Goal: Task Accomplishment & Management: Use online tool/utility

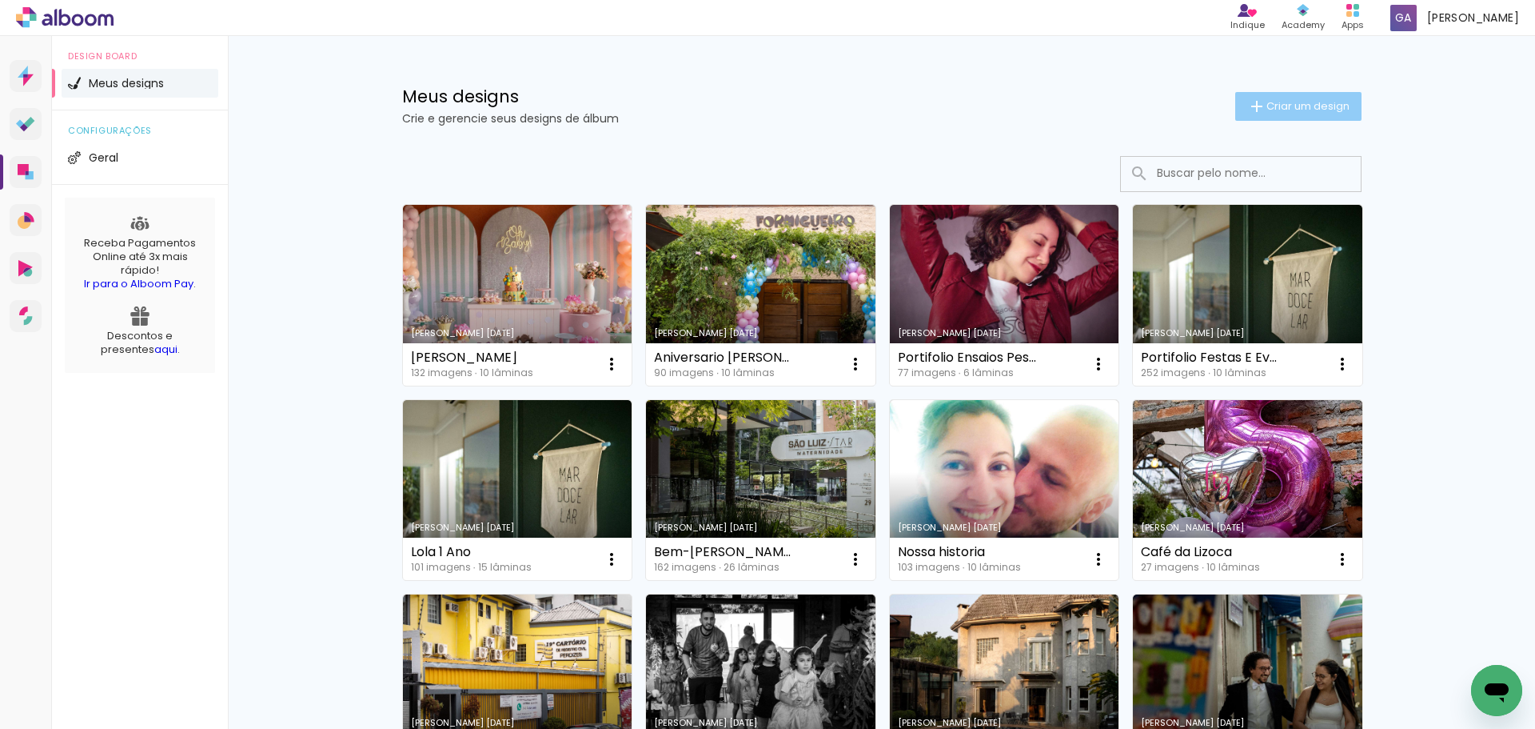
click at [1269, 107] on span "Criar um design" at bounding box center [1308, 106] width 83 height 10
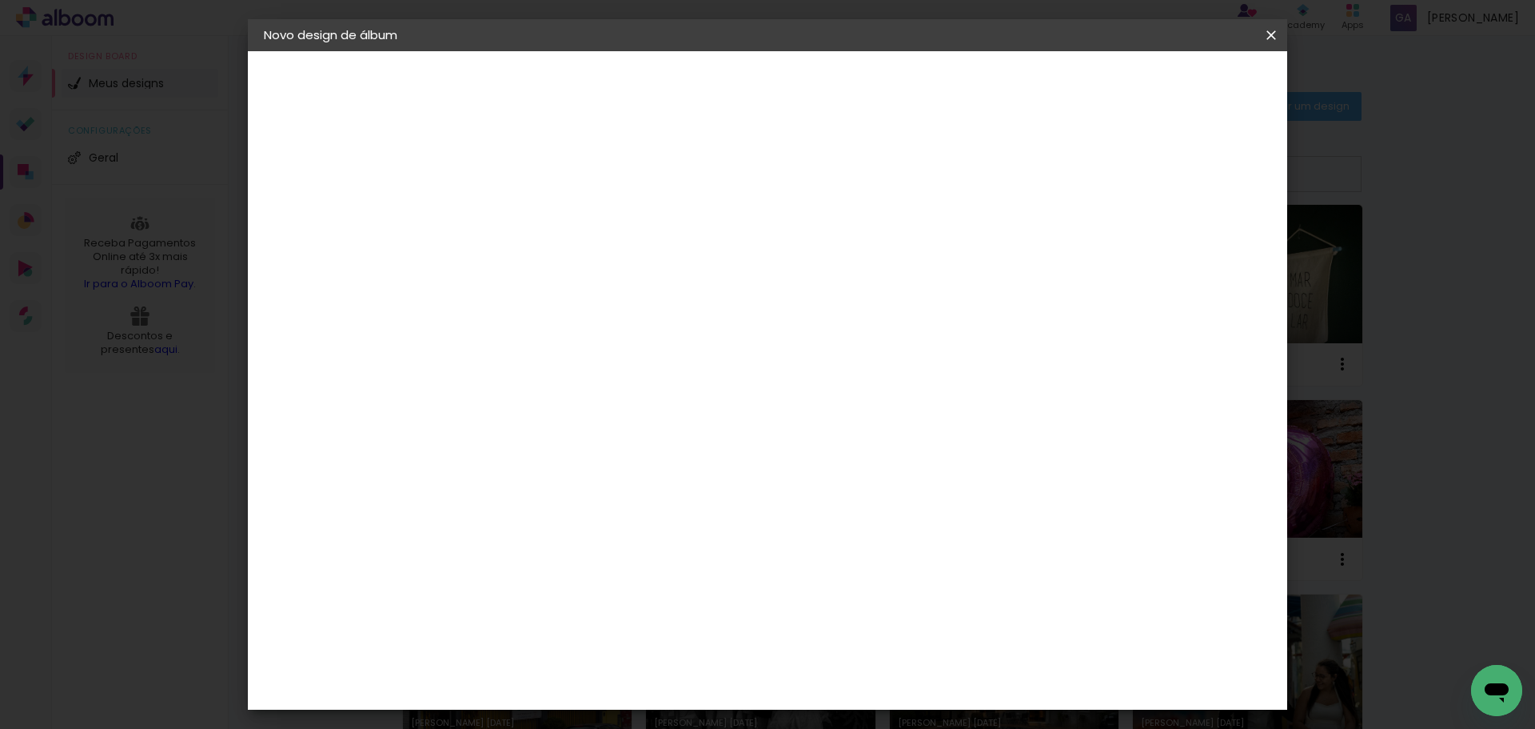
click at [525, 210] on input at bounding box center [525, 214] width 0 height 25
type input "Aniversario Bia 8 Anos"
type paper-input "Aniversario Bia 8 Anos"
click at [0, 0] on slot "Avançar" at bounding box center [0, 0] width 0 height 0
click at [647, 297] on input at bounding box center [566, 304] width 162 height 20
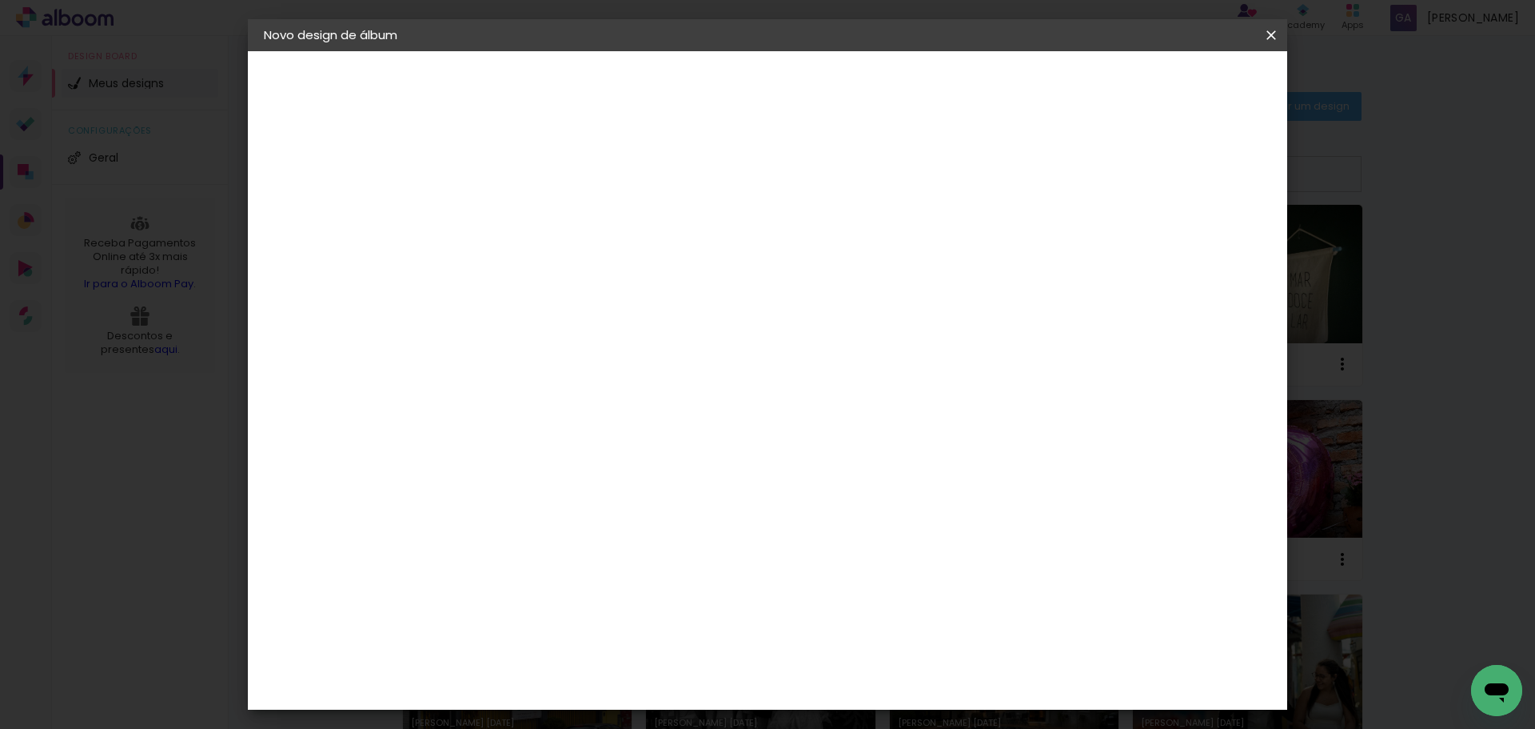
type input "go"
type paper-input "go"
click at [599, 352] on paper-item "Go image" at bounding box center [550, 365] width 141 height 42
click at [782, 93] on paper-button "Avançar" at bounding box center [743, 84] width 78 height 27
click at [613, 283] on paper-input-container "Linha" at bounding box center [566, 279] width 93 height 41
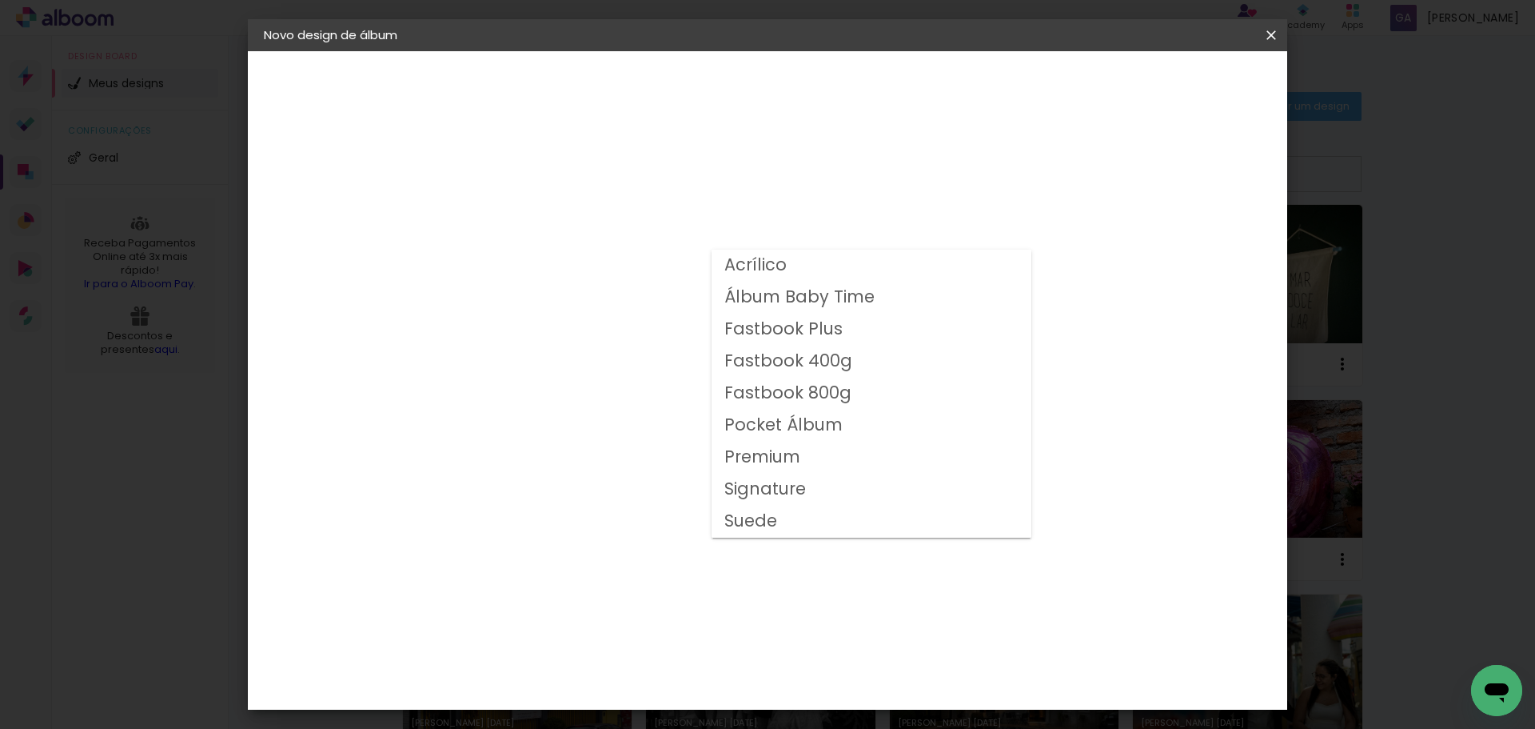
click at [943, 265] on paper-item "Acrílico" at bounding box center [872, 266] width 320 height 32
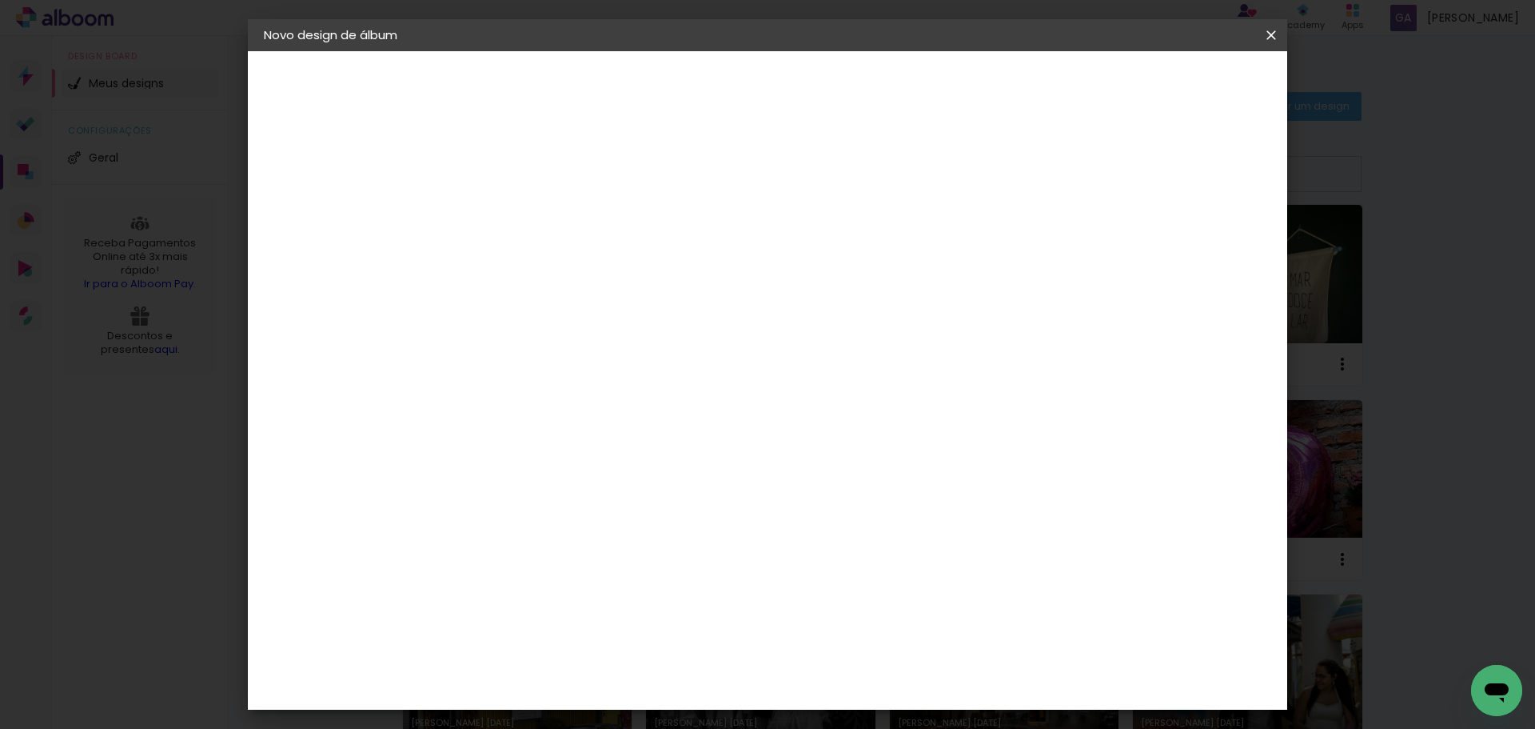
click at [721, 265] on input "Acrílico" at bounding box center [623, 262] width 196 height 25
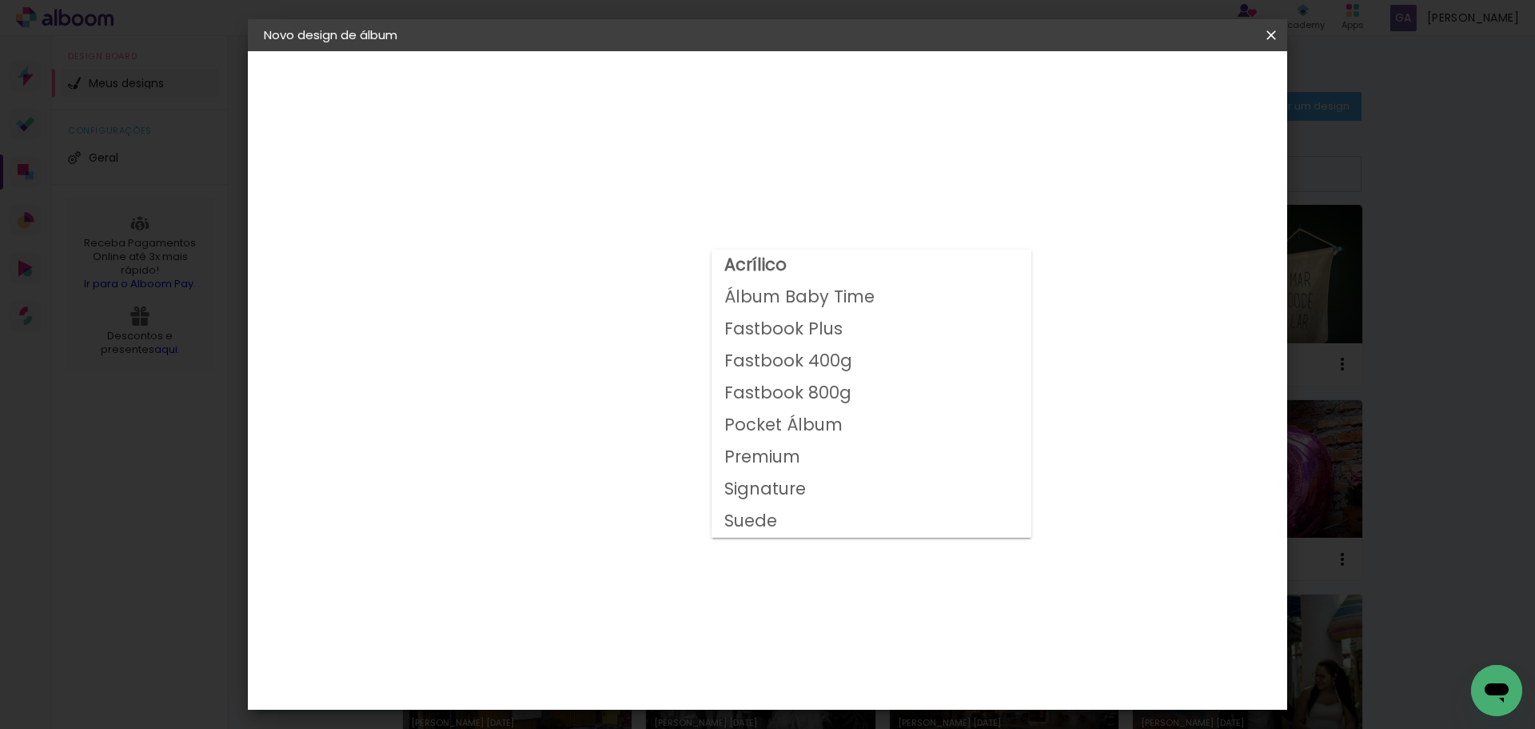
click at [871, 368] on paper-item "Fastbook 400g" at bounding box center [872, 361] width 320 height 32
type input "Fastbook 400g"
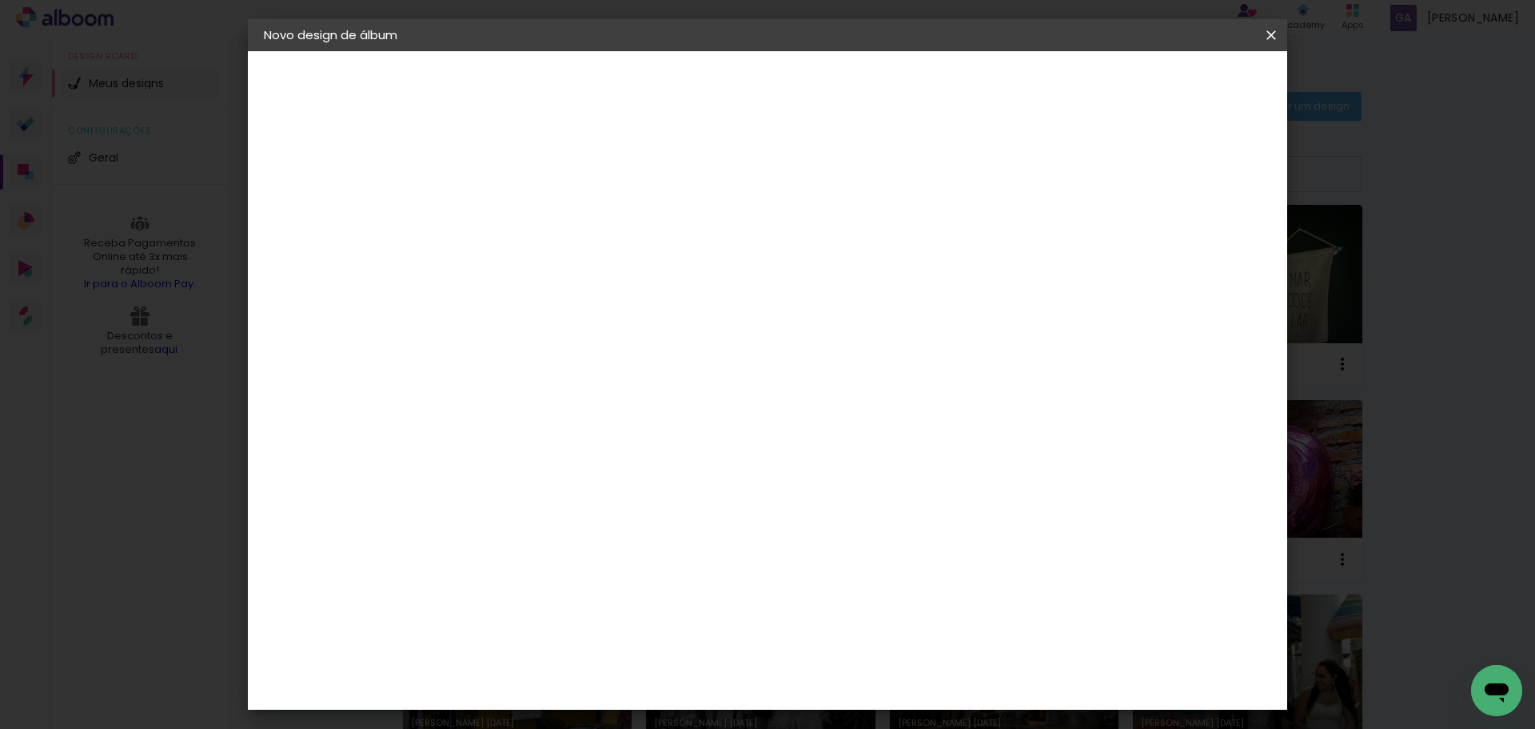
scroll to position [199, 0]
click at [633, 538] on span "20 × 20" at bounding box center [596, 564] width 74 height 52
click at [0, 0] on slot "Avançar" at bounding box center [0, 0] width 0 height 0
click at [1172, 88] on span "Iniciar design" at bounding box center [1135, 84] width 73 height 11
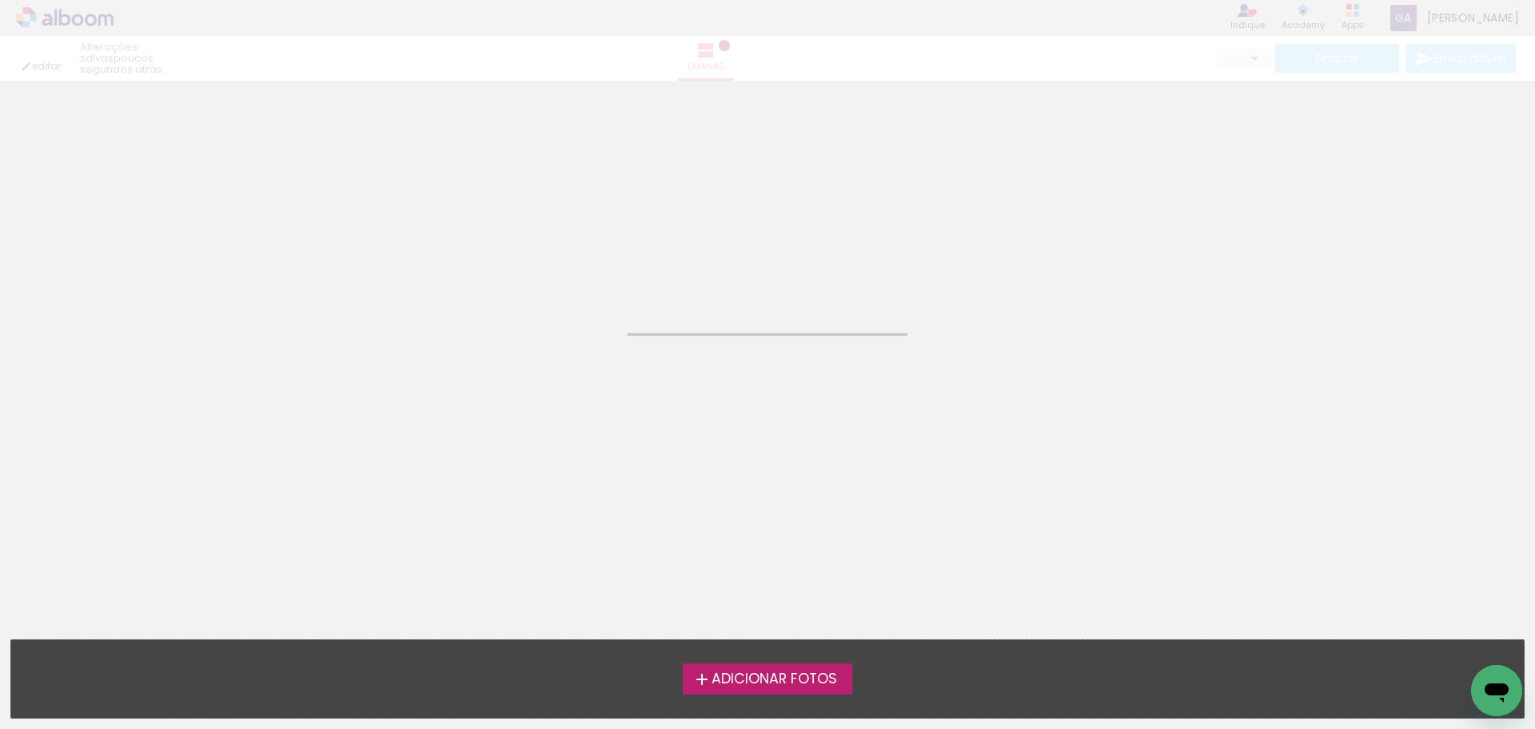
click at [784, 675] on span "Adicionar Fotos" at bounding box center [775, 679] width 126 height 14
click at [0, 0] on input "file" at bounding box center [0, 0] width 0 height 0
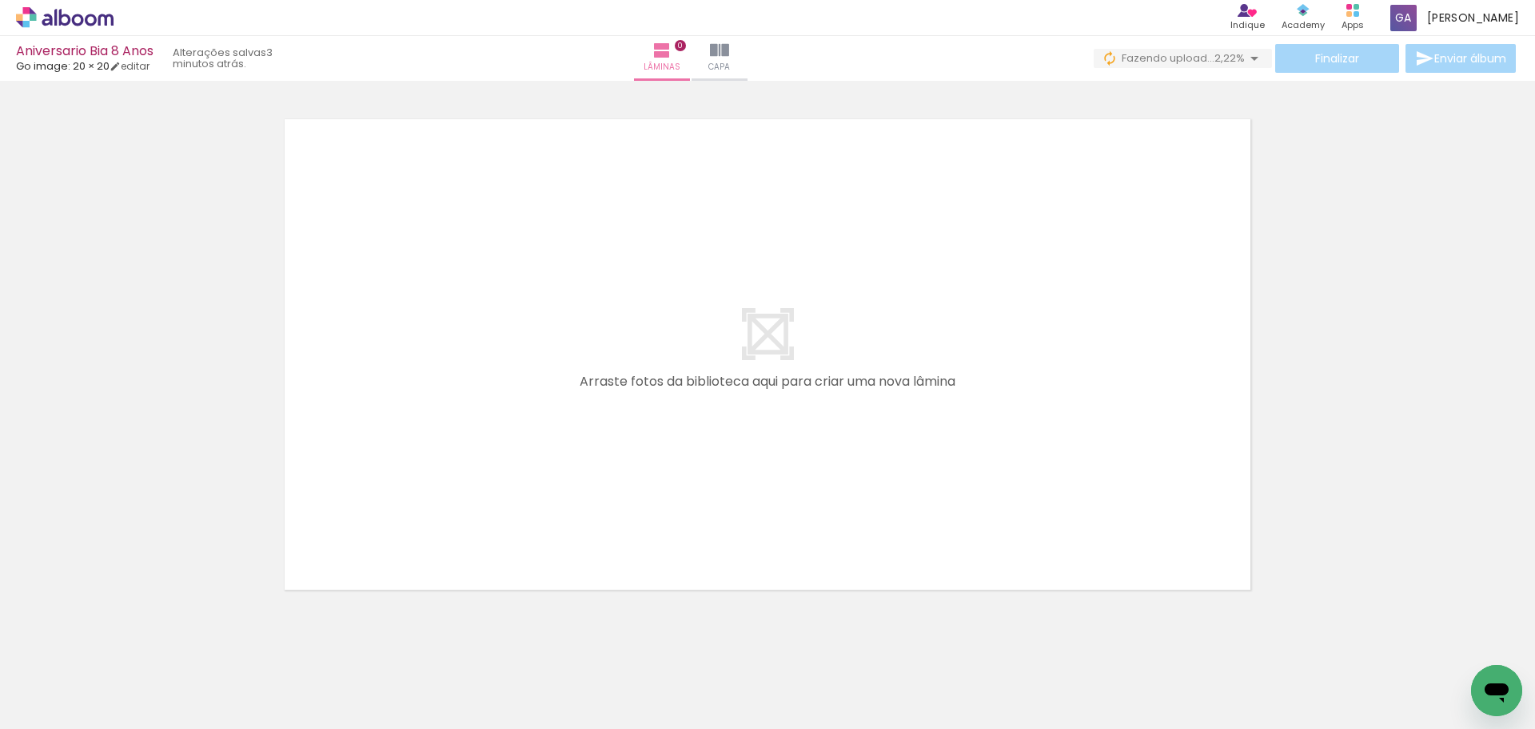
scroll to position [50, 0]
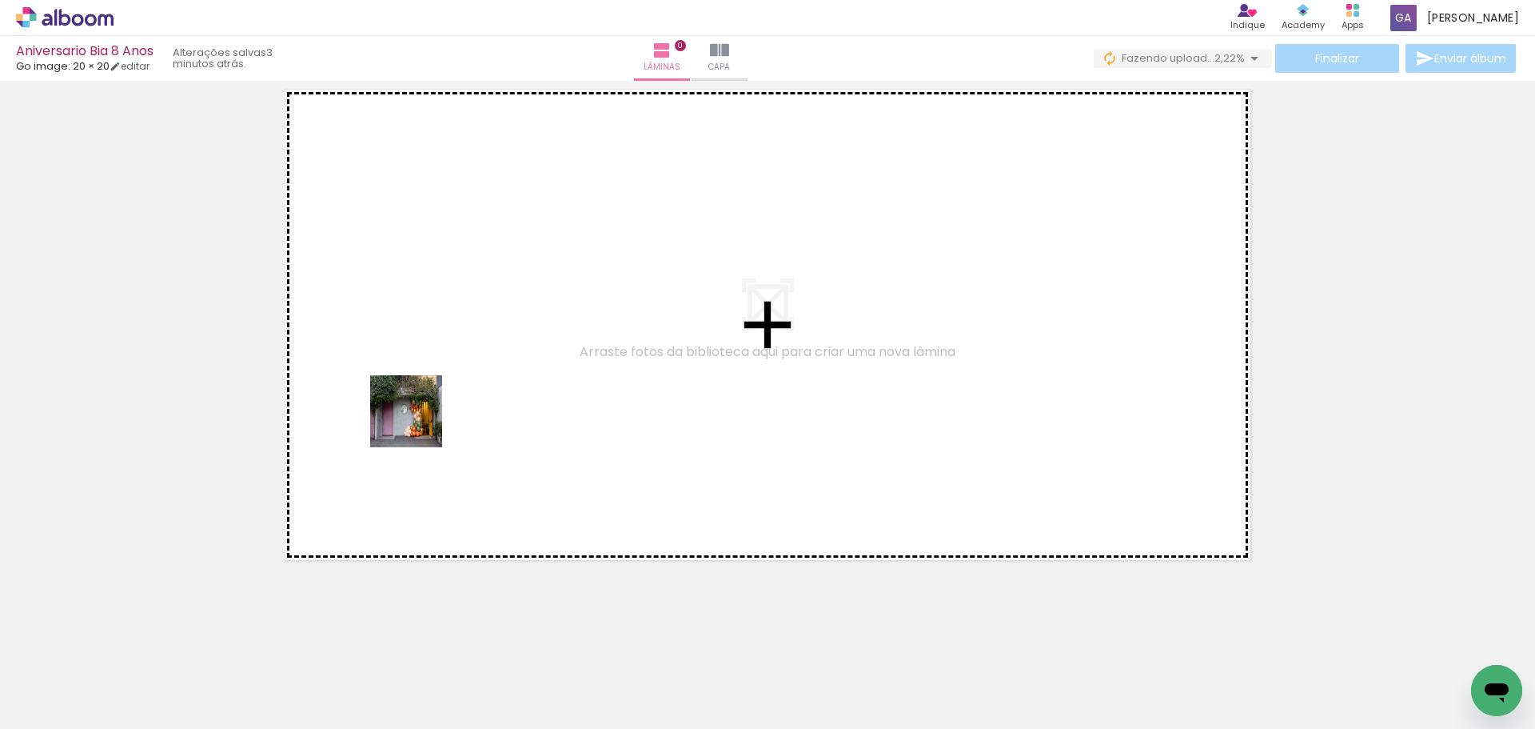
drag, startPoint x: 172, startPoint y: 668, endPoint x: 418, endPoint y: 424, distance: 346.6
click at [418, 424] on quentale-workspace at bounding box center [767, 364] width 1535 height 729
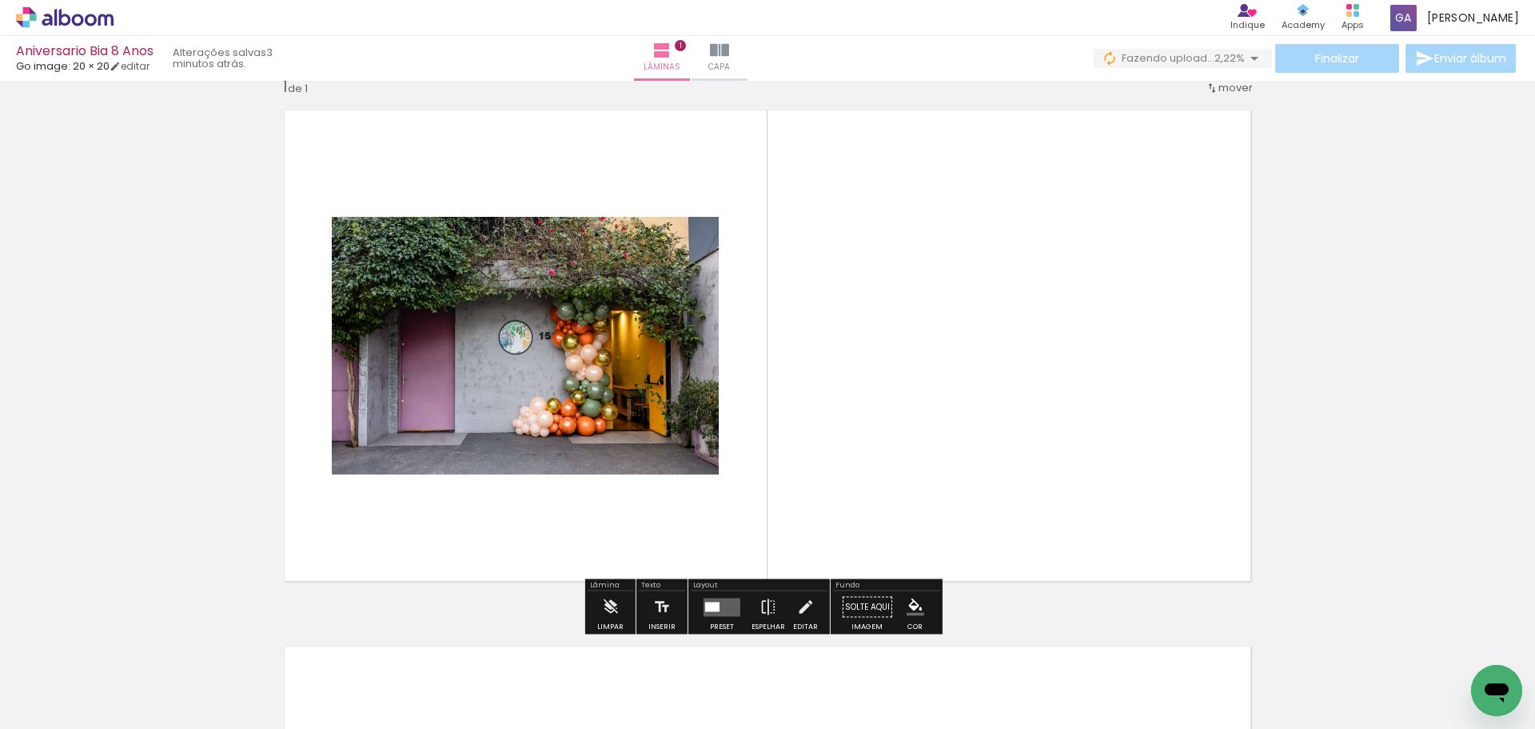
scroll to position [21, 0]
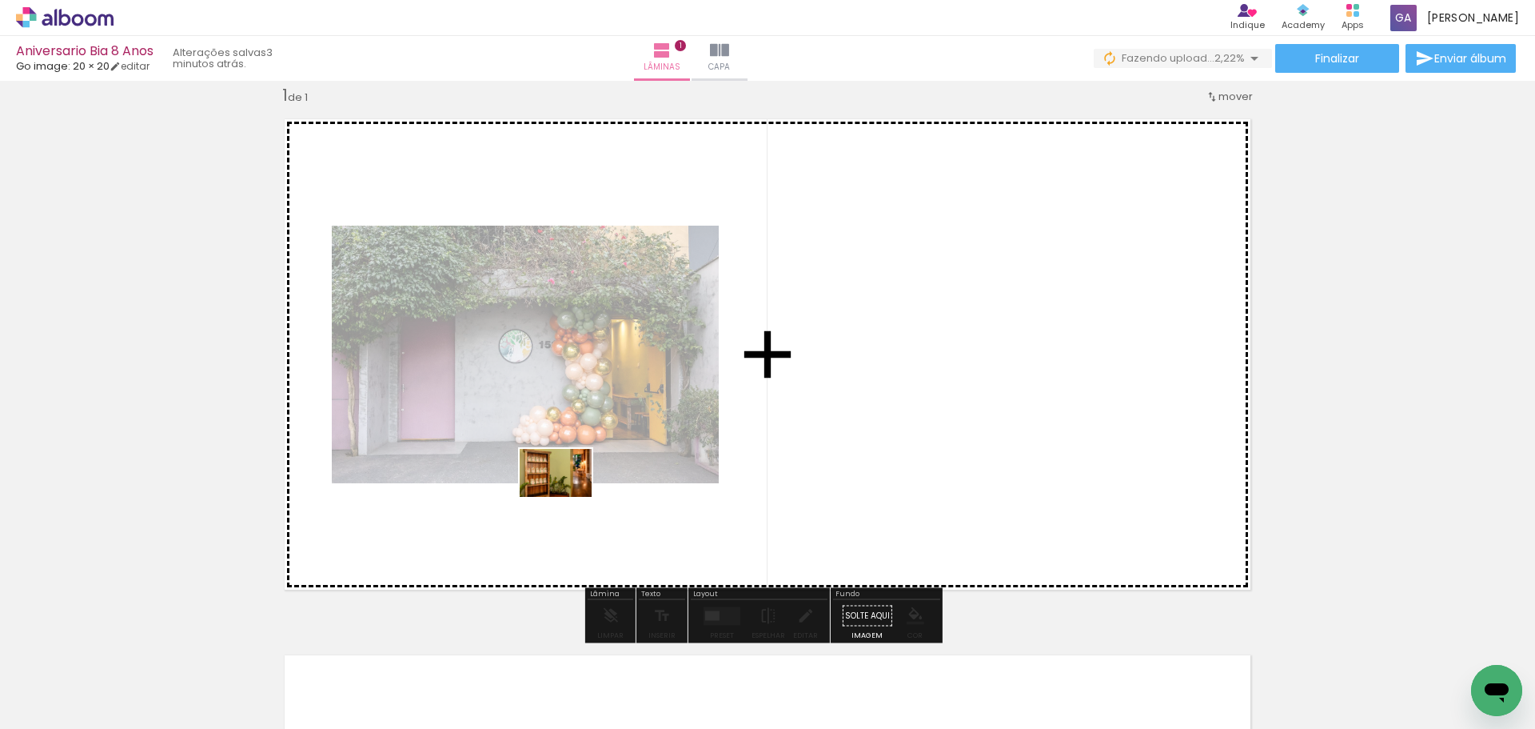
drag, startPoint x: 259, startPoint y: 667, endPoint x: 568, endPoint y: 498, distance: 351.8
click at [568, 498] on quentale-workspace at bounding box center [767, 364] width 1535 height 729
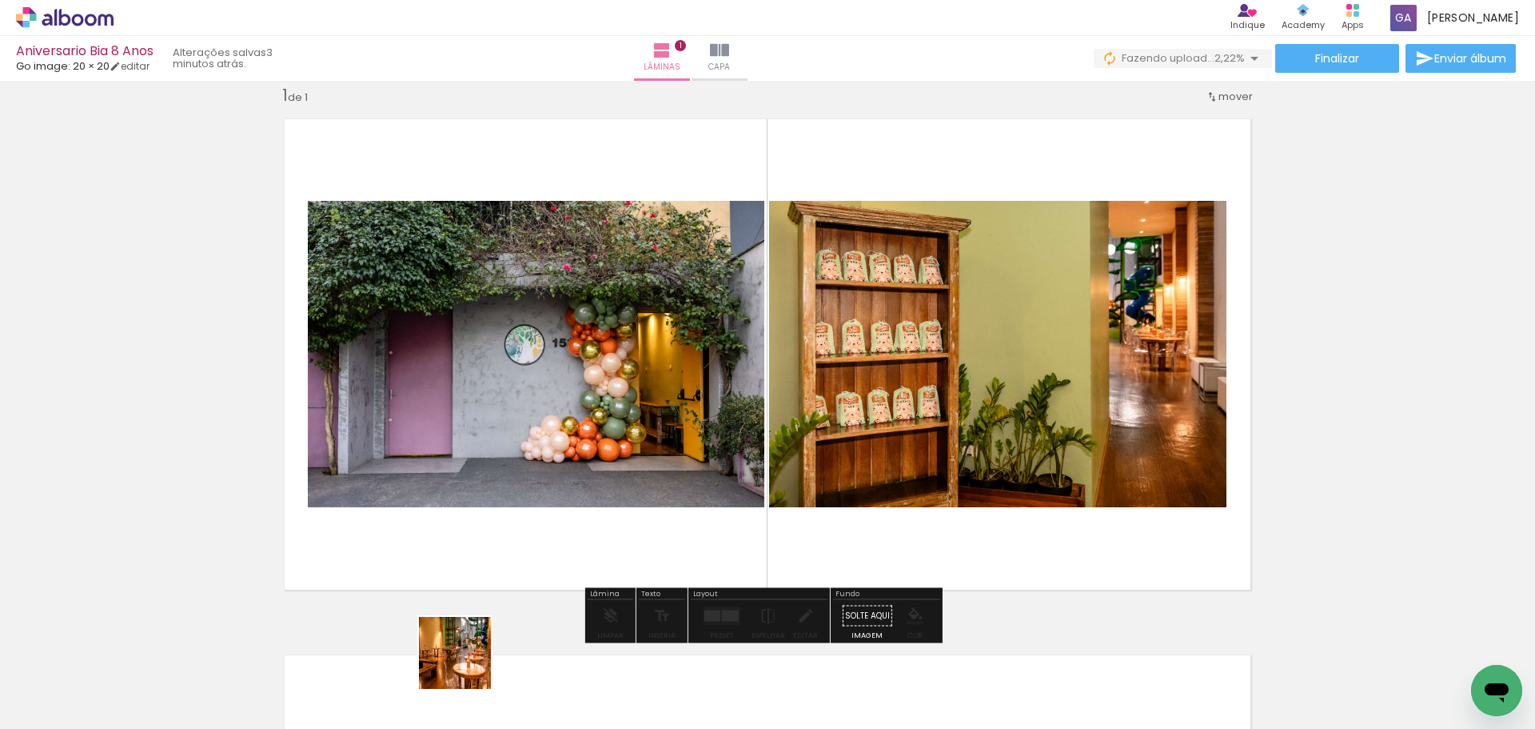
drag, startPoint x: 441, startPoint y: 689, endPoint x: 700, endPoint y: 515, distance: 312.3
click at [700, 515] on quentale-workspace at bounding box center [767, 364] width 1535 height 729
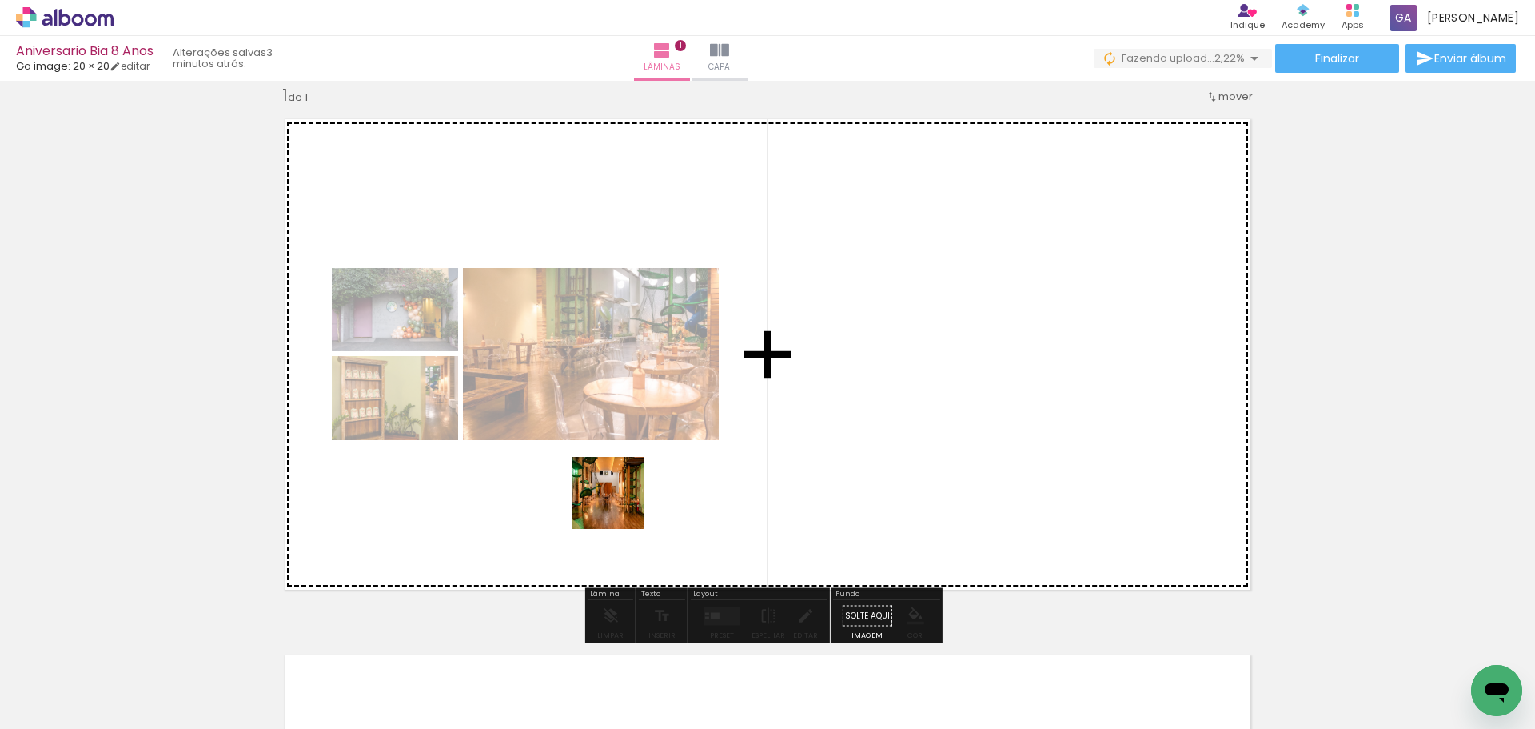
drag, startPoint x: 519, startPoint y: 696, endPoint x: 620, endPoint y: 505, distance: 216.1
click at [620, 505] on quentale-workspace at bounding box center [767, 364] width 1535 height 729
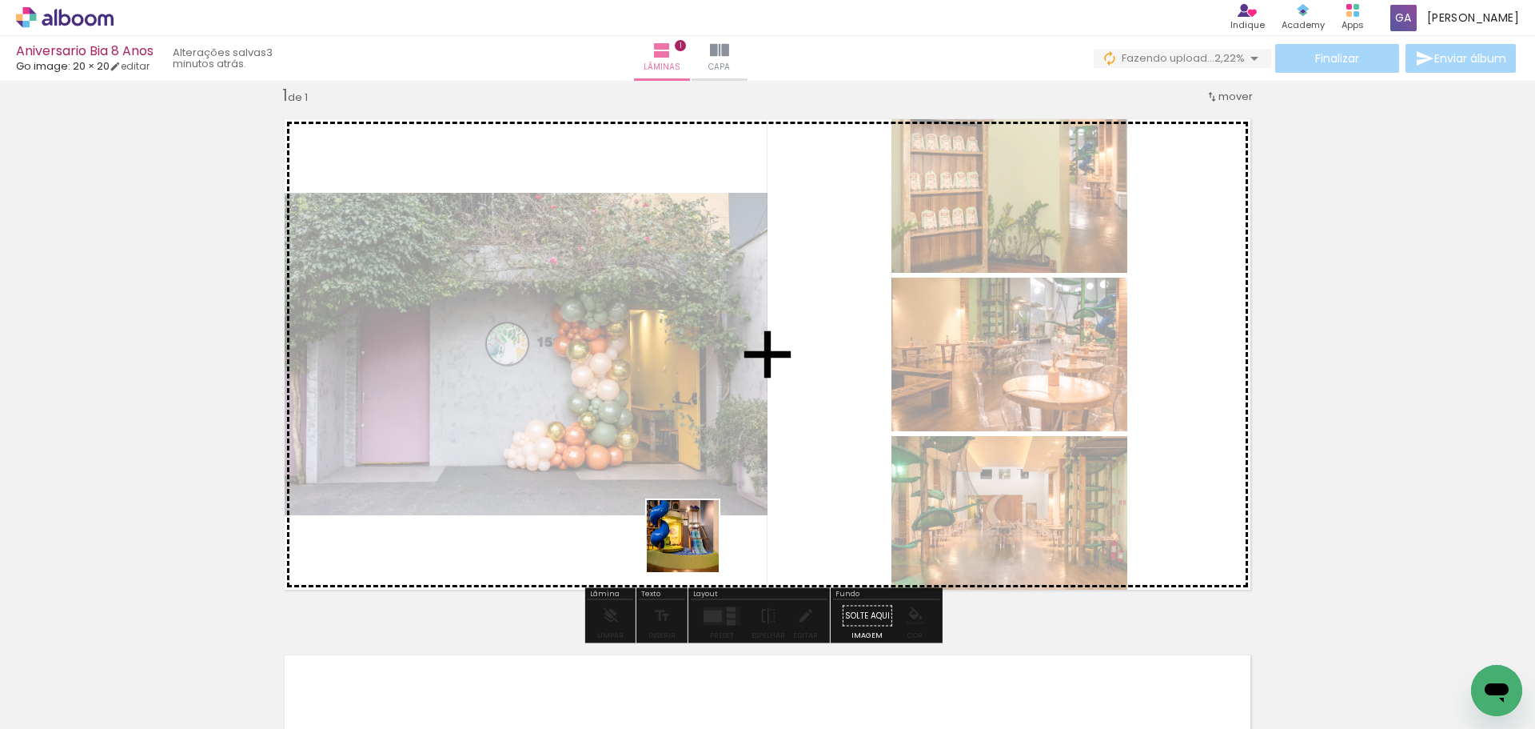
drag, startPoint x: 630, startPoint y: 689, endPoint x: 702, endPoint y: 534, distance: 171.0
click at [702, 534] on quentale-workspace at bounding box center [767, 364] width 1535 height 729
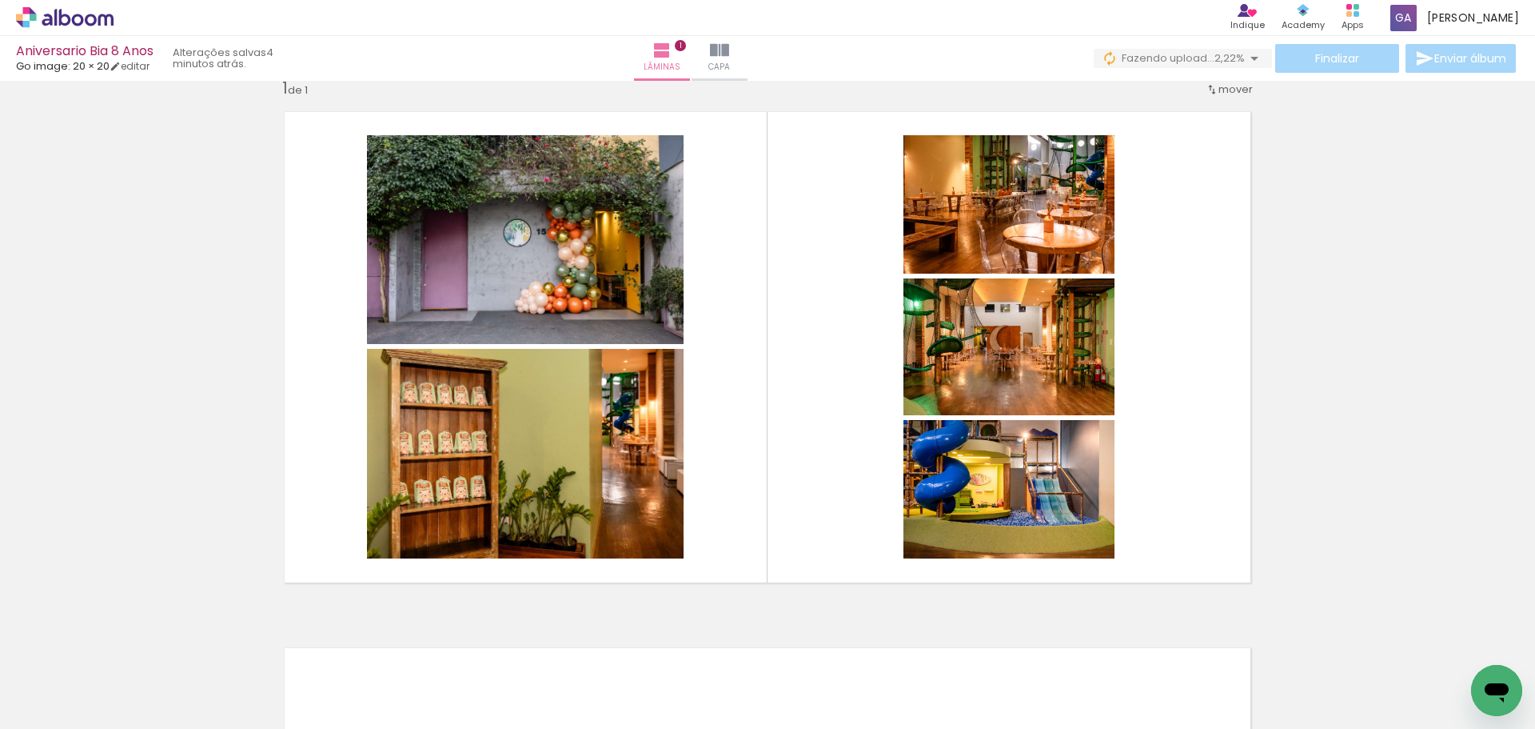
scroll to position [27, 0]
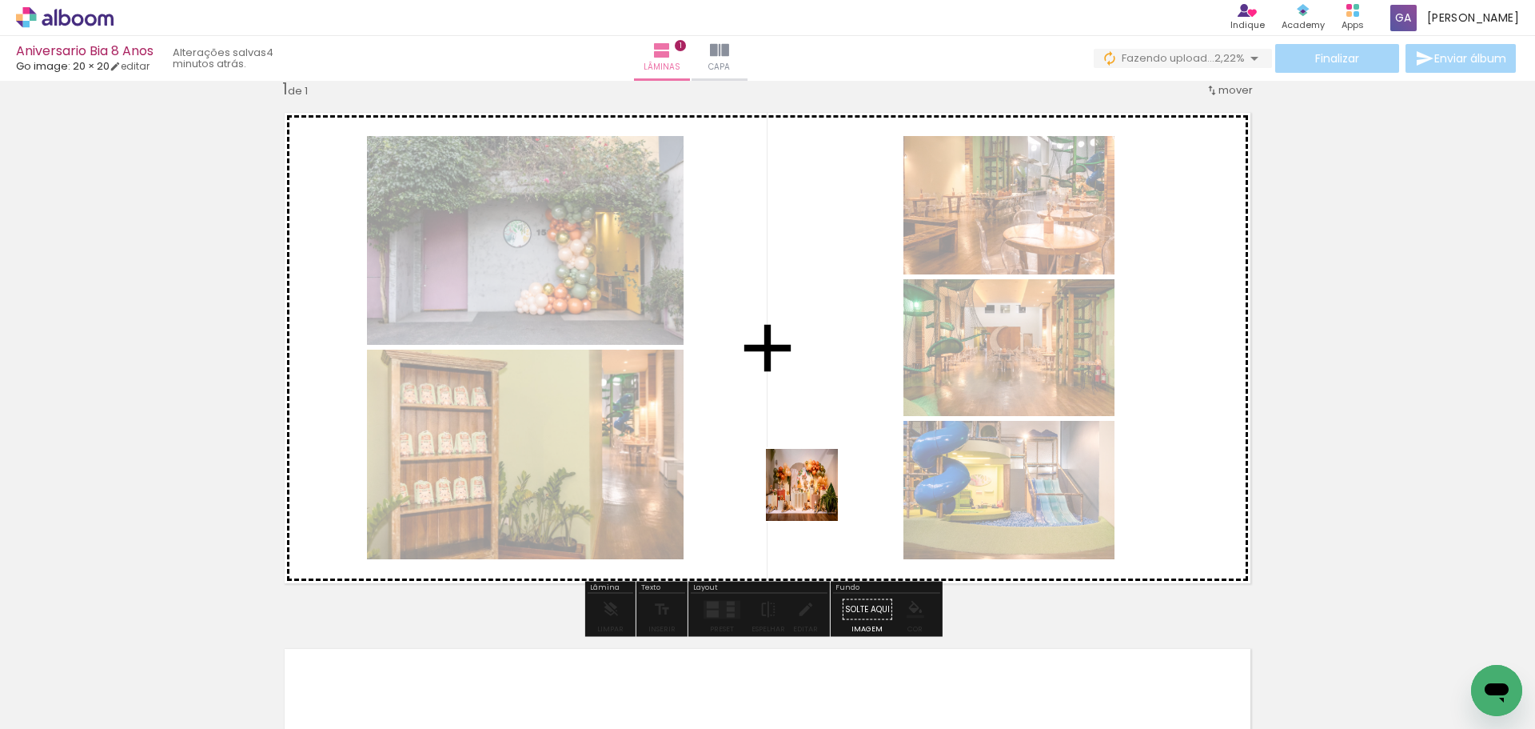
drag, startPoint x: 725, startPoint y: 689, endPoint x: 836, endPoint y: 467, distance: 248.2
click at [836, 467] on quentale-workspace at bounding box center [767, 364] width 1535 height 729
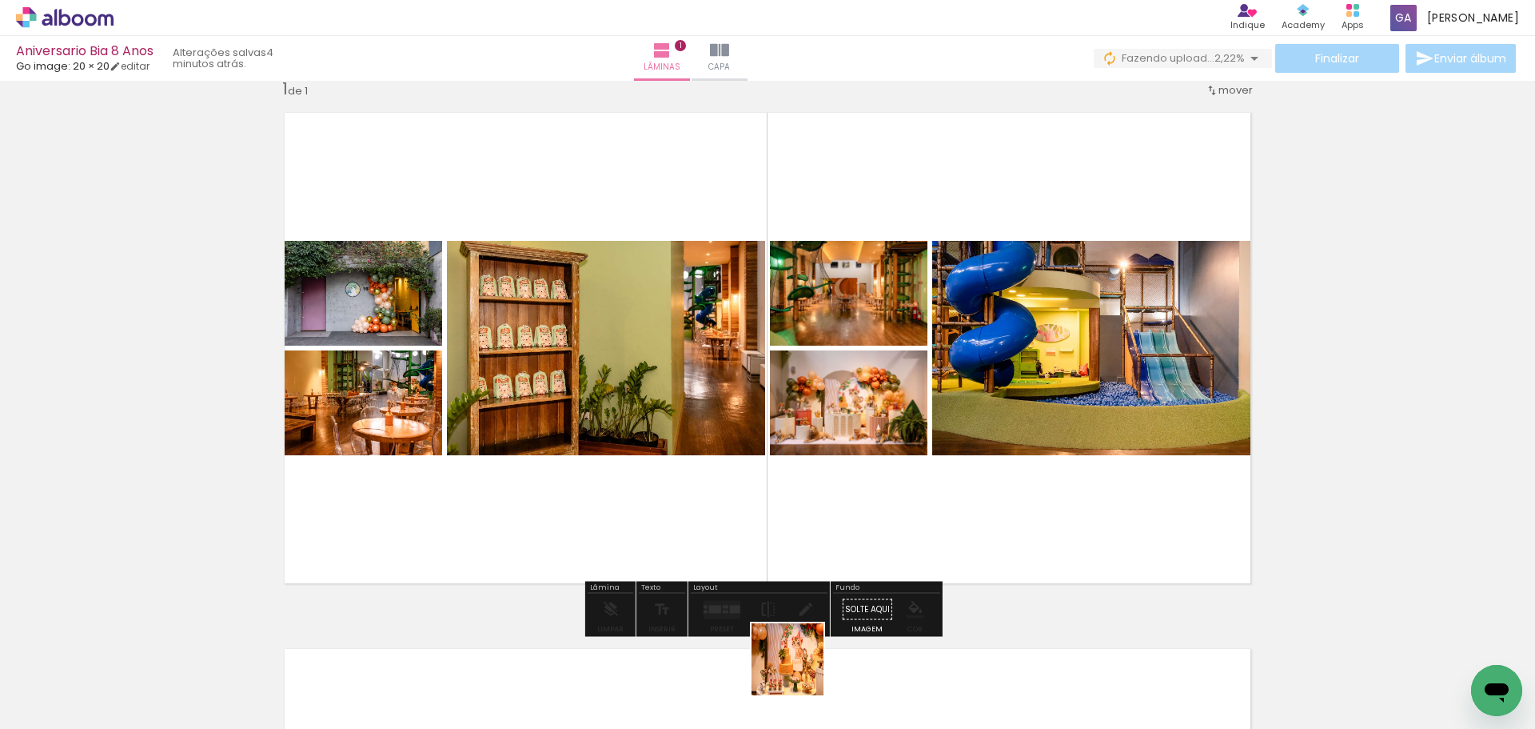
drag, startPoint x: 798, startPoint y: 680, endPoint x: 892, endPoint y: 517, distance: 187.8
click at [892, 517] on quentale-workspace at bounding box center [767, 364] width 1535 height 729
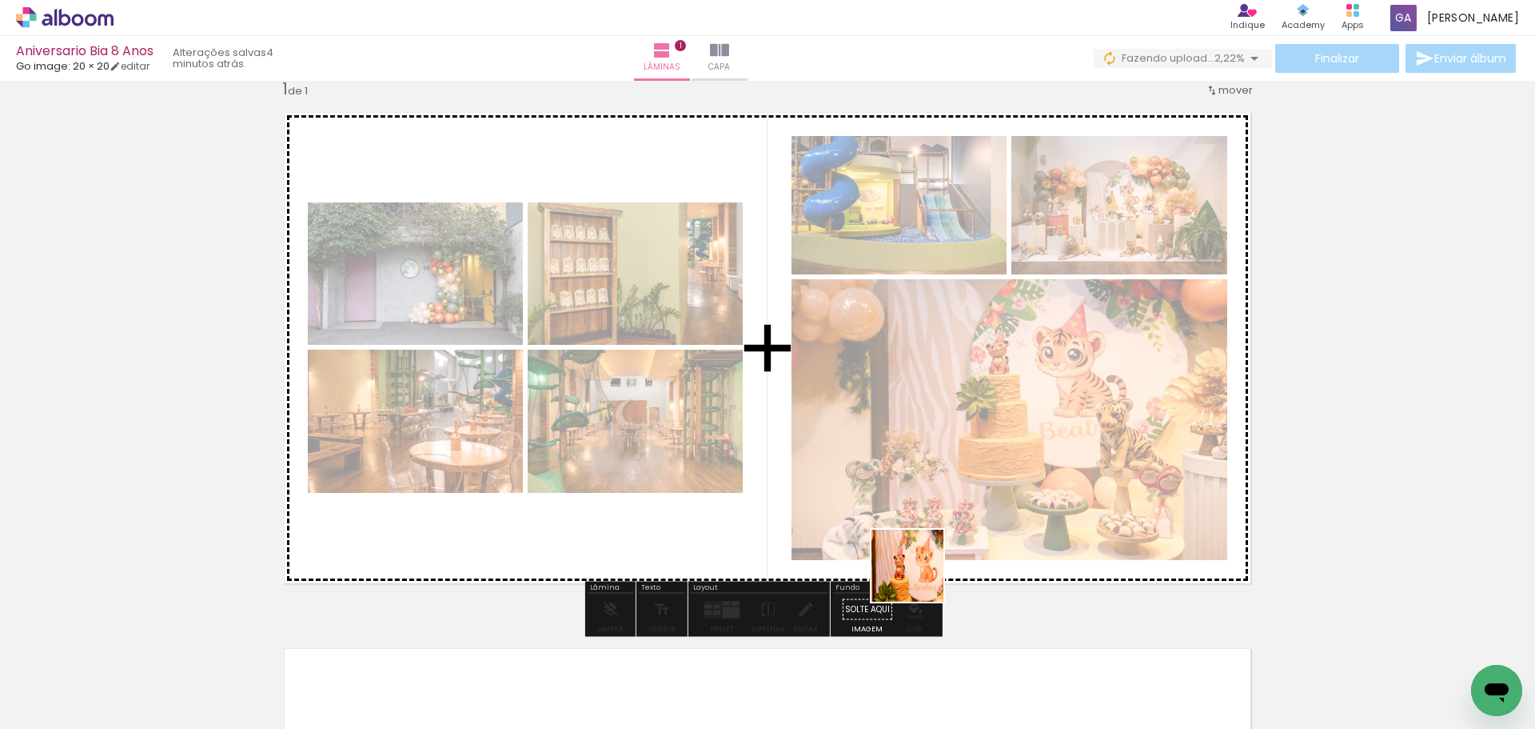
drag, startPoint x: 898, startPoint y: 697, endPoint x: 964, endPoint y: 478, distance: 228.7
click at [964, 478] on quentale-workspace at bounding box center [767, 364] width 1535 height 729
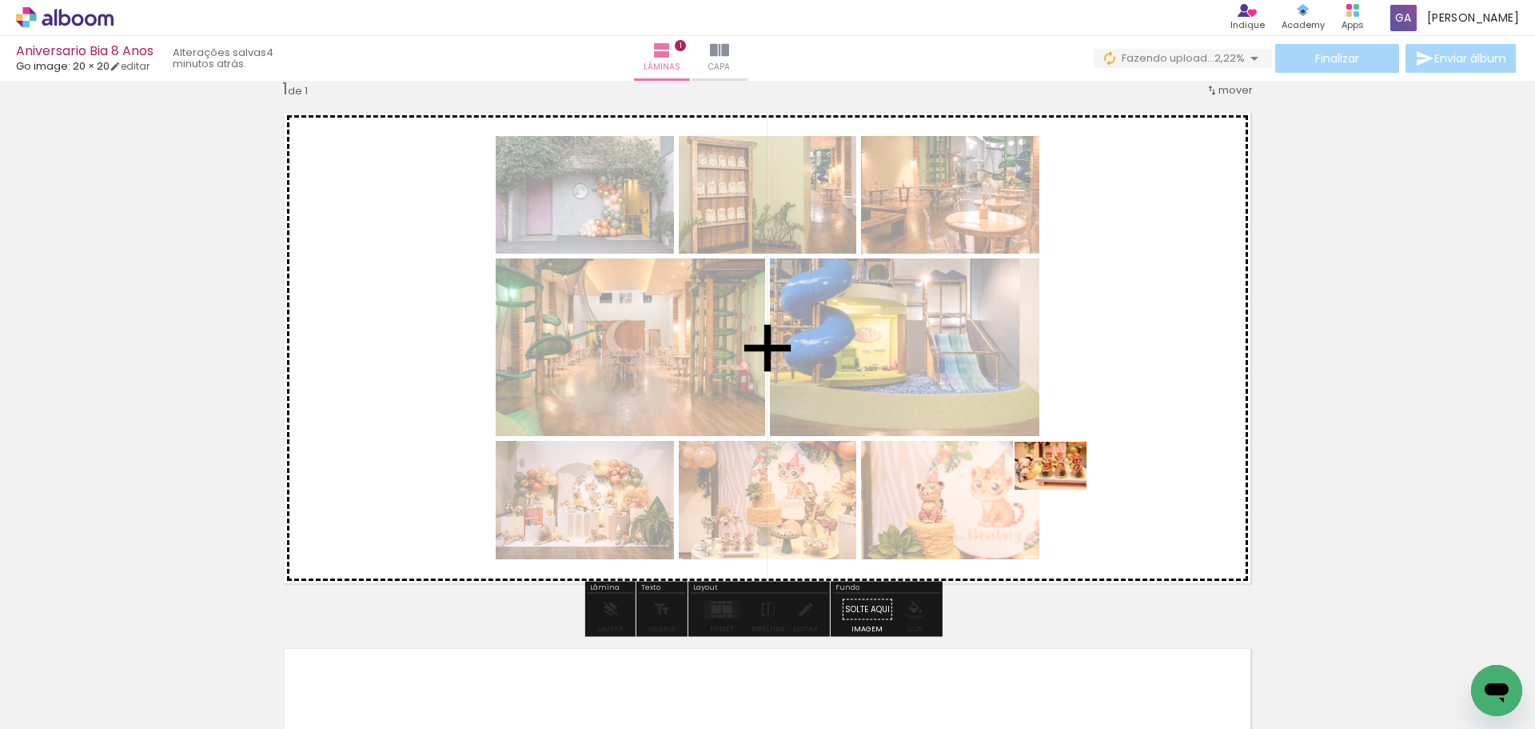
drag, startPoint x: 981, startPoint y: 693, endPoint x: 1064, endPoint y: 489, distance: 219.5
click at [1064, 489] on quentale-workspace at bounding box center [767, 364] width 1535 height 729
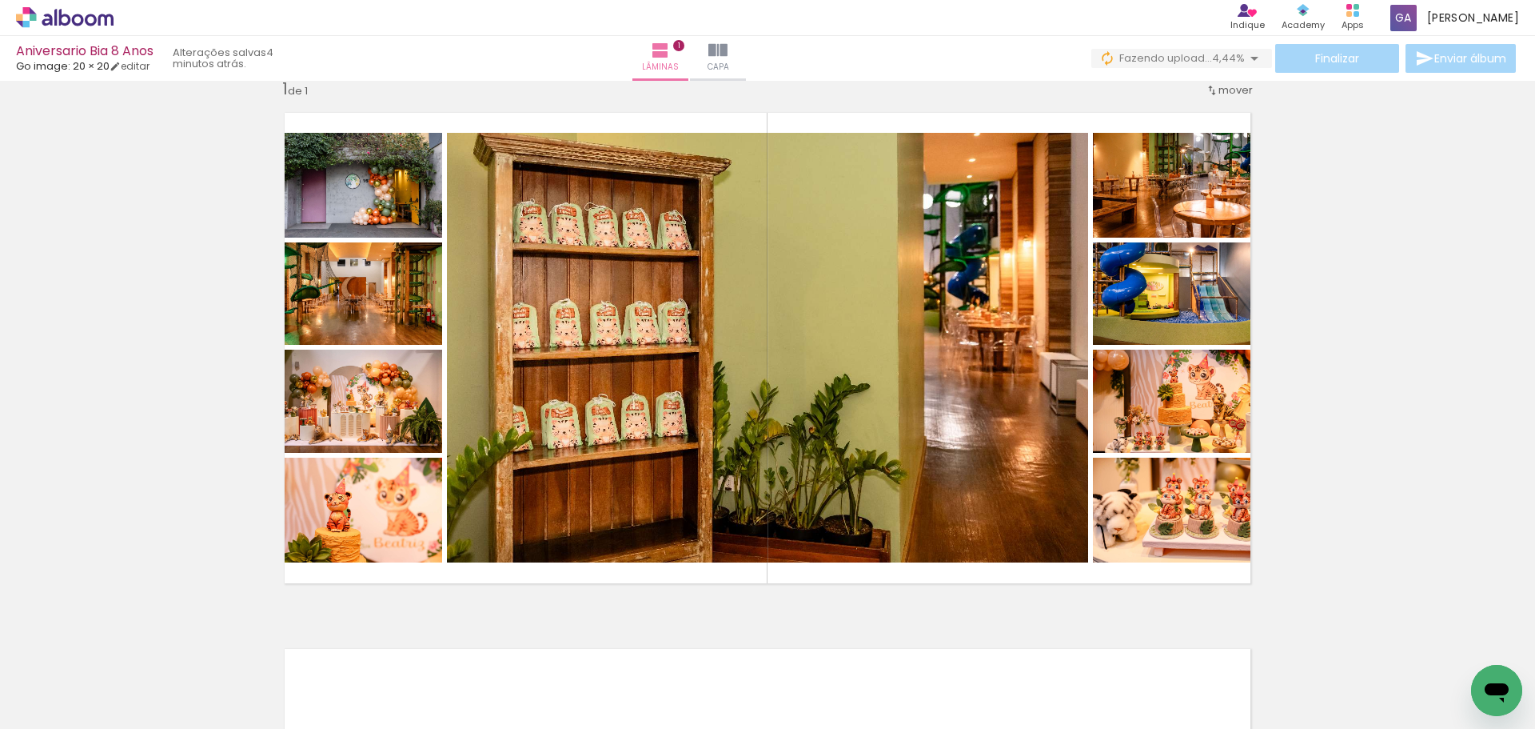
scroll to position [0, 397]
drag, startPoint x: 660, startPoint y: 688, endPoint x: 797, endPoint y: 496, distance: 236.1
click at [797, 496] on quentale-workspace at bounding box center [767, 364] width 1535 height 729
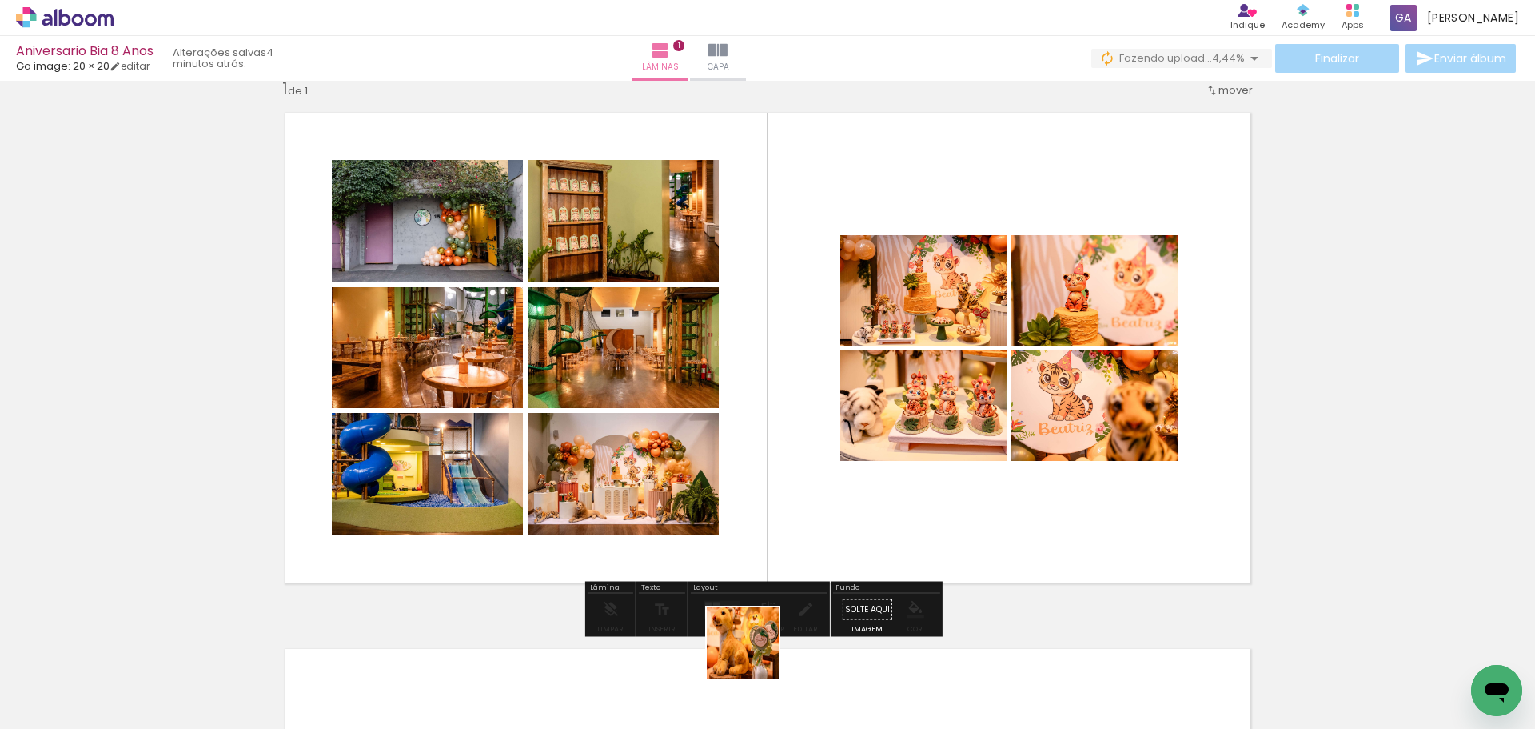
drag, startPoint x: 753, startPoint y: 668, endPoint x: 819, endPoint y: 497, distance: 182.8
click at [819, 497] on quentale-workspace at bounding box center [767, 364] width 1535 height 729
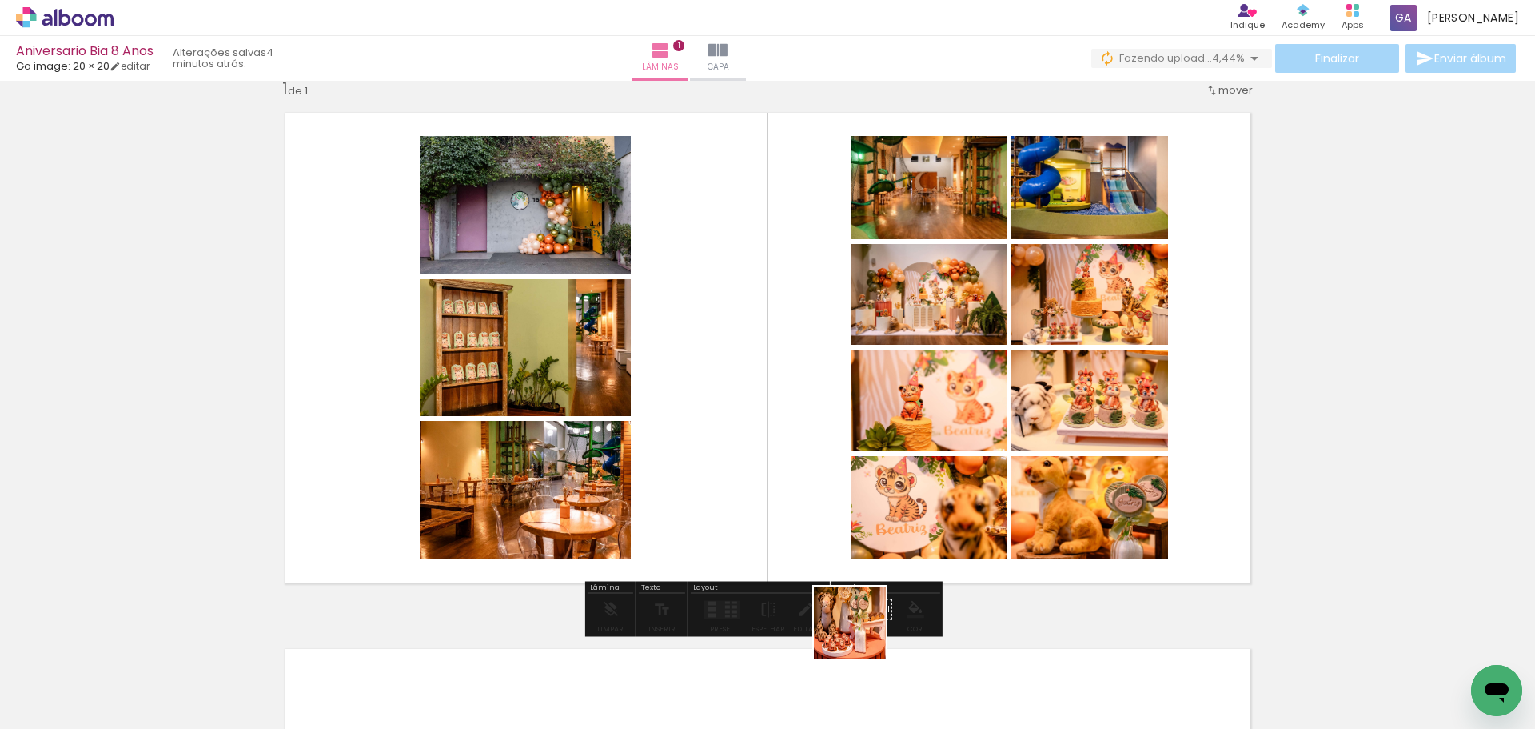
drag, startPoint x: 852, startPoint y: 693, endPoint x: 881, endPoint y: 546, distance: 150.1
click at [881, 546] on quentale-workspace at bounding box center [767, 364] width 1535 height 729
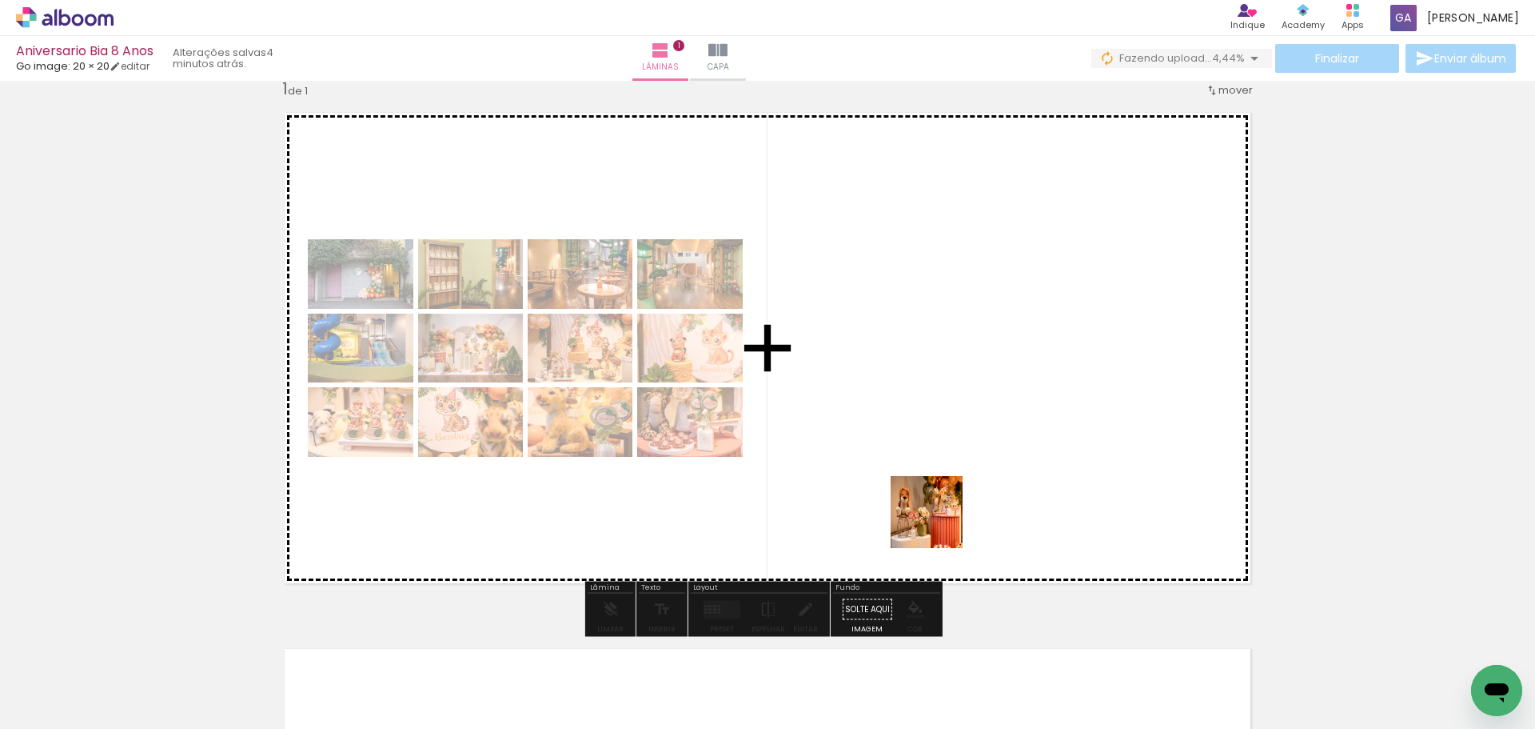
drag, startPoint x: 932, startPoint y: 684, endPoint x: 940, endPoint y: 523, distance: 160.9
click at [940, 523] on quentale-workspace at bounding box center [767, 364] width 1535 height 729
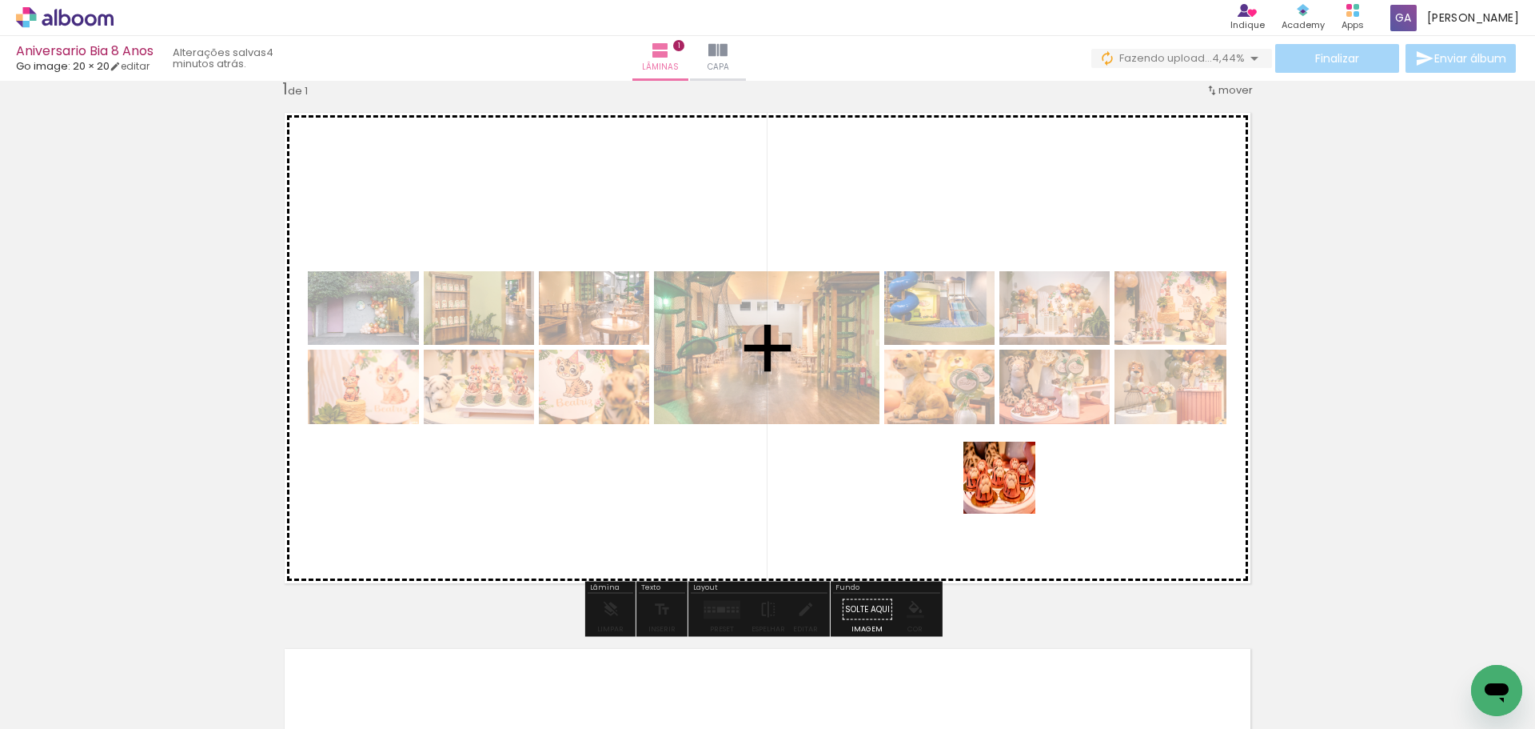
drag, startPoint x: 1031, startPoint y: 682, endPoint x: 1012, endPoint y: 488, distance: 195.3
click at [1012, 488] on quentale-workspace at bounding box center [767, 364] width 1535 height 729
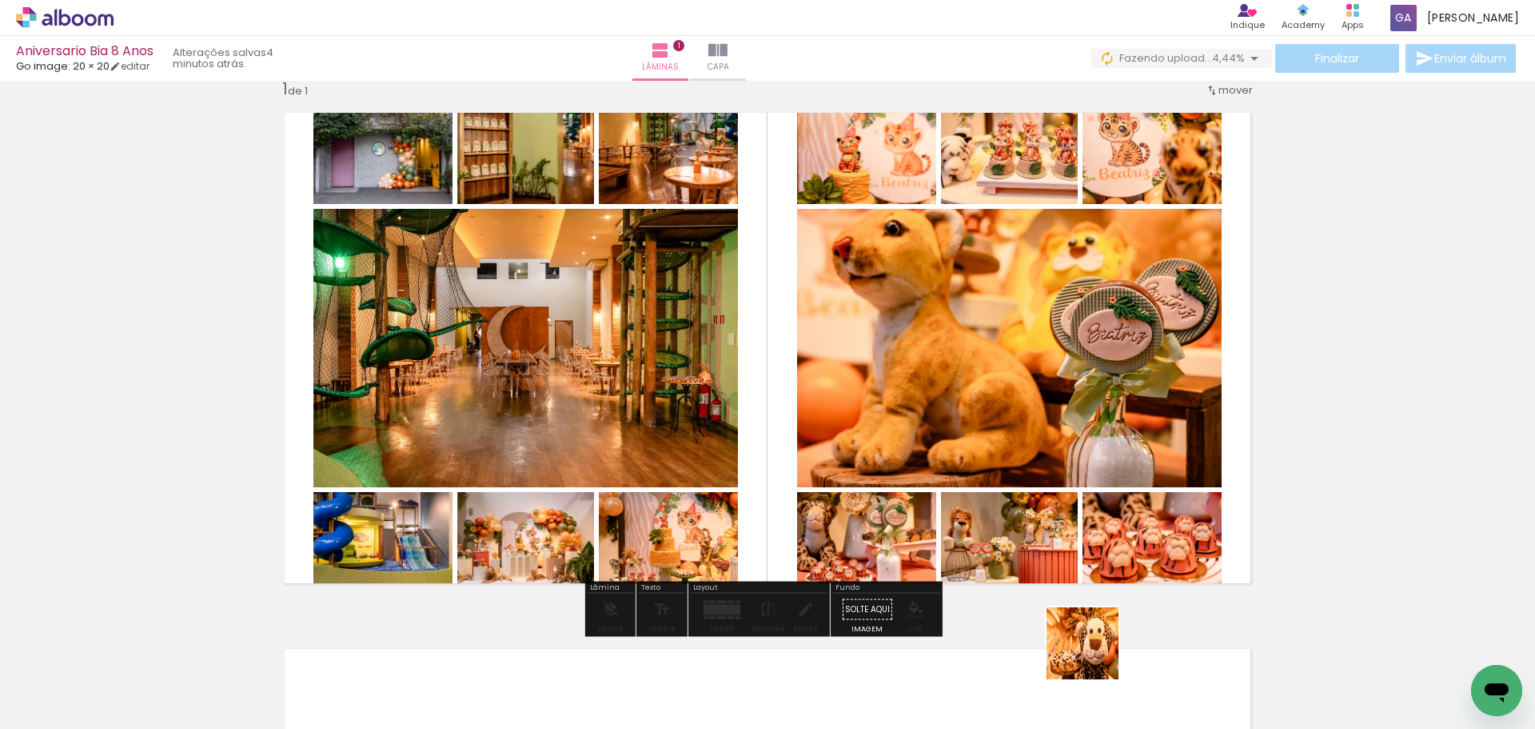
drag, startPoint x: 1098, startPoint y: 663, endPoint x: 1061, endPoint y: 502, distance: 164.9
click at [1061, 502] on quentale-workspace at bounding box center [767, 364] width 1535 height 729
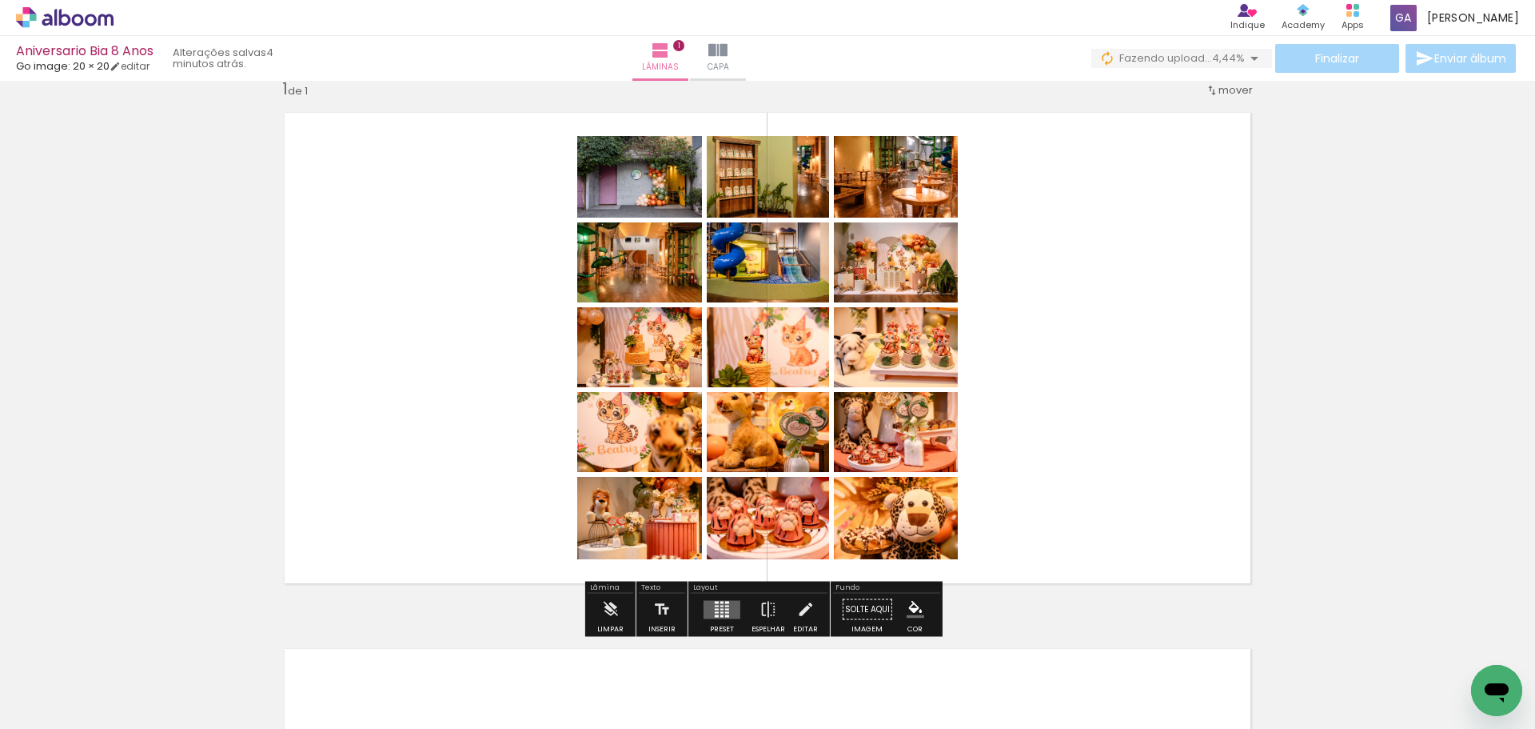
click at [718, 610] on quentale-layouter at bounding box center [722, 609] width 37 height 18
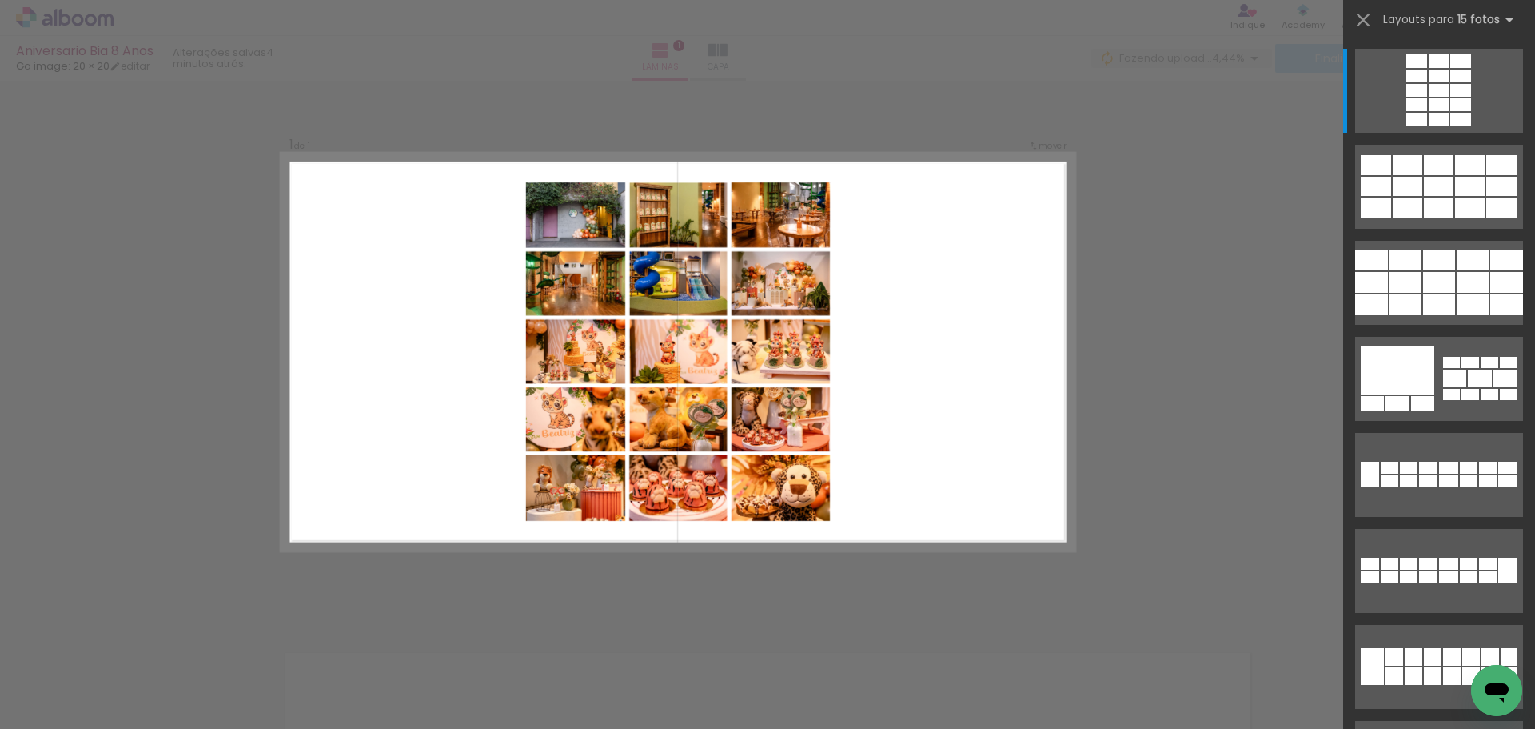
scroll to position [21, 0]
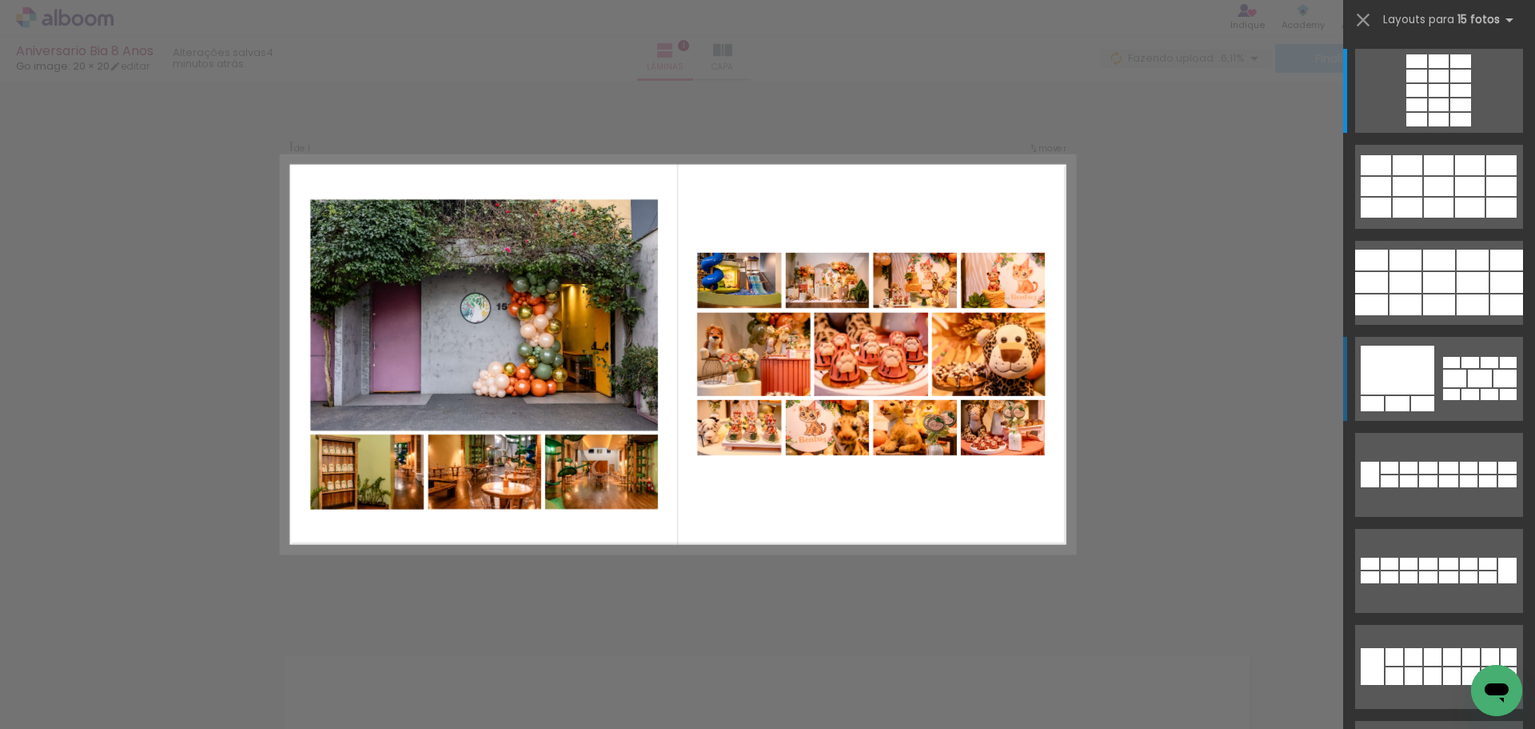
click at [1416, 68] on div at bounding box center [1417, 61] width 21 height 14
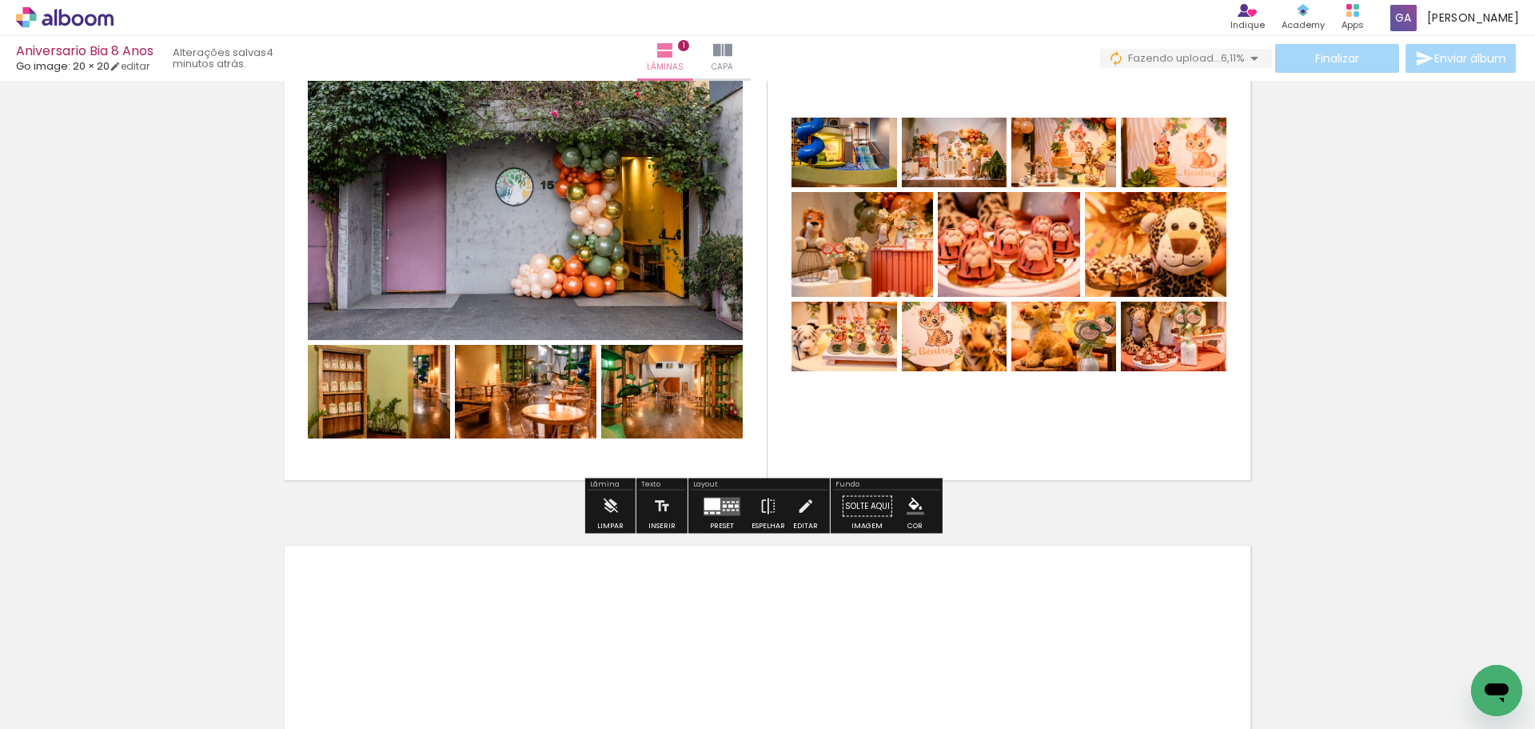
scroll to position [131, 0]
click at [1416, 357] on div "Inserir lâmina 1 de 1" at bounding box center [767, 491] width 1535 height 1072
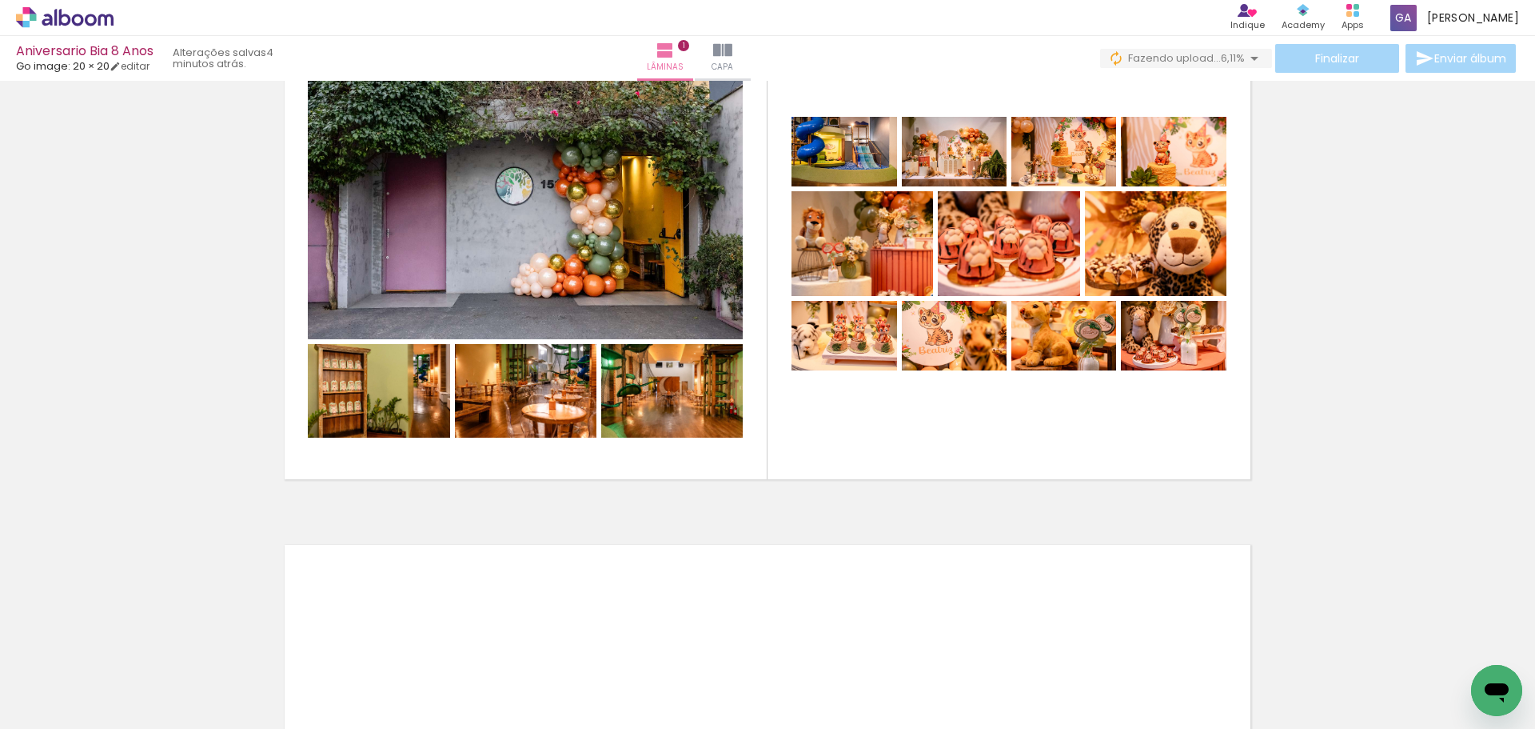
scroll to position [0, 0]
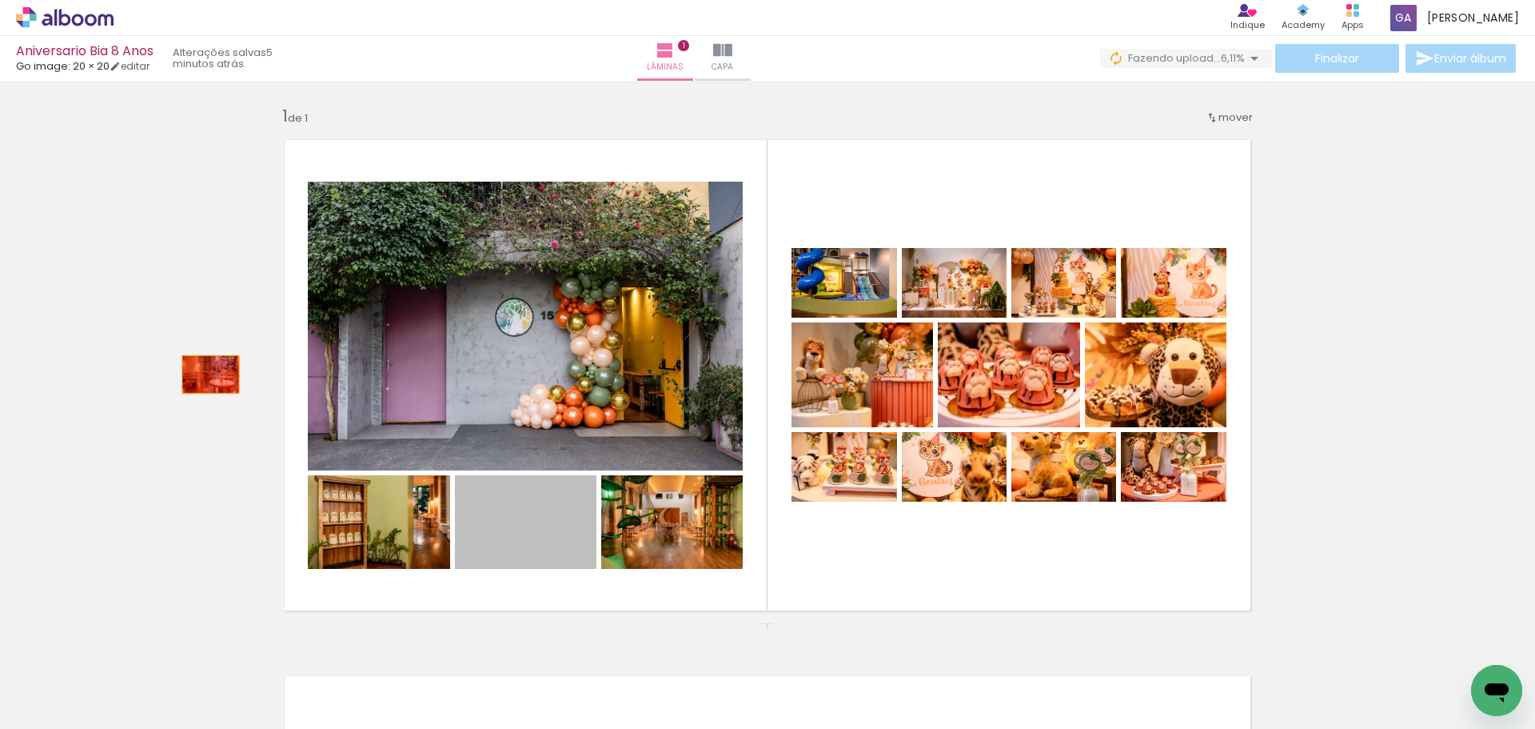
drag, startPoint x: 548, startPoint y: 537, endPoint x: 205, endPoint y: 374, distance: 379.6
click at [205, 374] on div "Inserir lâmina 1 de 1" at bounding box center [767, 622] width 1535 height 1072
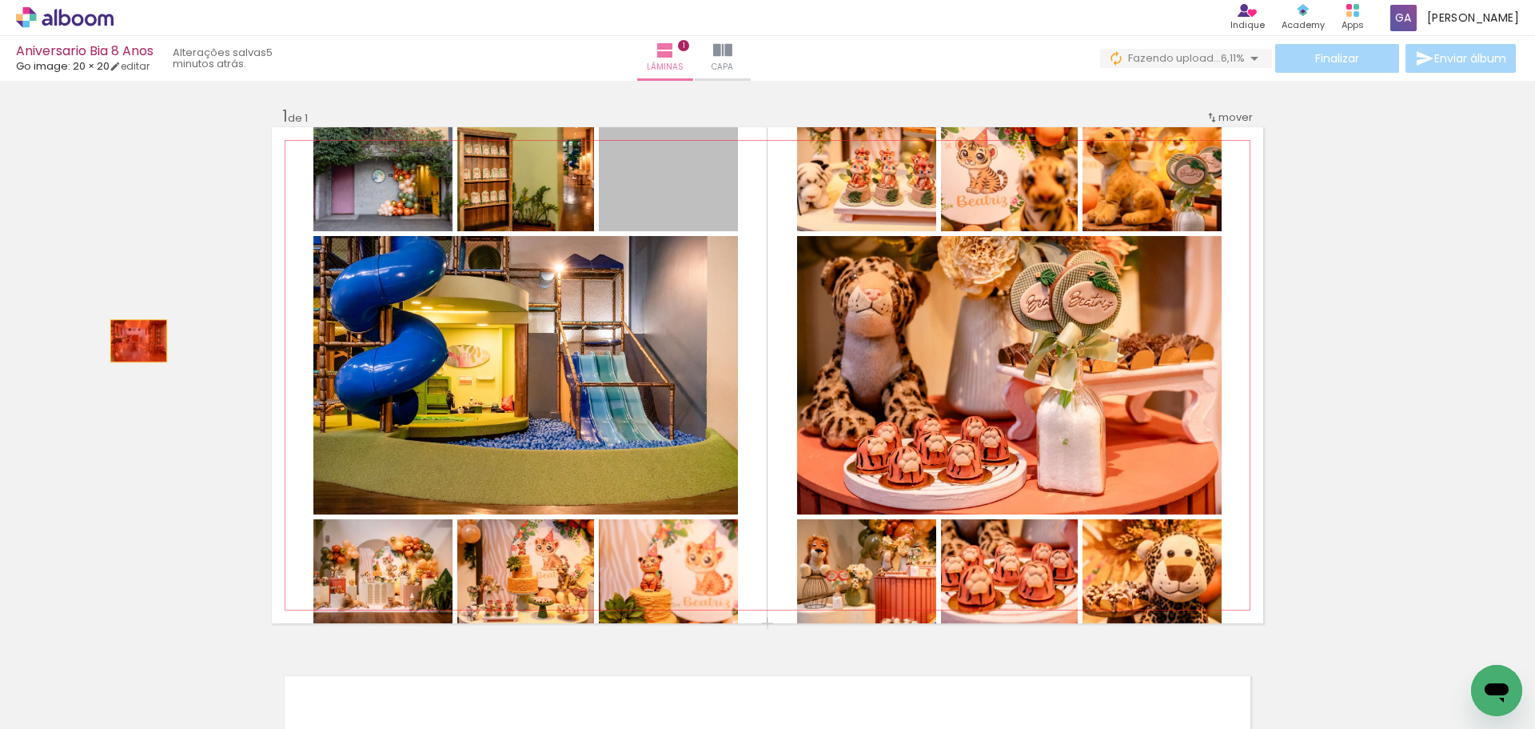
drag, startPoint x: 660, startPoint y: 217, endPoint x: 133, endPoint y: 341, distance: 541.4
click at [133, 341] on div "Inserir lâmina 1 de 1" at bounding box center [767, 622] width 1535 height 1072
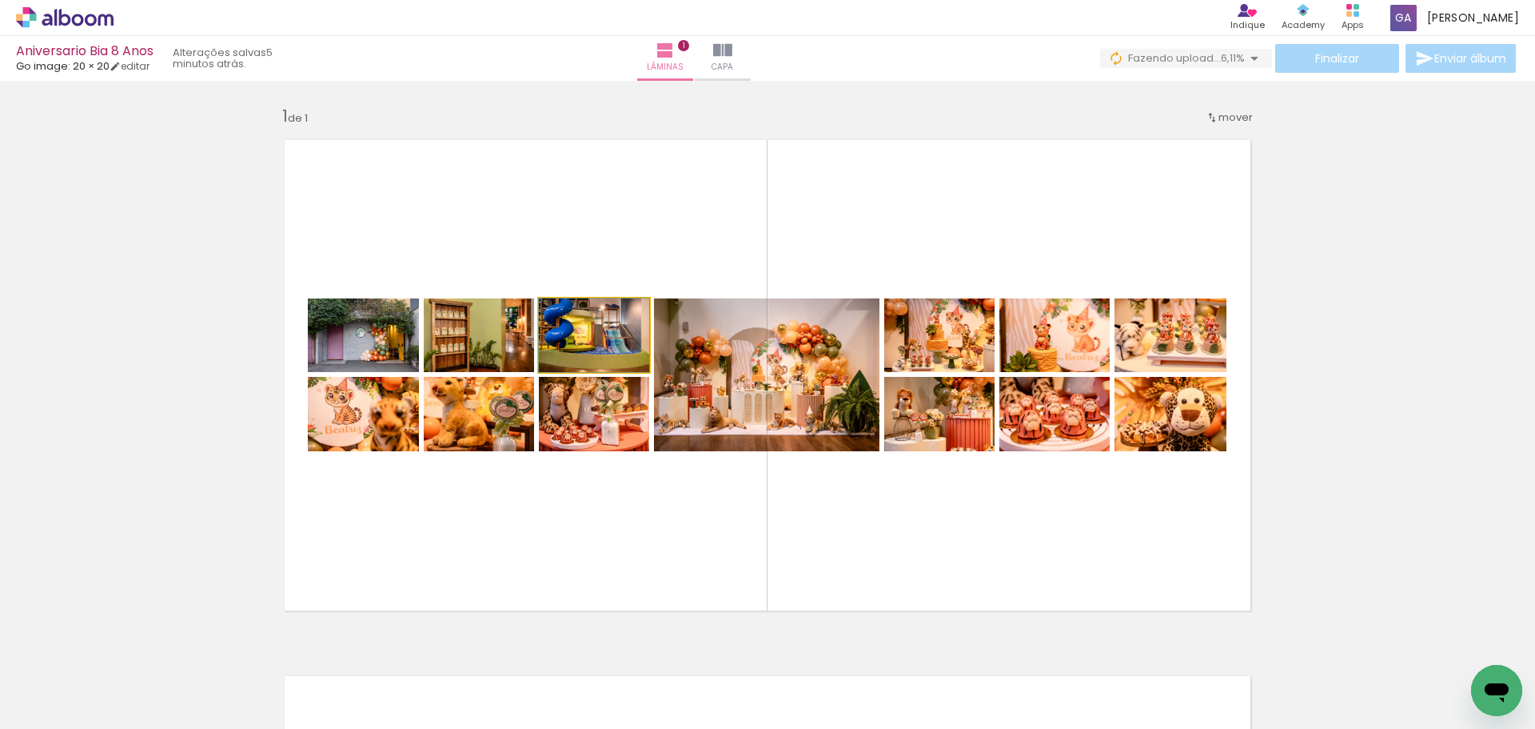
drag, startPoint x: 630, startPoint y: 356, endPoint x: 92, endPoint y: 305, distance: 540.6
click at [92, 305] on div "Inserir lâmina 1 de 1" at bounding box center [767, 622] width 1535 height 1072
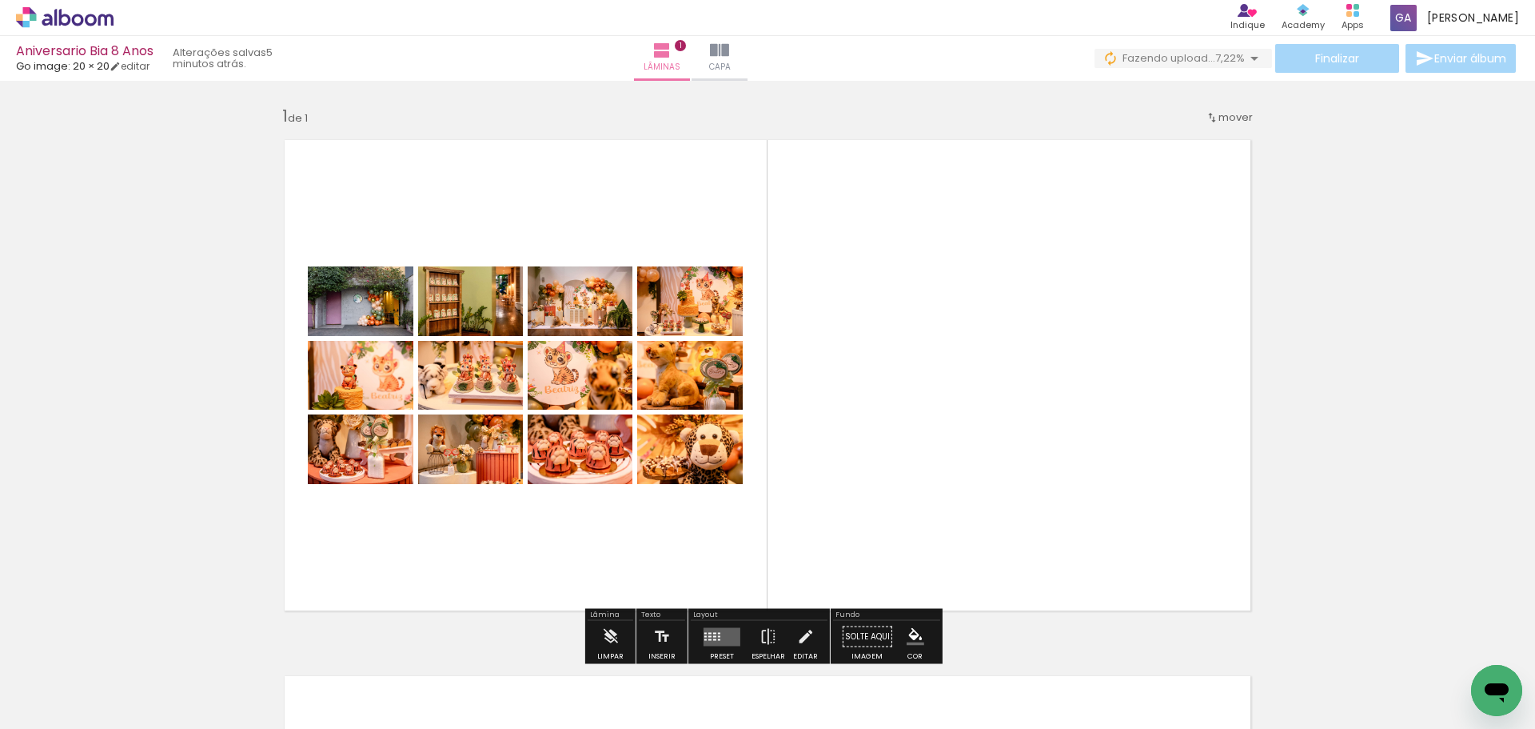
scroll to position [44, 0]
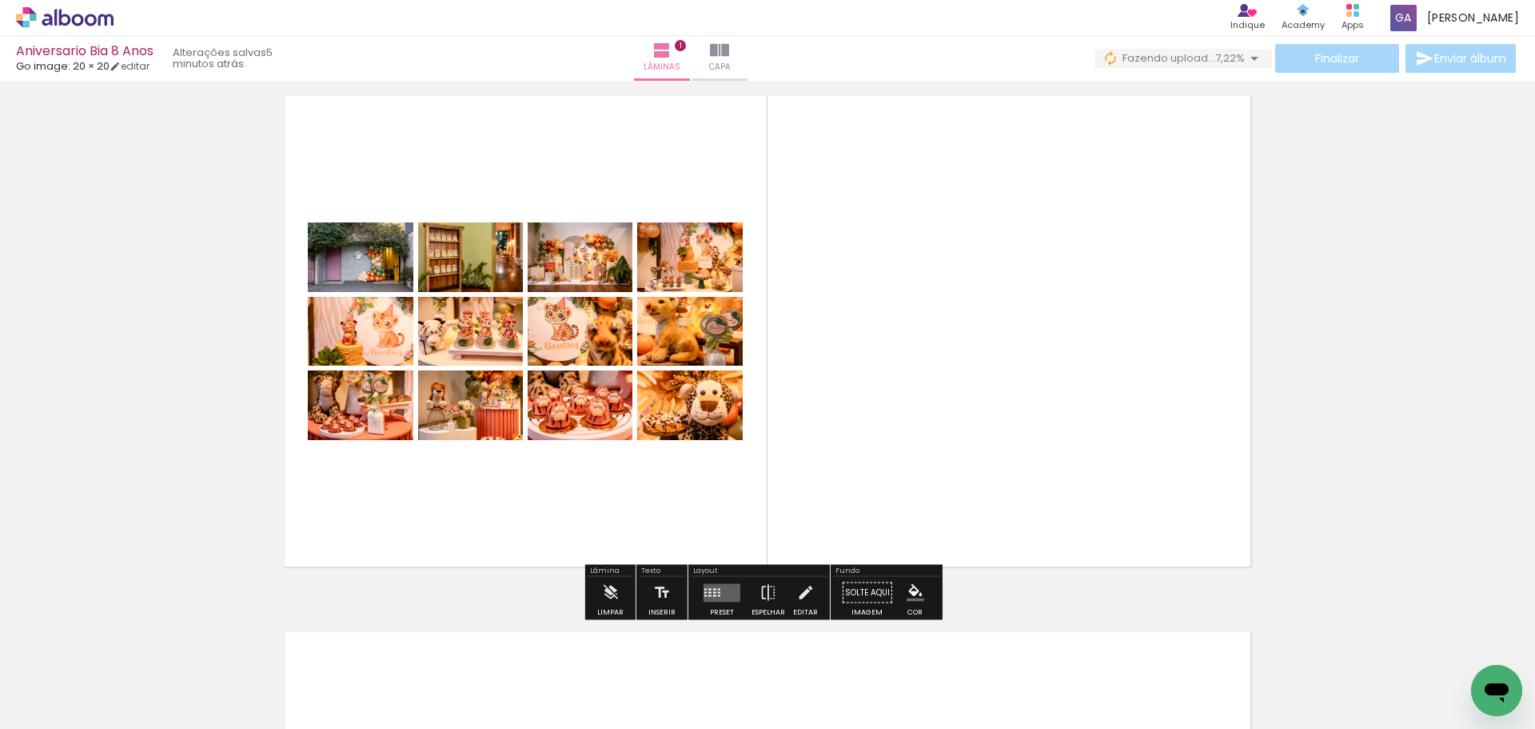
click at [721, 595] on quentale-layouter at bounding box center [722, 592] width 37 height 18
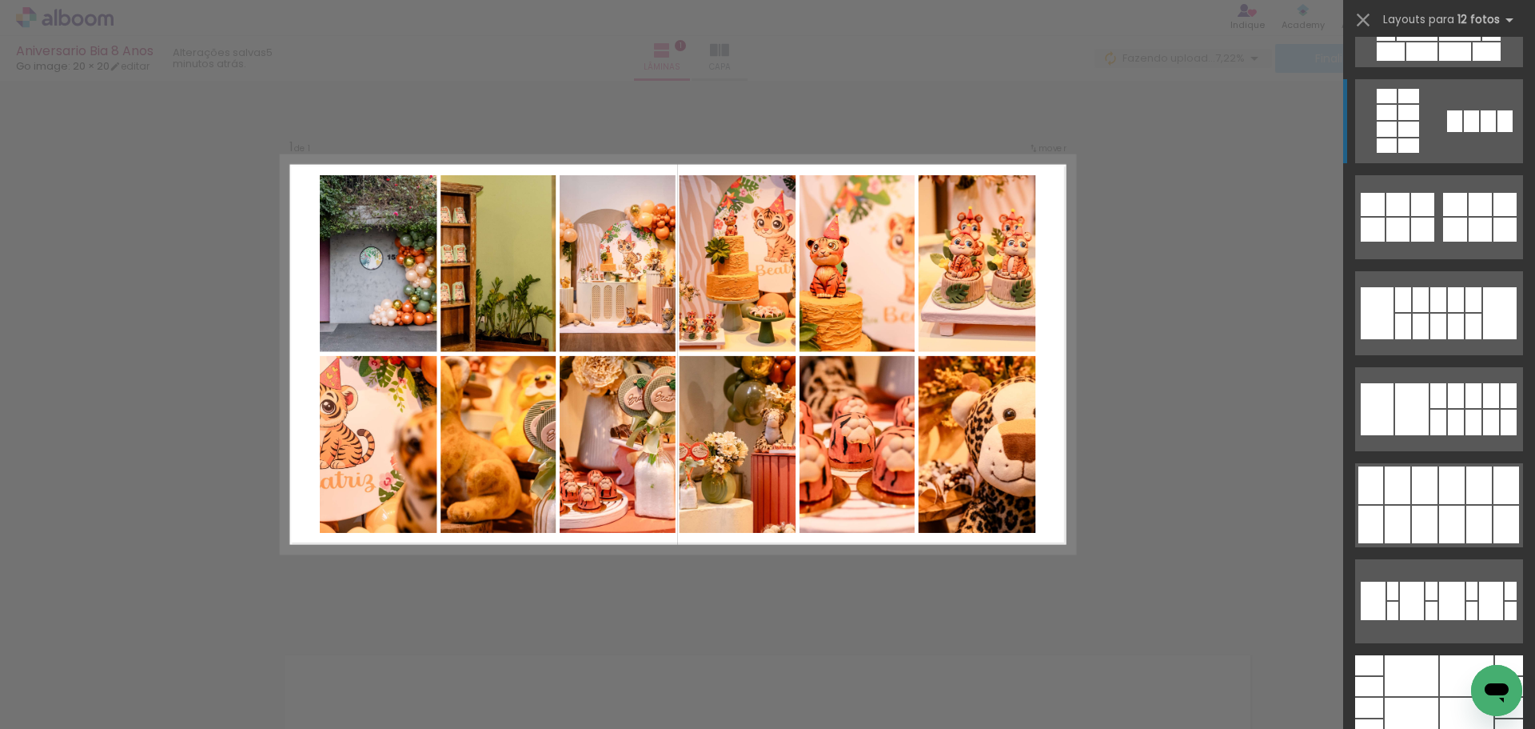
scroll to position [1026, 0]
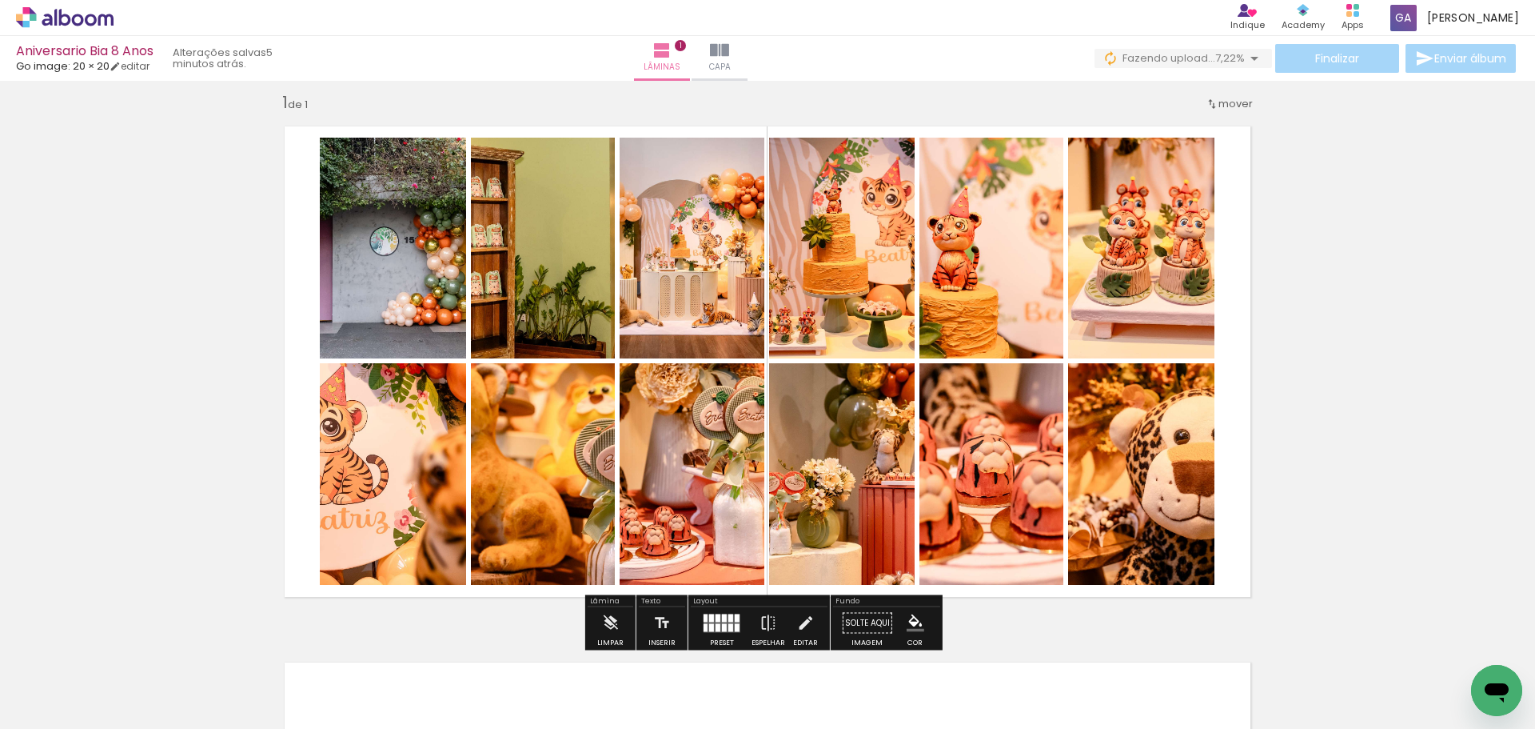
scroll to position [6, 0]
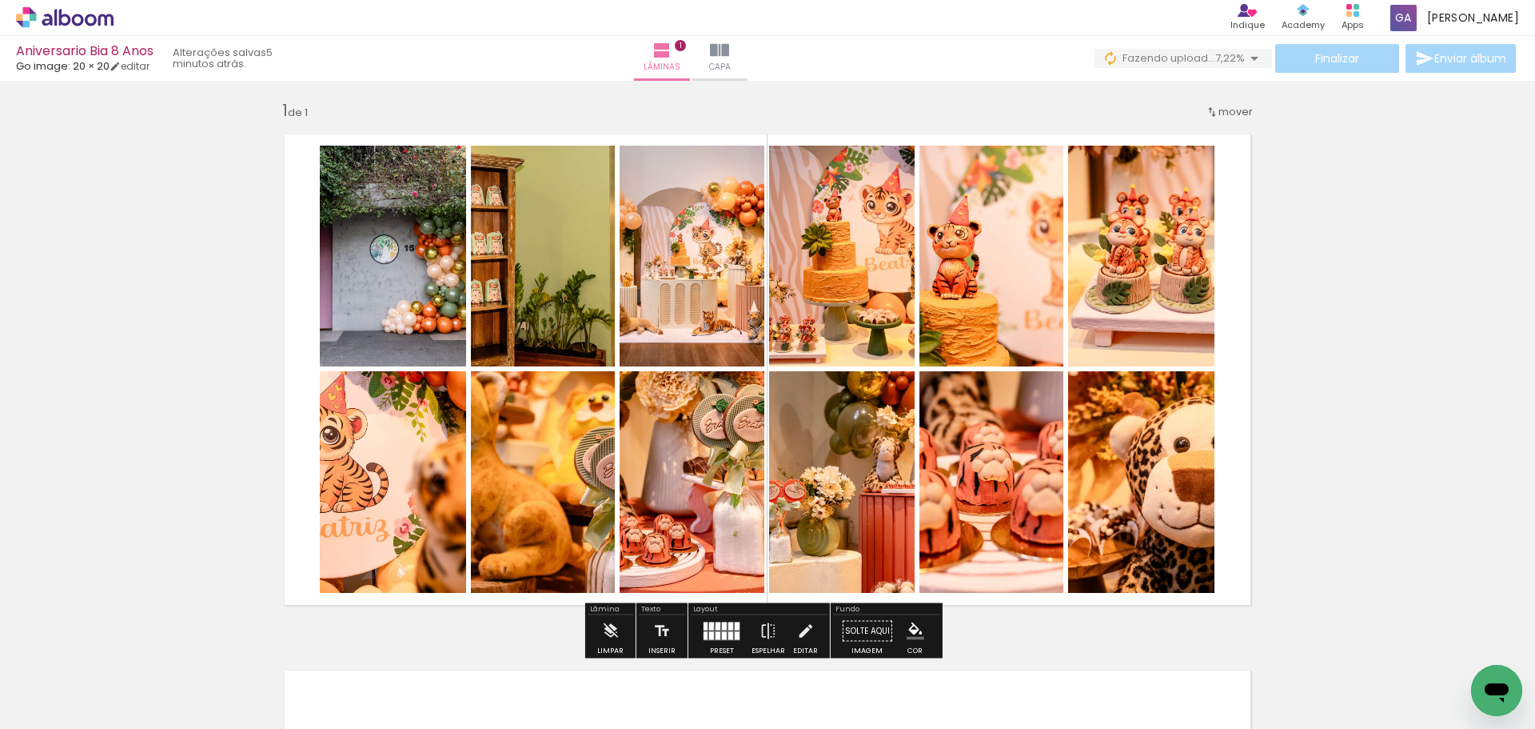
click at [711, 622] on quentale-layouter at bounding box center [722, 630] width 37 height 18
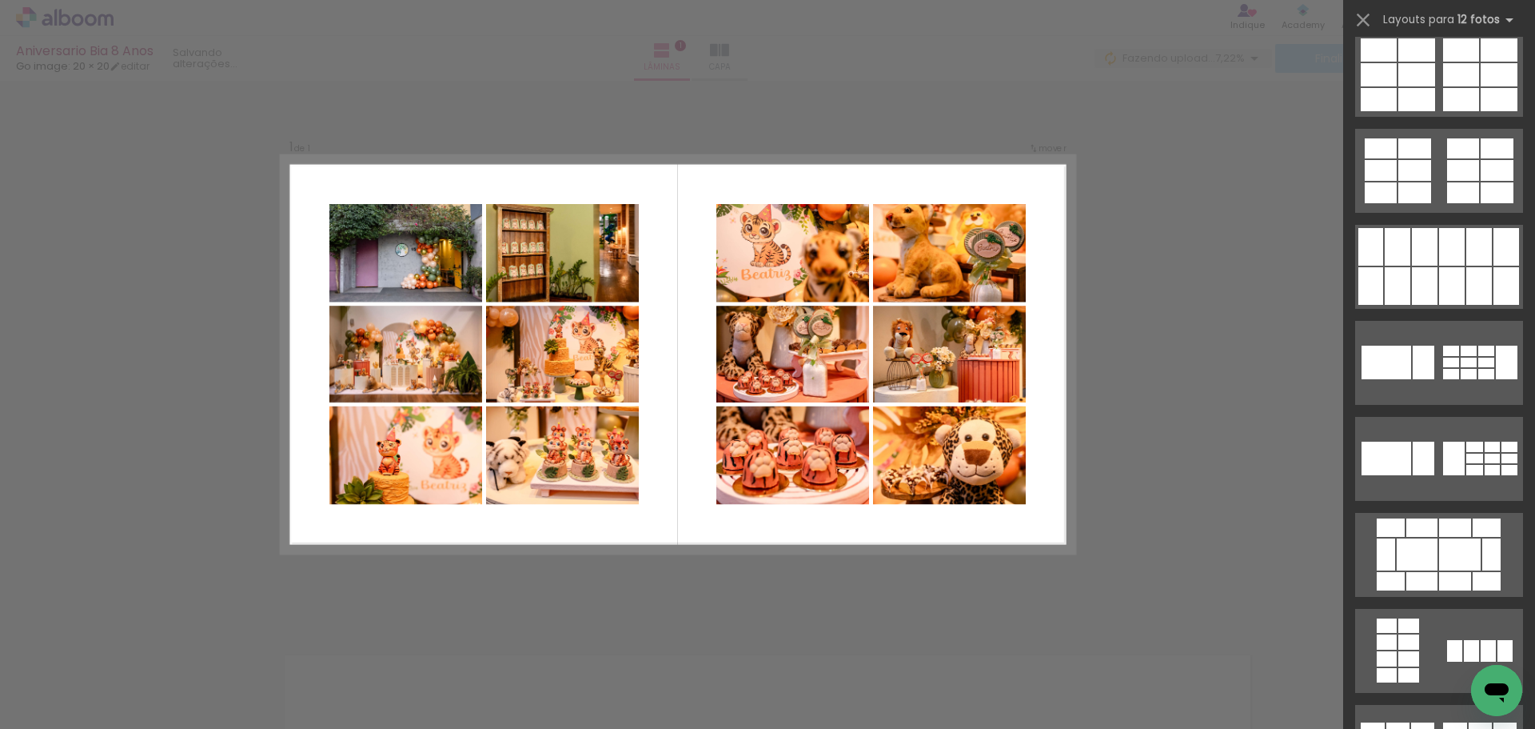
scroll to position [0, 0]
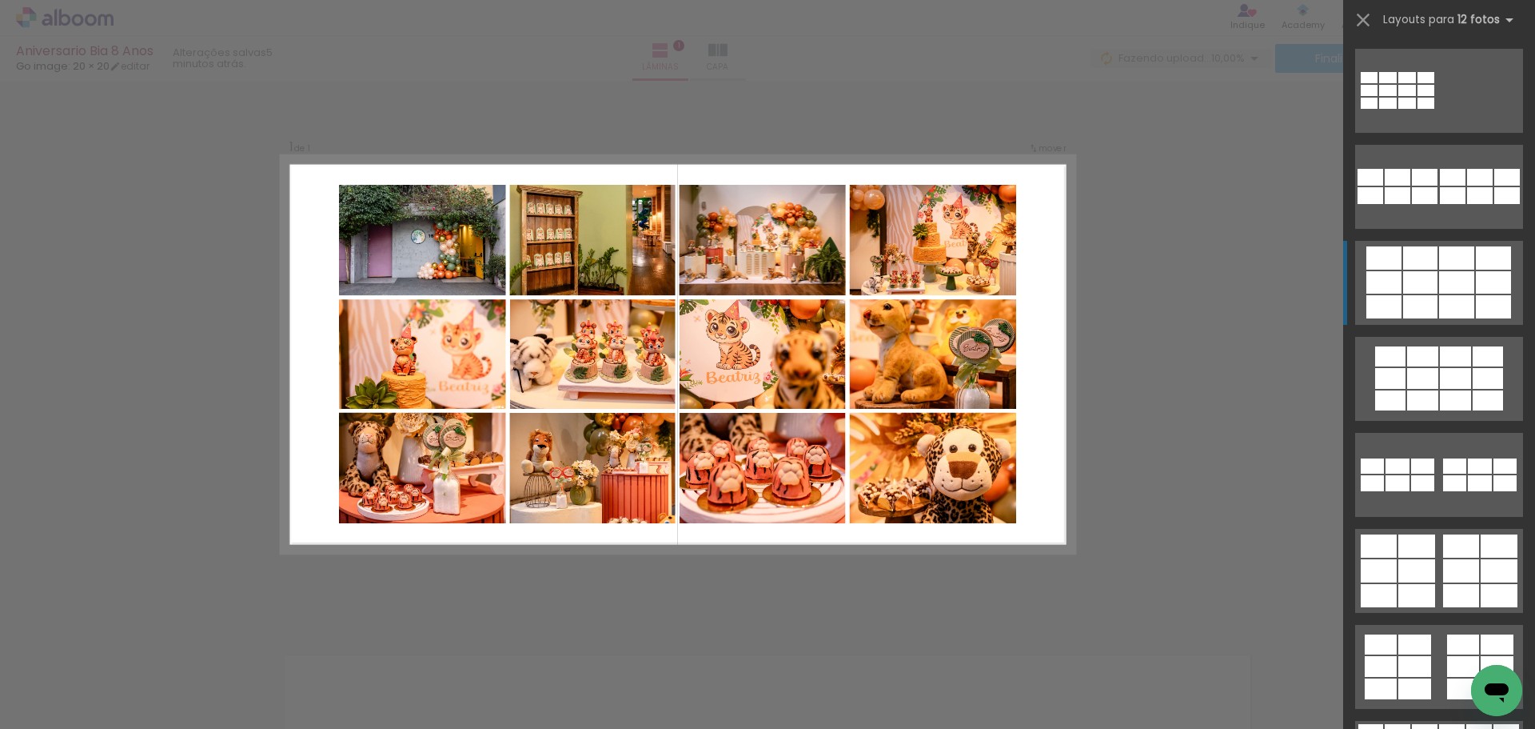
click at [1426, 287] on div at bounding box center [1421, 282] width 34 height 22
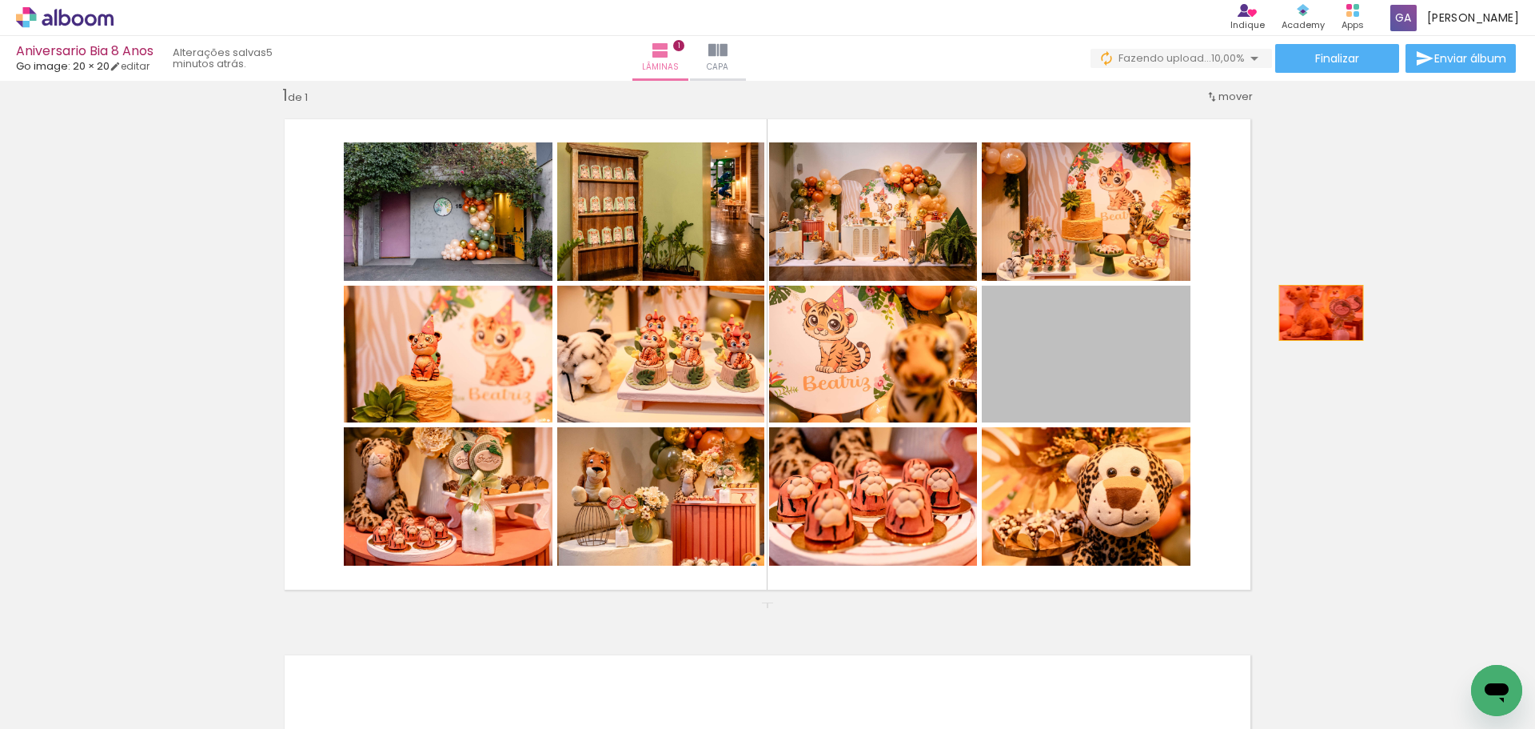
drag, startPoint x: 1084, startPoint y: 366, endPoint x: 1391, endPoint y: 321, distance: 309.5
click at [1391, 321] on div "Inserir lâmina 1 de 1" at bounding box center [767, 602] width 1535 height 1072
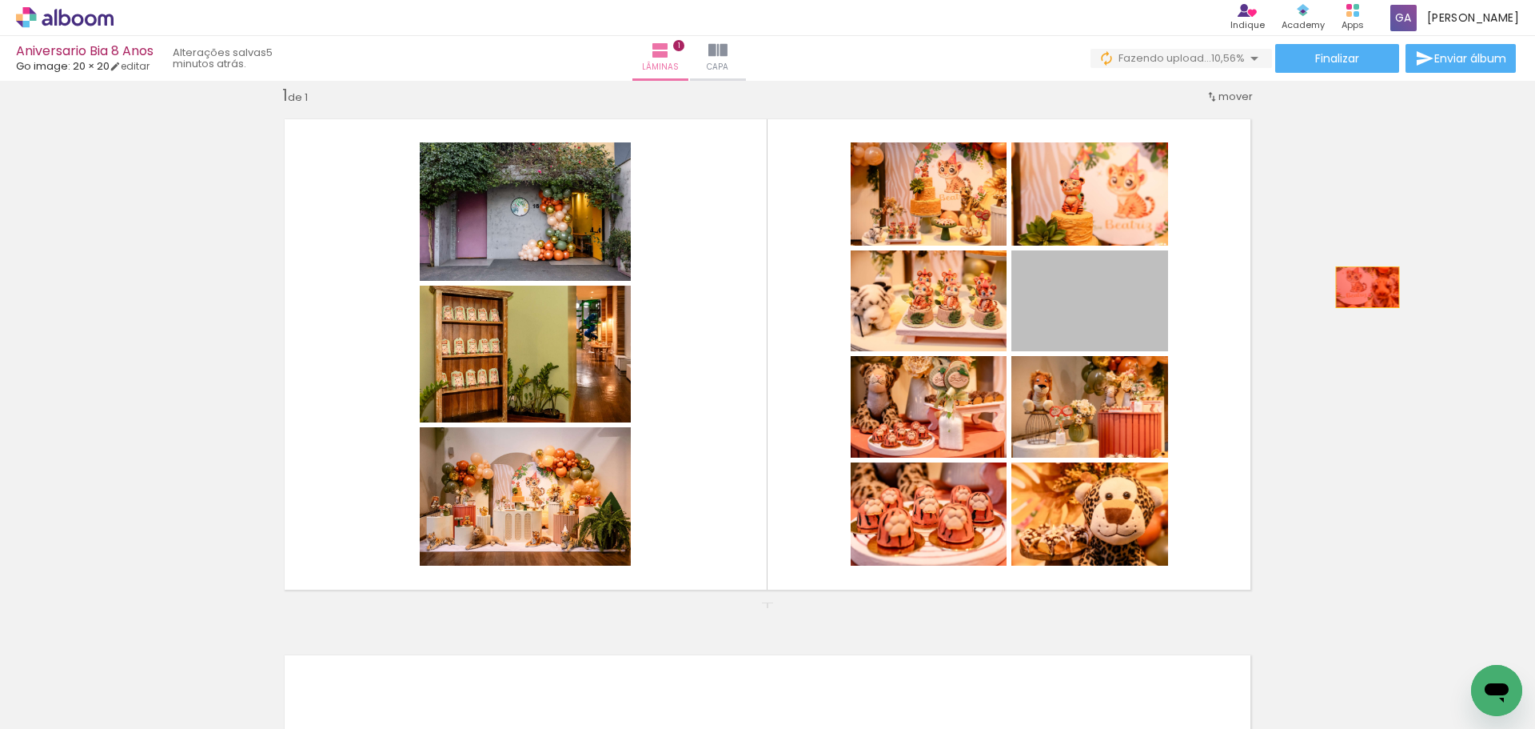
drag, startPoint x: 1112, startPoint y: 315, endPoint x: 1363, endPoint y: 287, distance: 251.9
click at [1363, 287] on div "Inserir lâmina 1 de 1" at bounding box center [767, 602] width 1535 height 1072
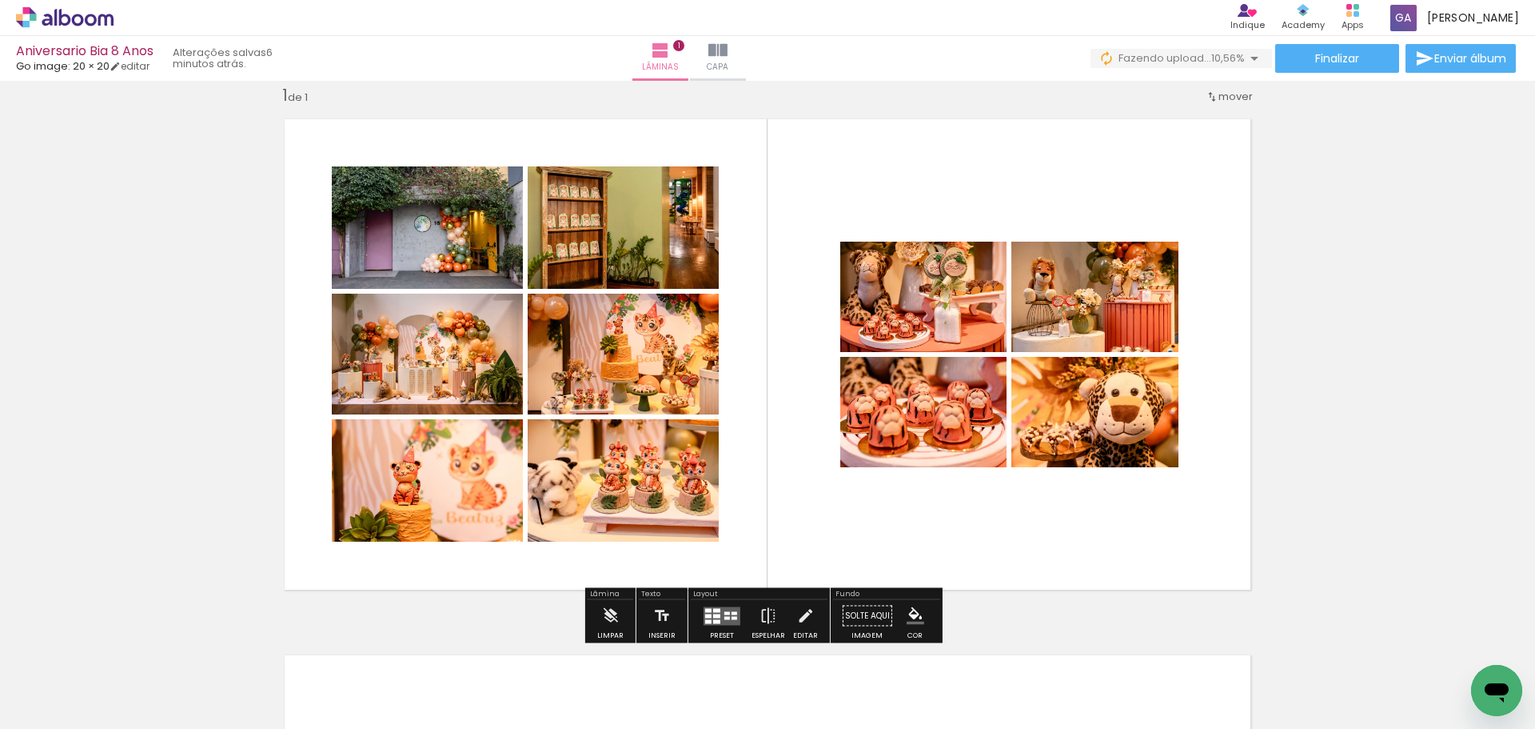
click at [717, 606] on quentale-layouter at bounding box center [722, 615] width 37 height 18
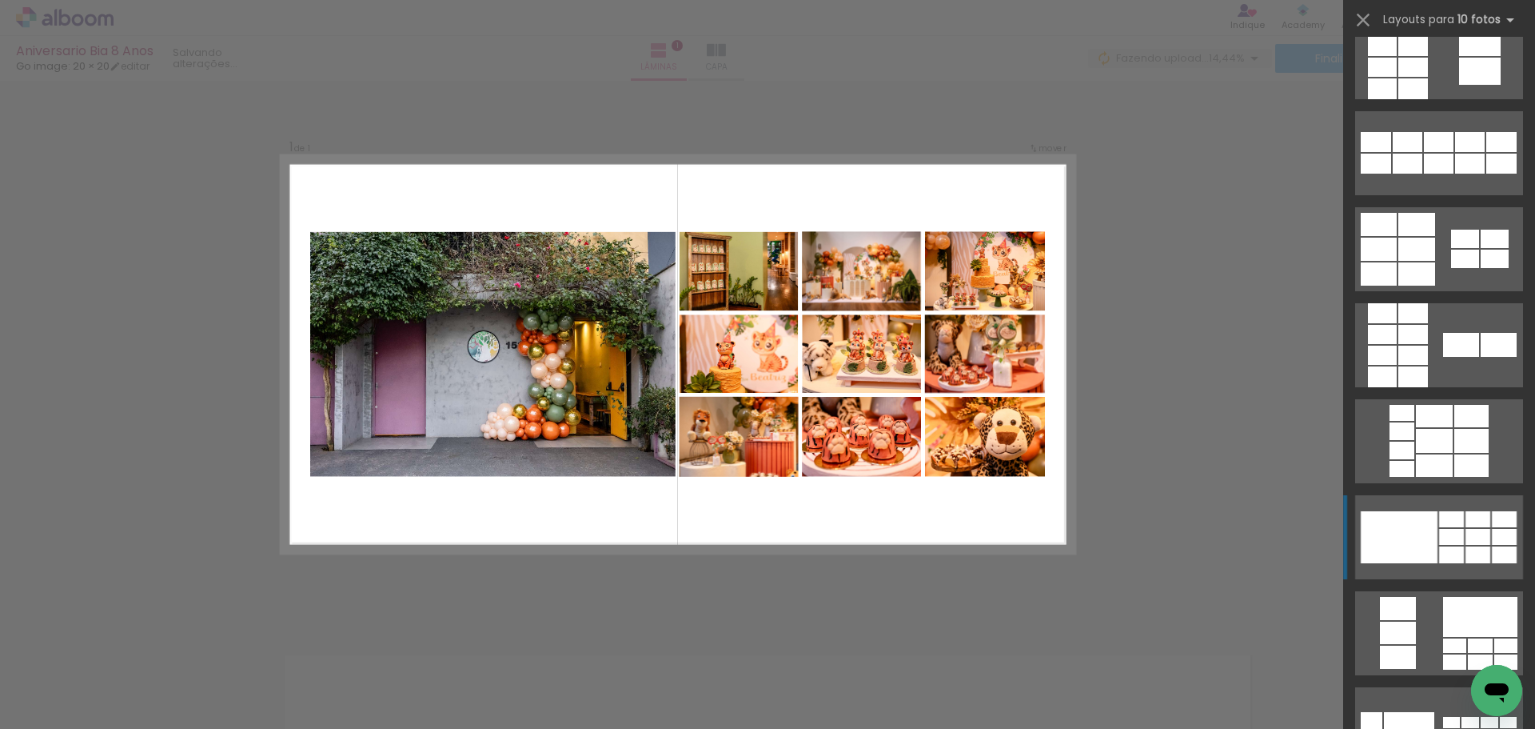
scroll to position [515, 0]
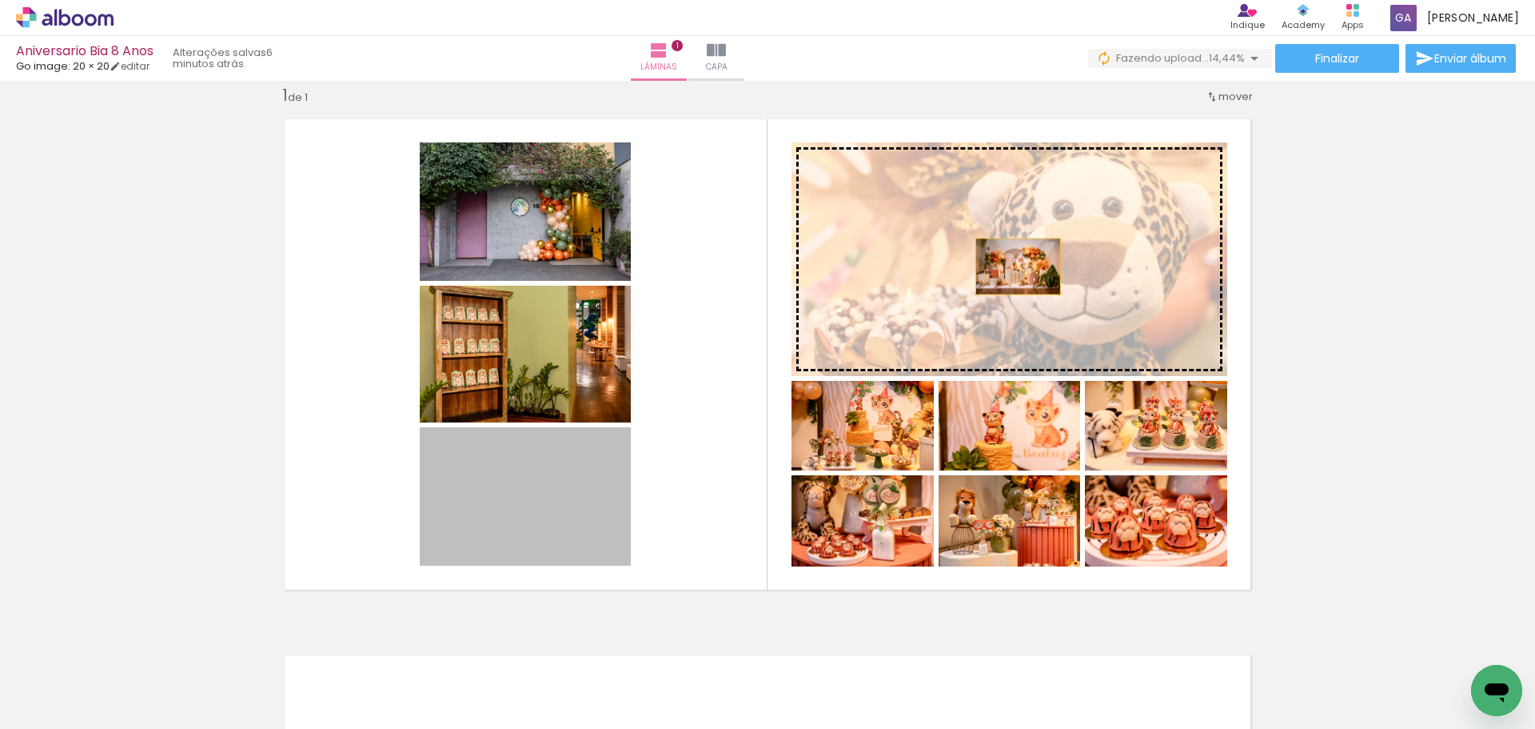
drag, startPoint x: 549, startPoint y: 527, endPoint x: 1018, endPoint y: 252, distance: 544.1
click at [0, 0] on slot at bounding box center [0, 0] width 0 height 0
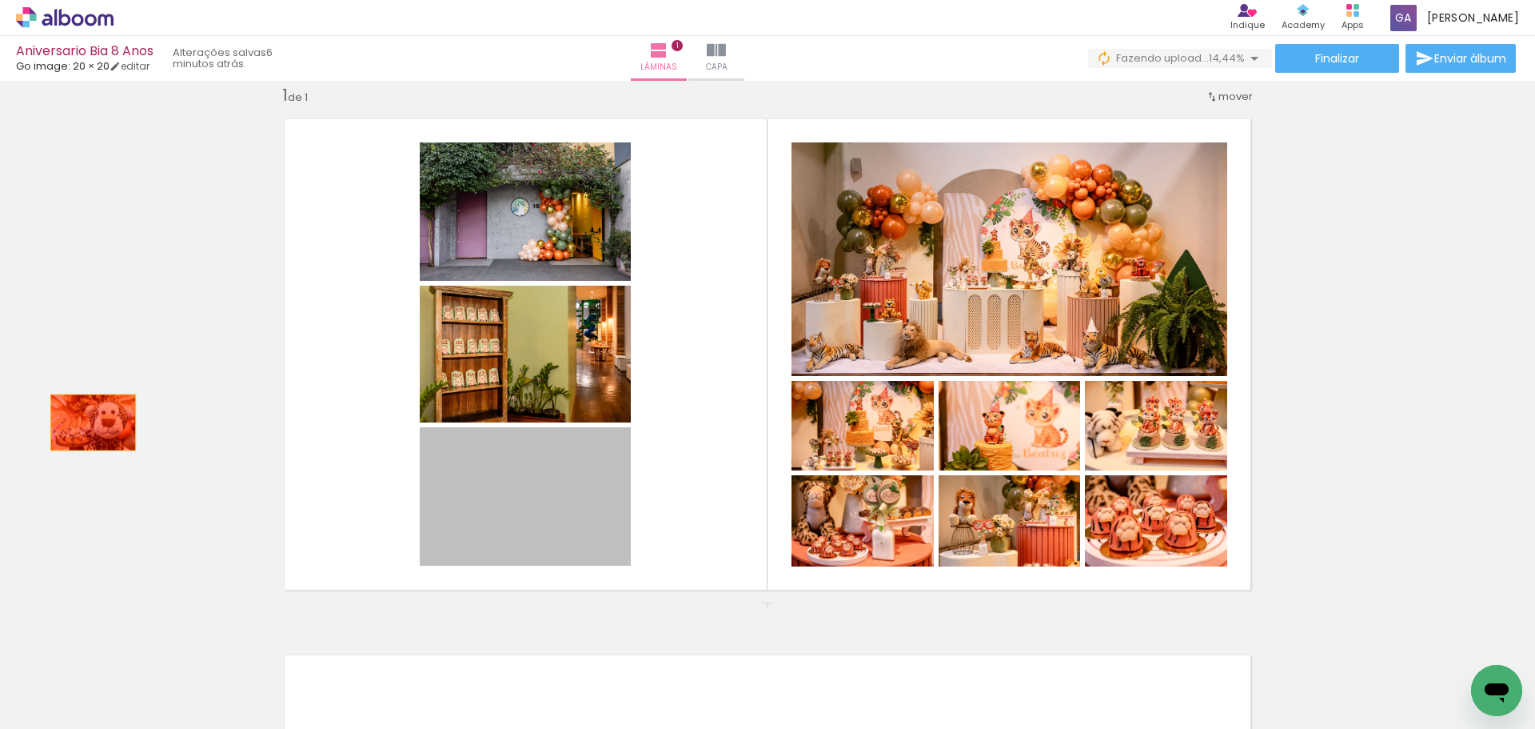
drag, startPoint x: 555, startPoint y: 507, endPoint x: 77, endPoint y: 421, distance: 486.0
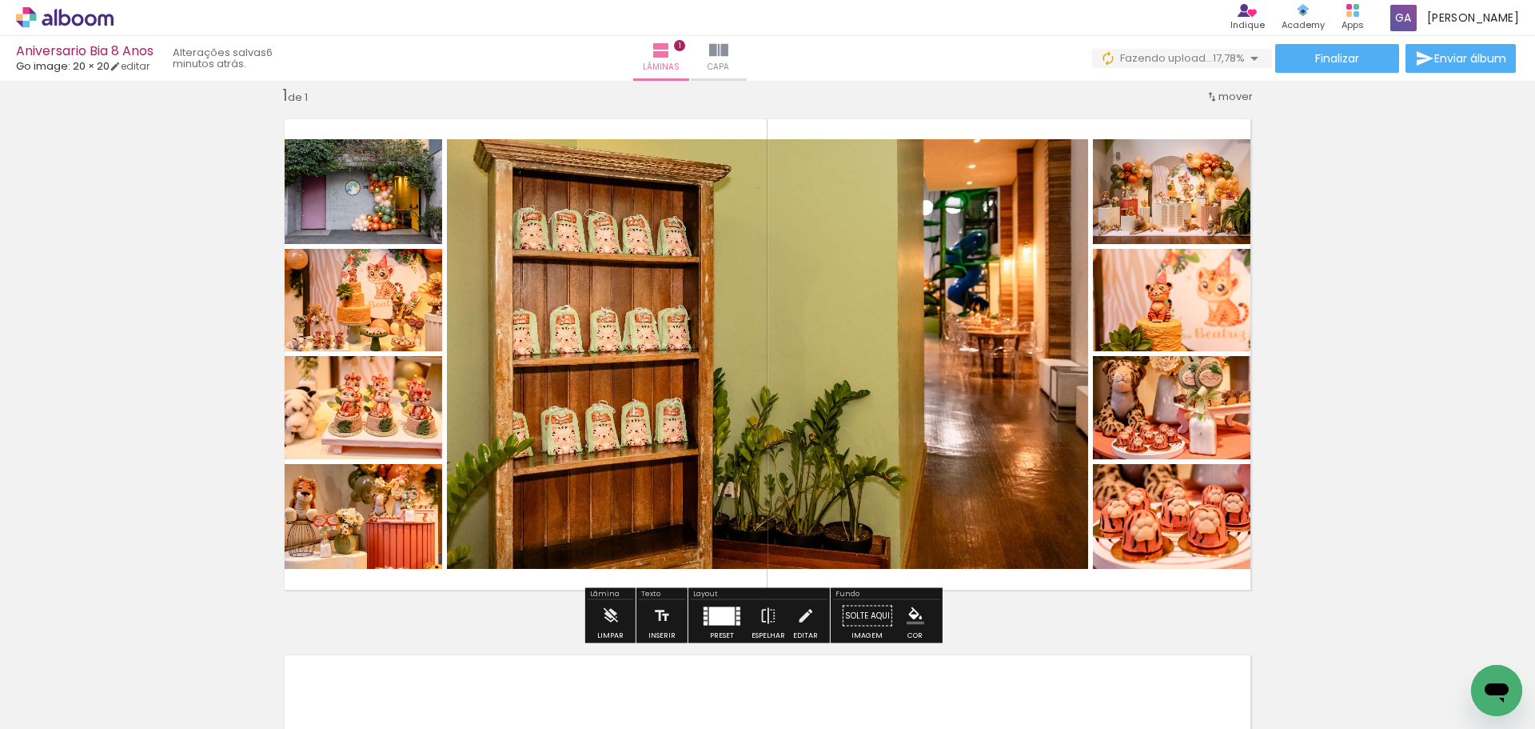
click at [712, 624] on div at bounding box center [722, 615] width 26 height 18
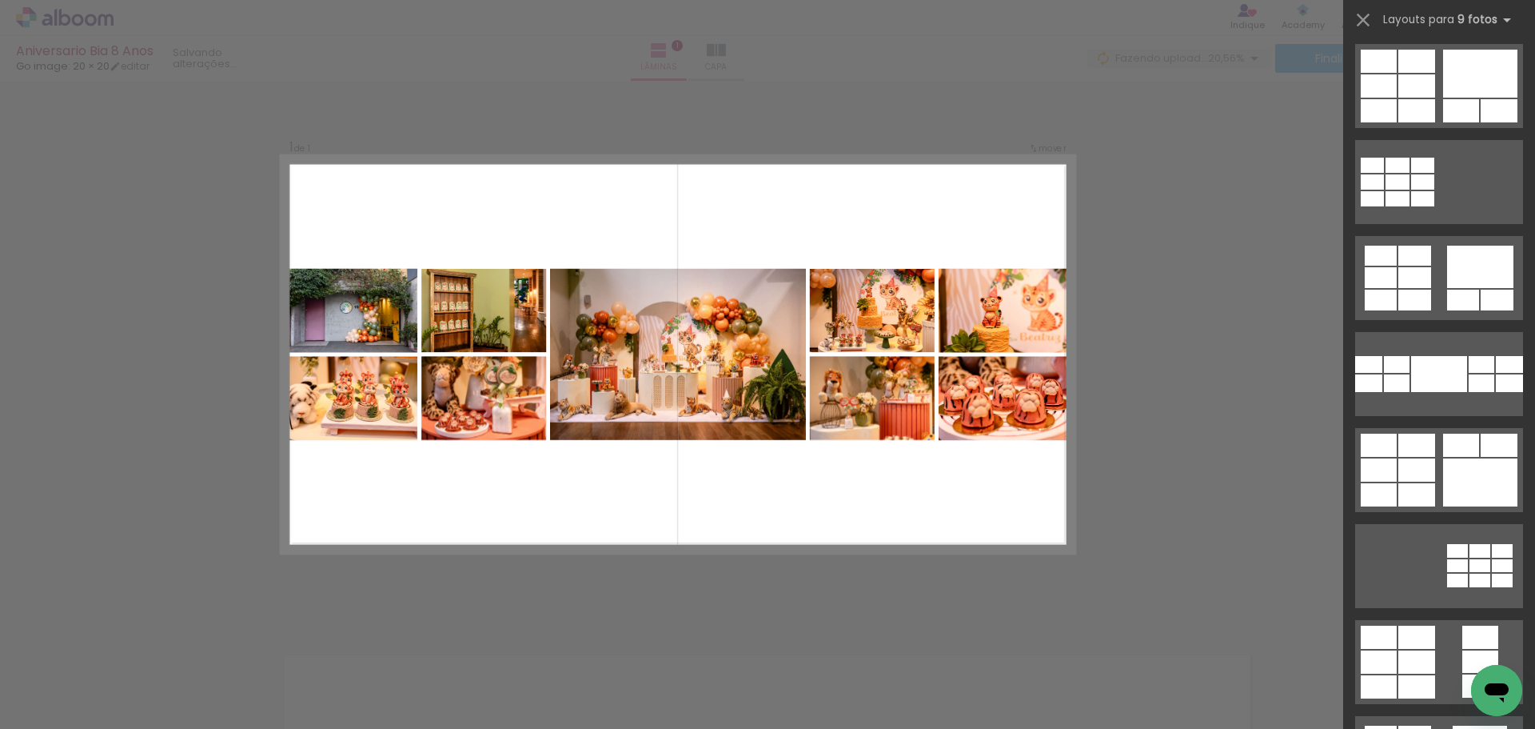
scroll to position [0, 0]
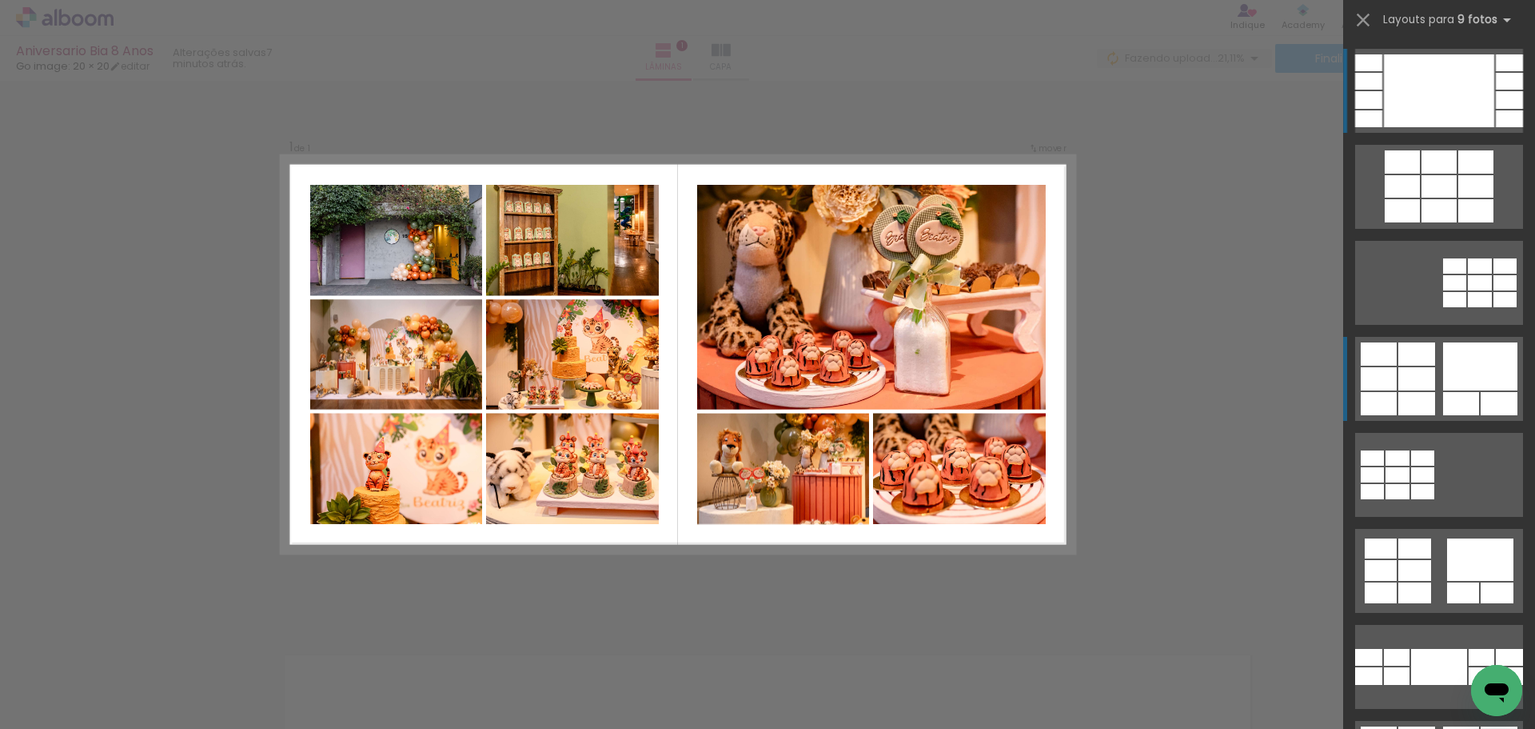
click at [1420, 222] on div at bounding box center [1402, 210] width 35 height 23
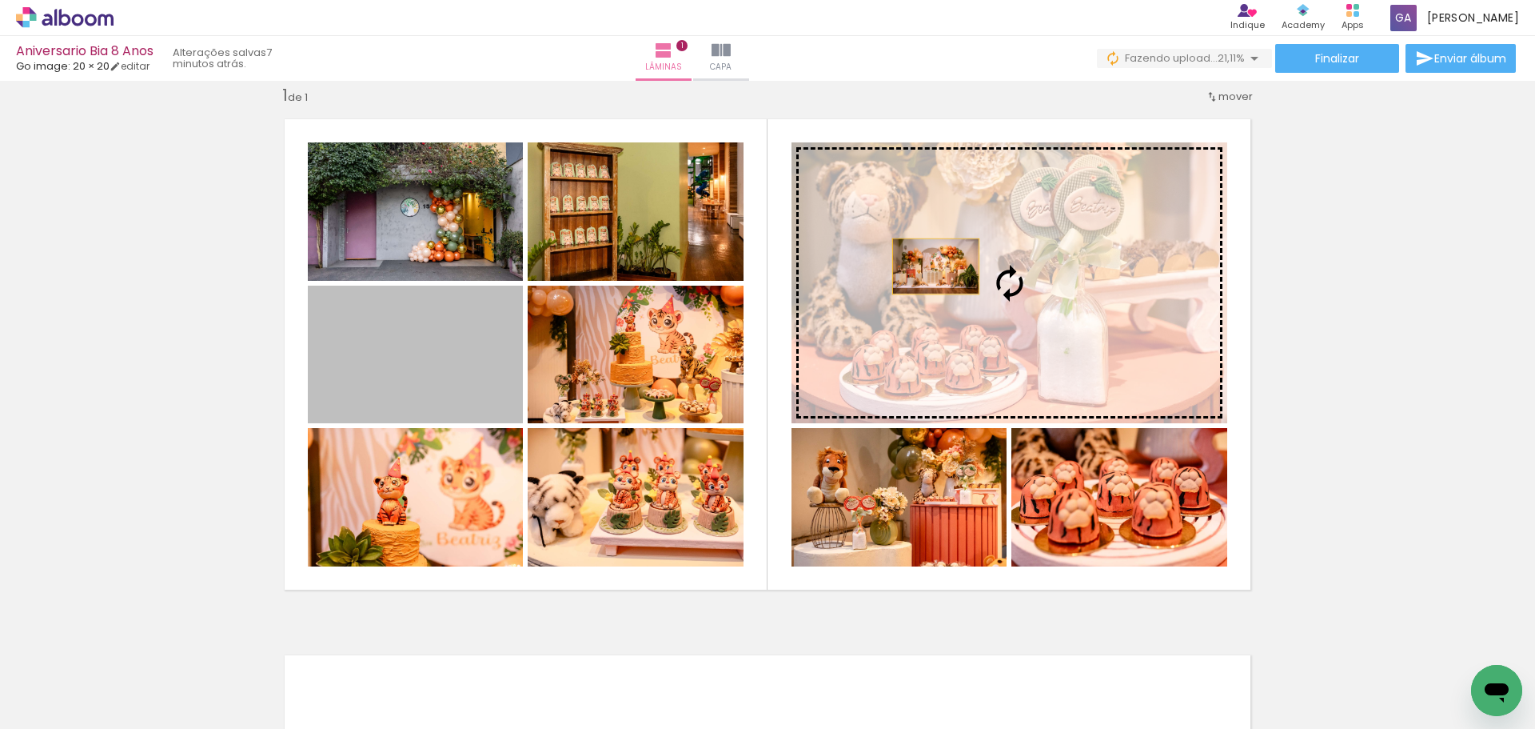
drag, startPoint x: 453, startPoint y: 380, endPoint x: 936, endPoint y: 263, distance: 496.9
click at [0, 0] on slot at bounding box center [0, 0] width 0 height 0
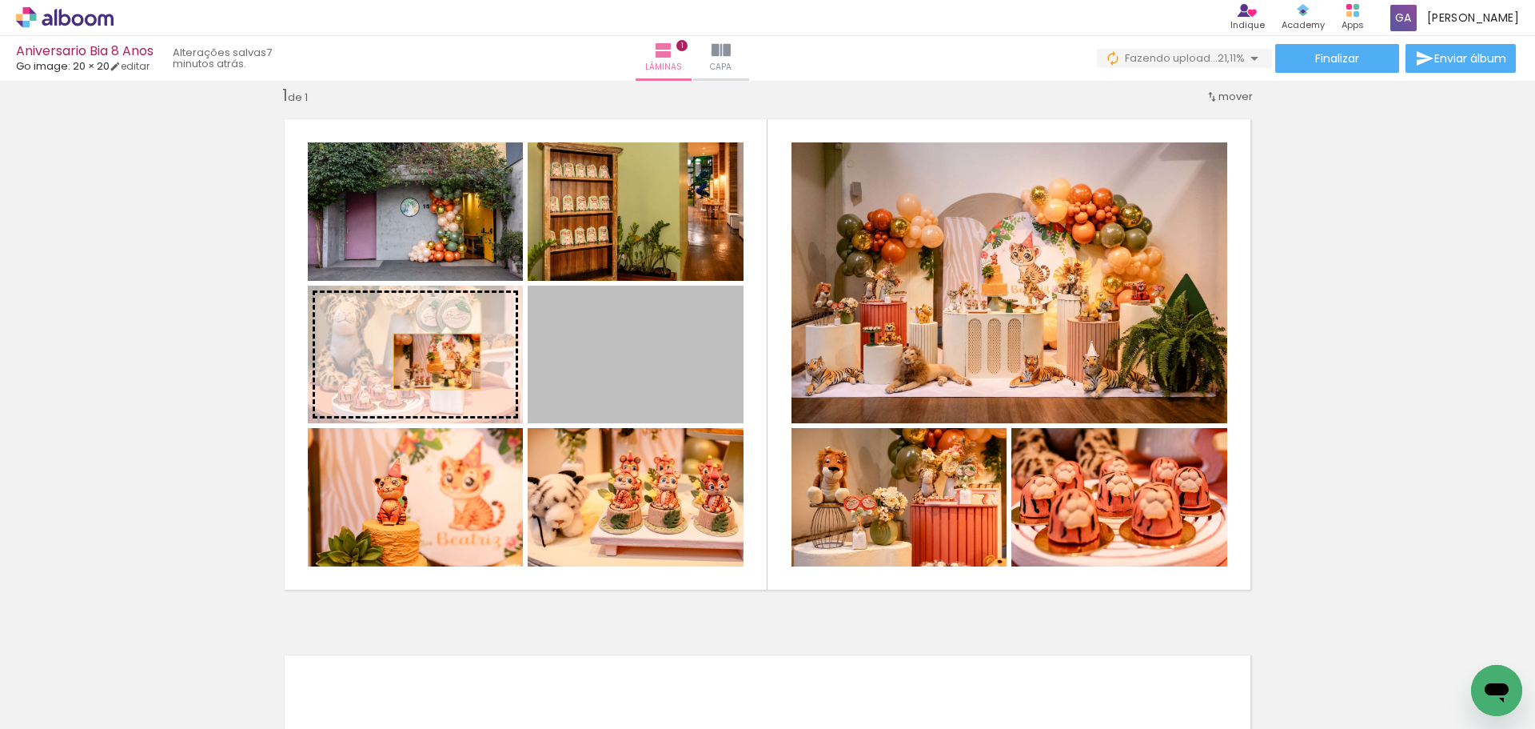
drag, startPoint x: 614, startPoint y: 408, endPoint x: 429, endPoint y: 362, distance: 191.1
click at [0, 0] on slot at bounding box center [0, 0] width 0 height 0
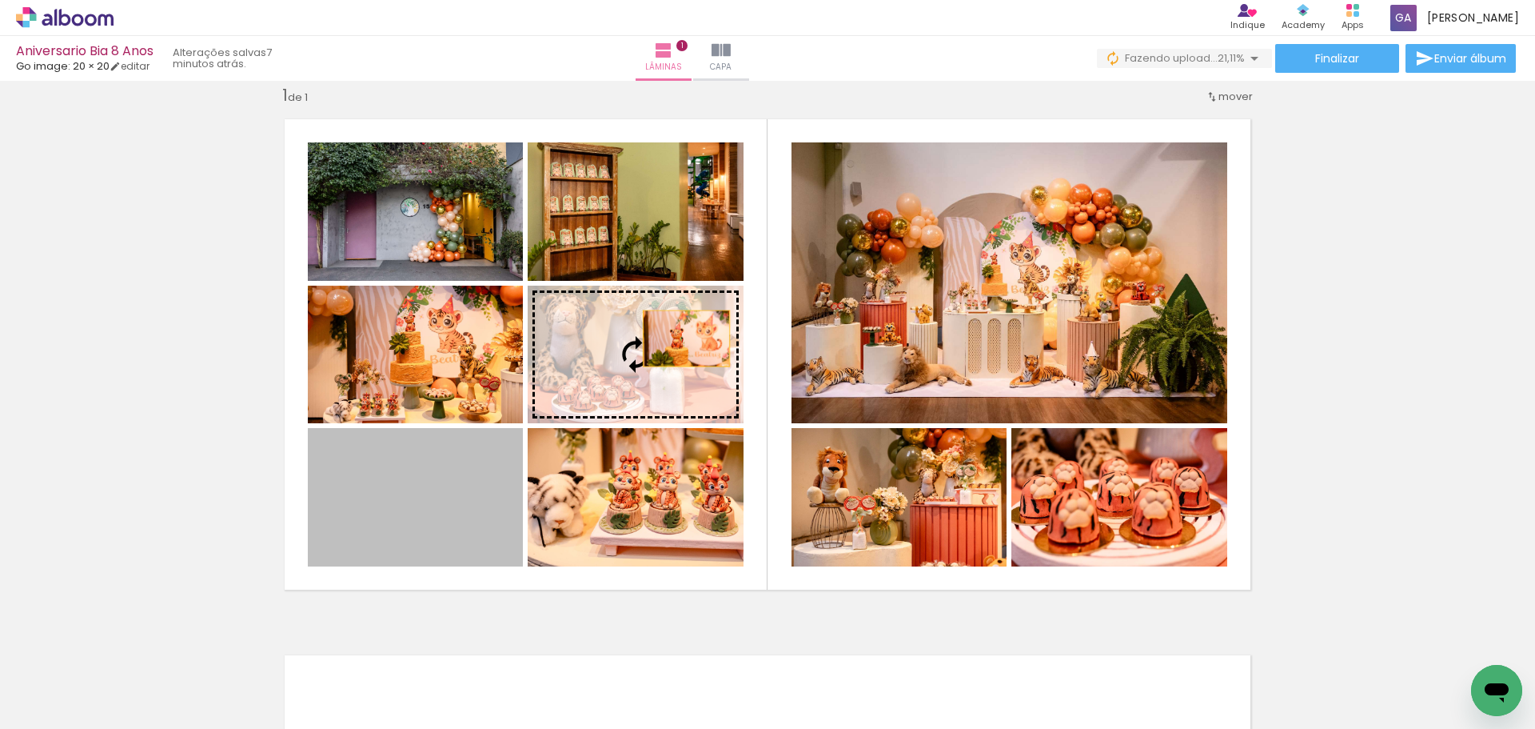
drag, startPoint x: 435, startPoint y: 513, endPoint x: 681, endPoint y: 338, distance: 301.6
click at [0, 0] on slot at bounding box center [0, 0] width 0 height 0
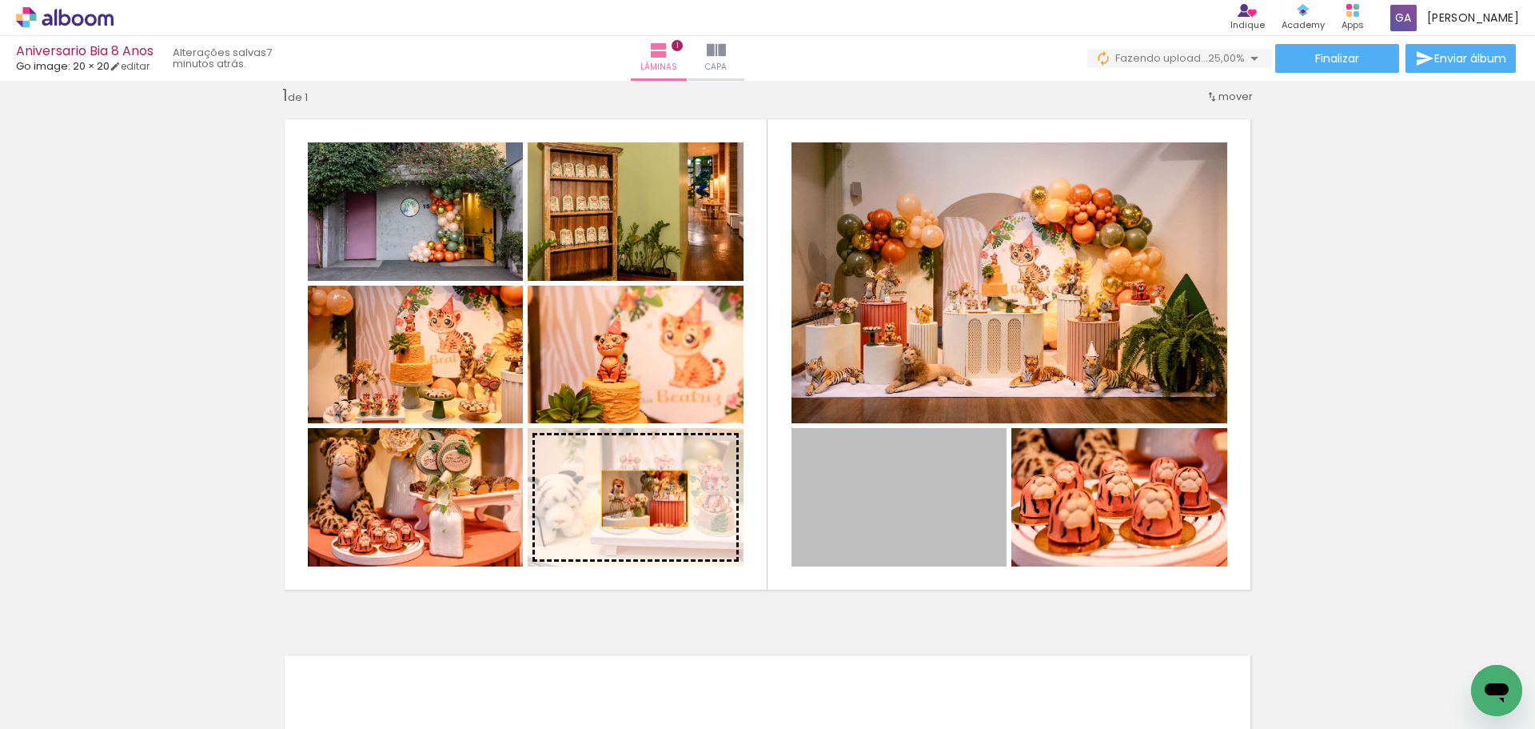
drag, startPoint x: 872, startPoint y: 498, endPoint x: 638, endPoint y: 500, distance: 233.5
click at [0, 0] on slot at bounding box center [0, 0] width 0 height 0
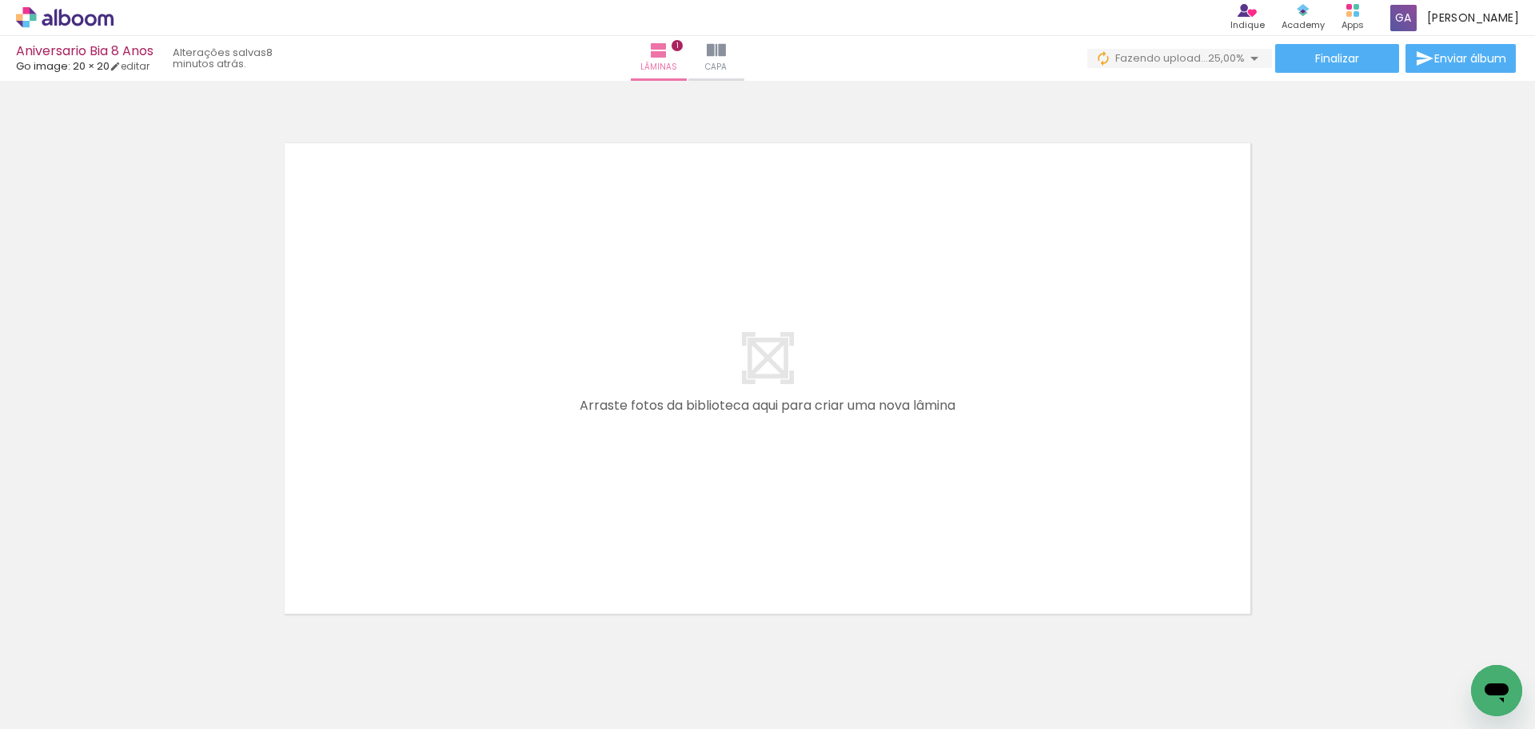
scroll to position [0, 1254]
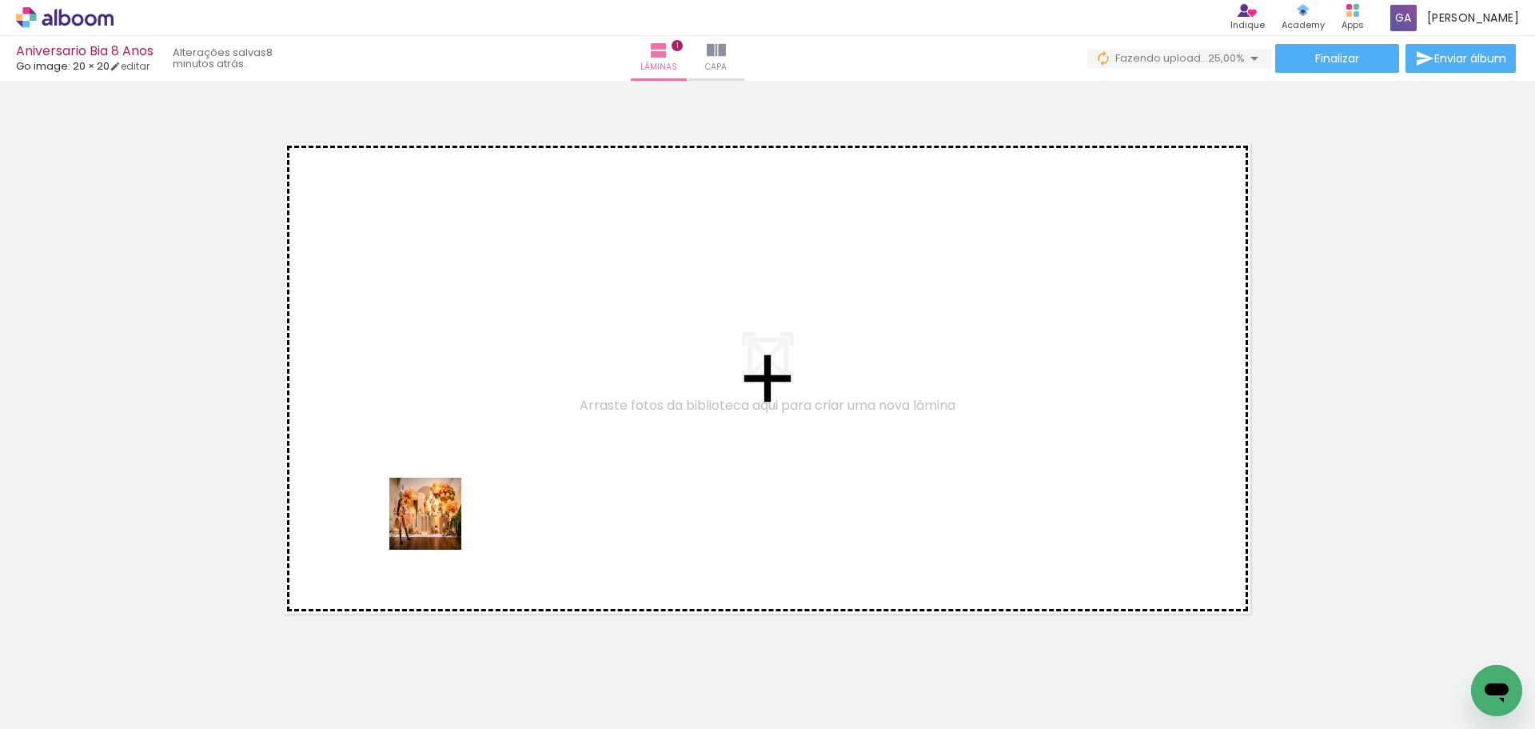
drag, startPoint x: 321, startPoint y: 681, endPoint x: 474, endPoint y: 486, distance: 247.8
click at [474, 486] on quentale-workspace at bounding box center [767, 364] width 1535 height 729
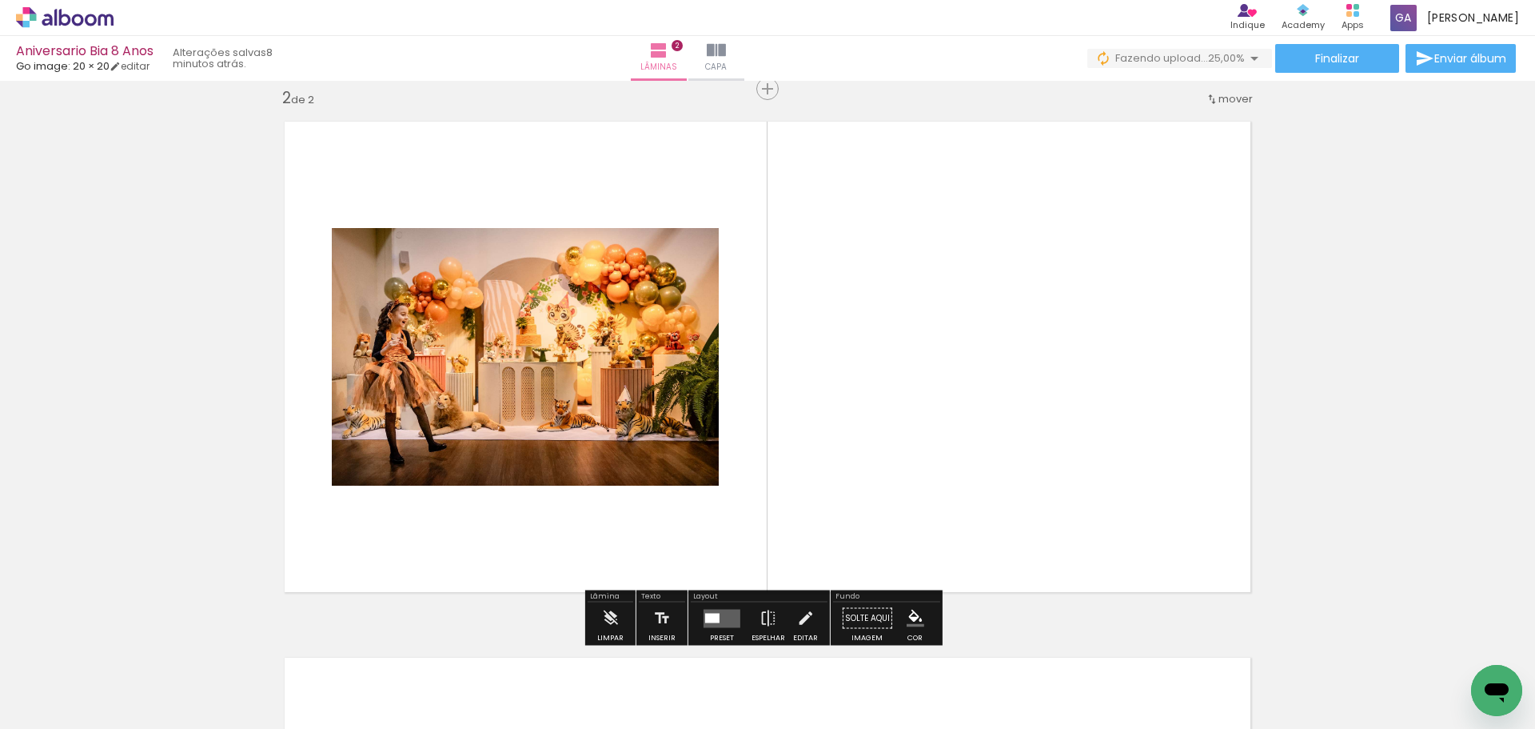
scroll to position [557, 0]
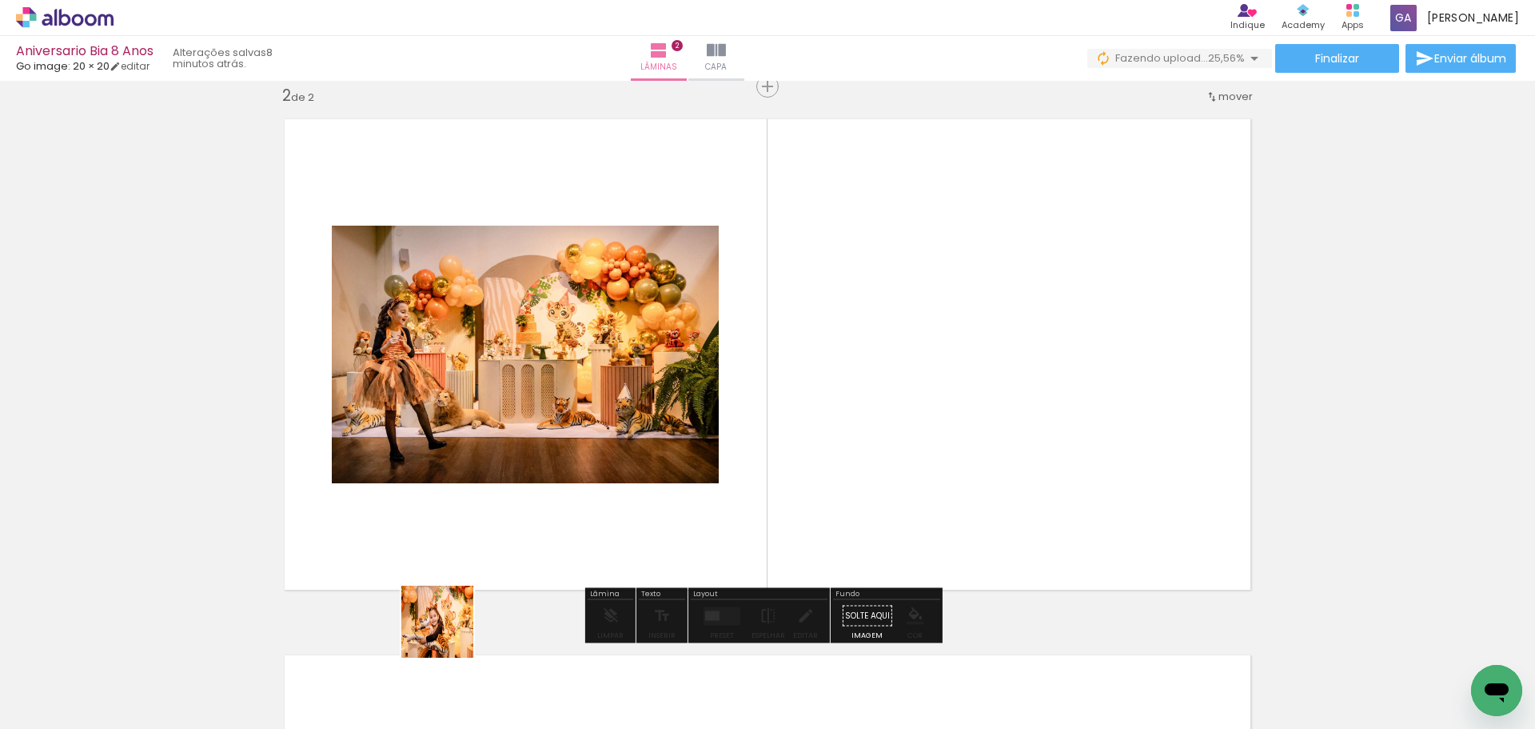
drag, startPoint x: 430, startPoint y: 681, endPoint x: 518, endPoint y: 529, distance: 175.6
click at [518, 529] on quentale-workspace at bounding box center [767, 364] width 1535 height 729
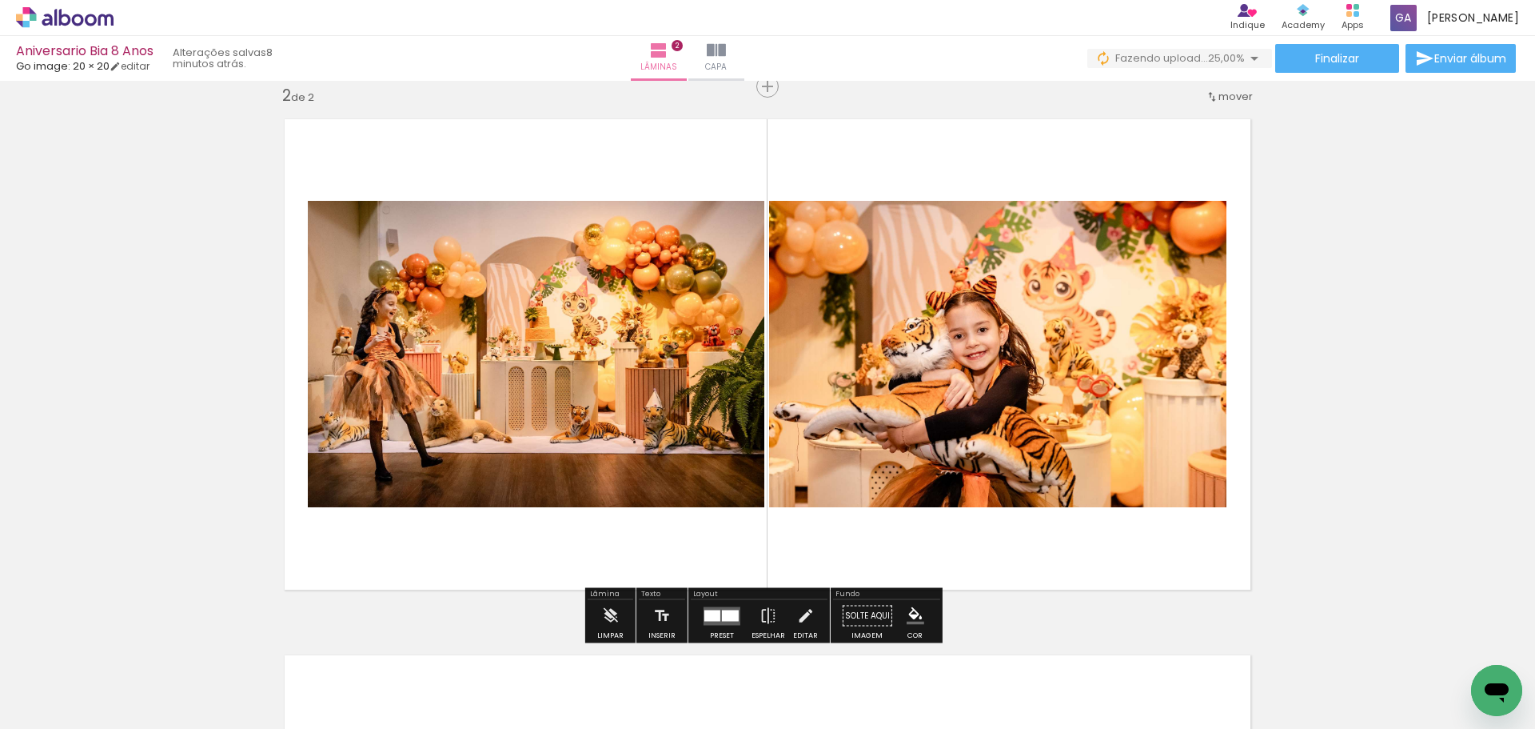
drag, startPoint x: 515, startPoint y: 663, endPoint x: 546, endPoint y: 528, distance: 138.7
click at [546, 528] on quentale-workspace at bounding box center [767, 364] width 1535 height 729
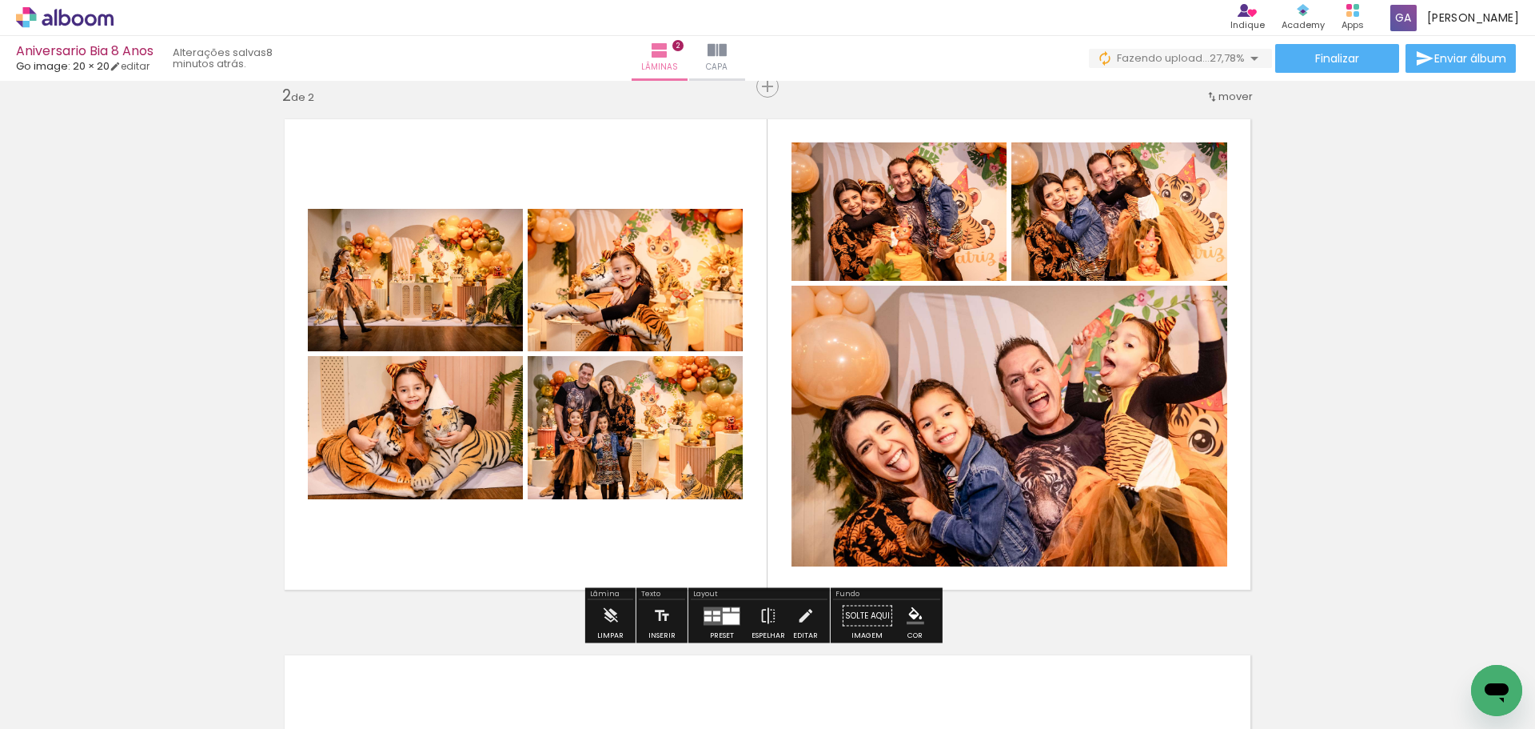
scroll to position [0, 1623]
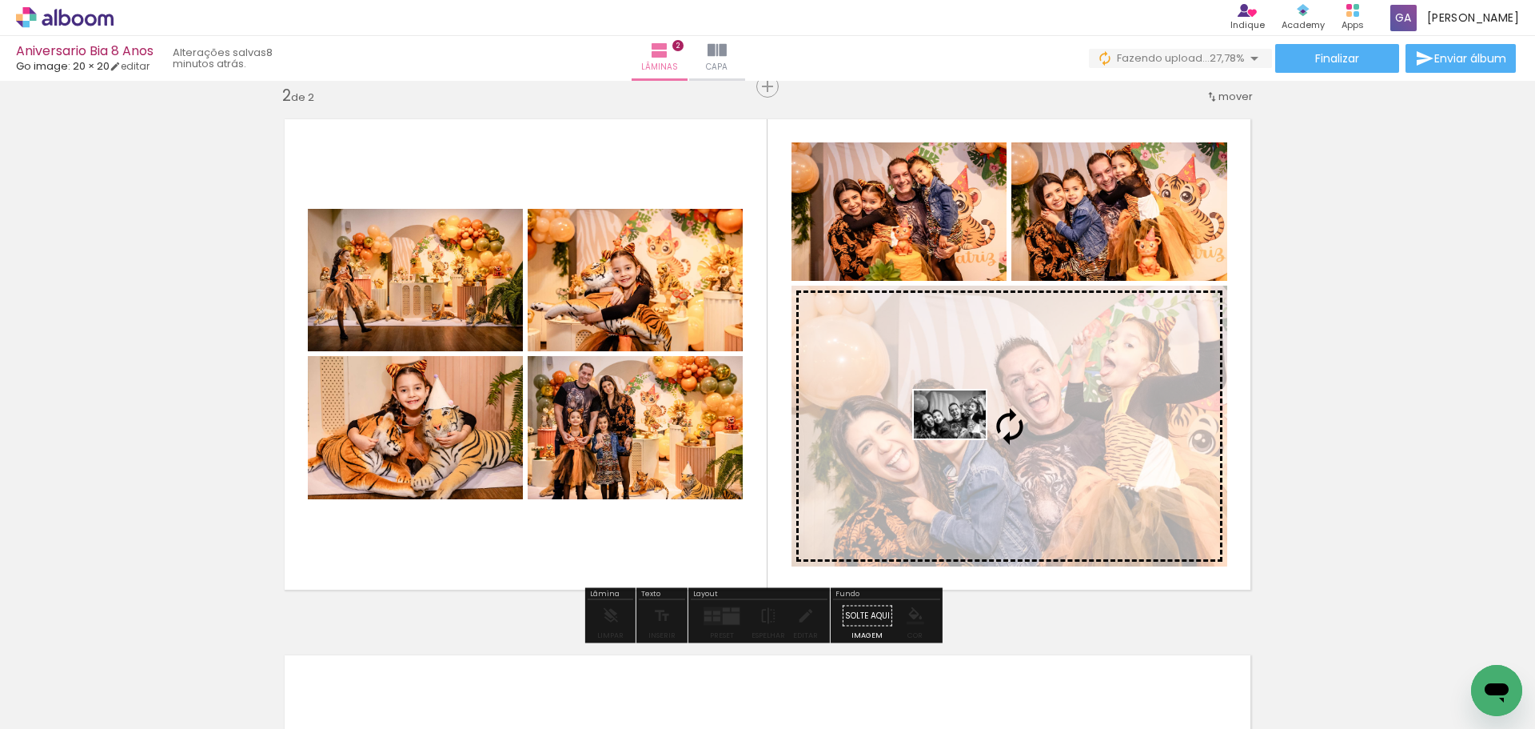
drag, startPoint x: 869, startPoint y: 690, endPoint x: 962, endPoint y: 438, distance: 268.4
click at [962, 438] on quentale-workspace at bounding box center [767, 364] width 1535 height 729
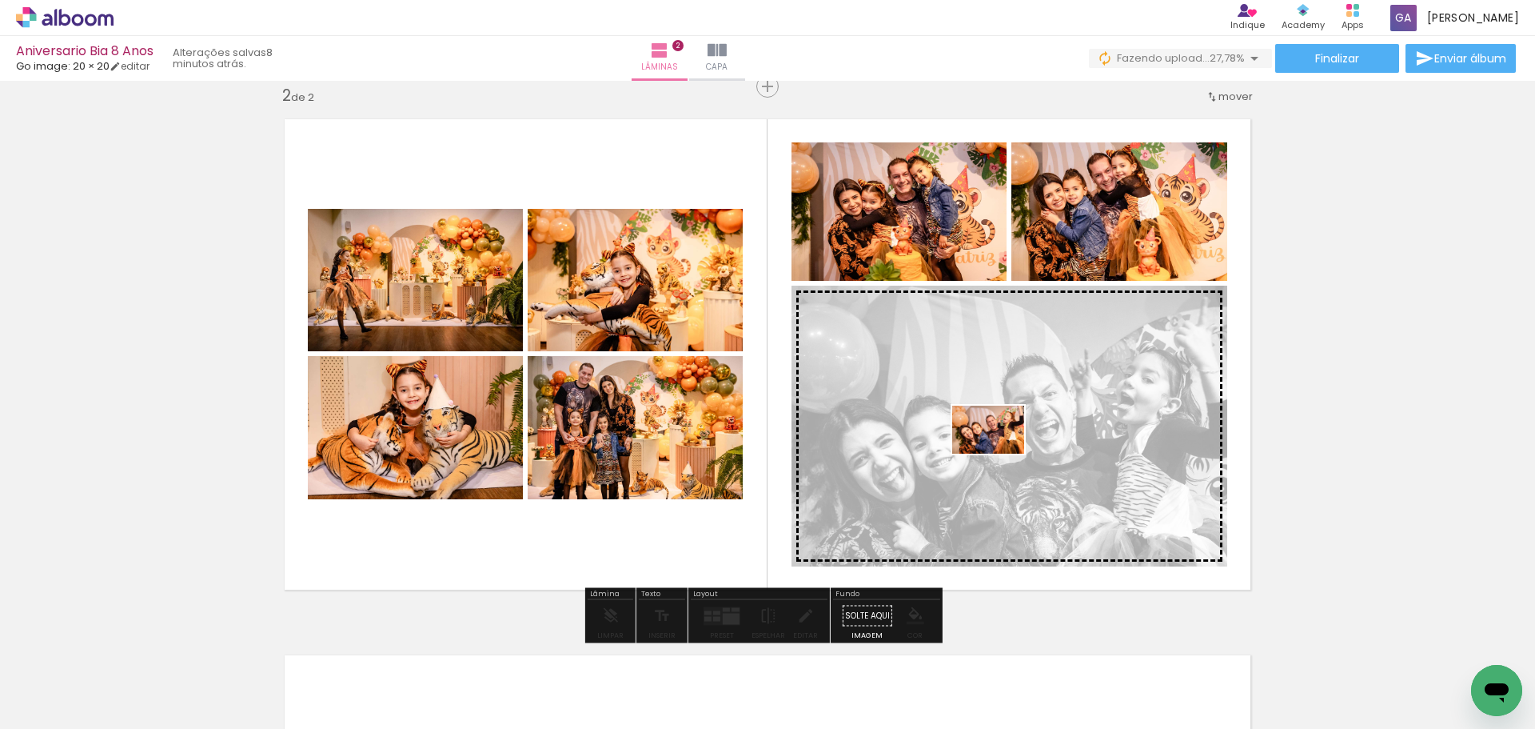
drag, startPoint x: 805, startPoint y: 683, endPoint x: 1000, endPoint y: 453, distance: 301.8
click at [1000, 453] on quentale-workspace at bounding box center [767, 364] width 1535 height 729
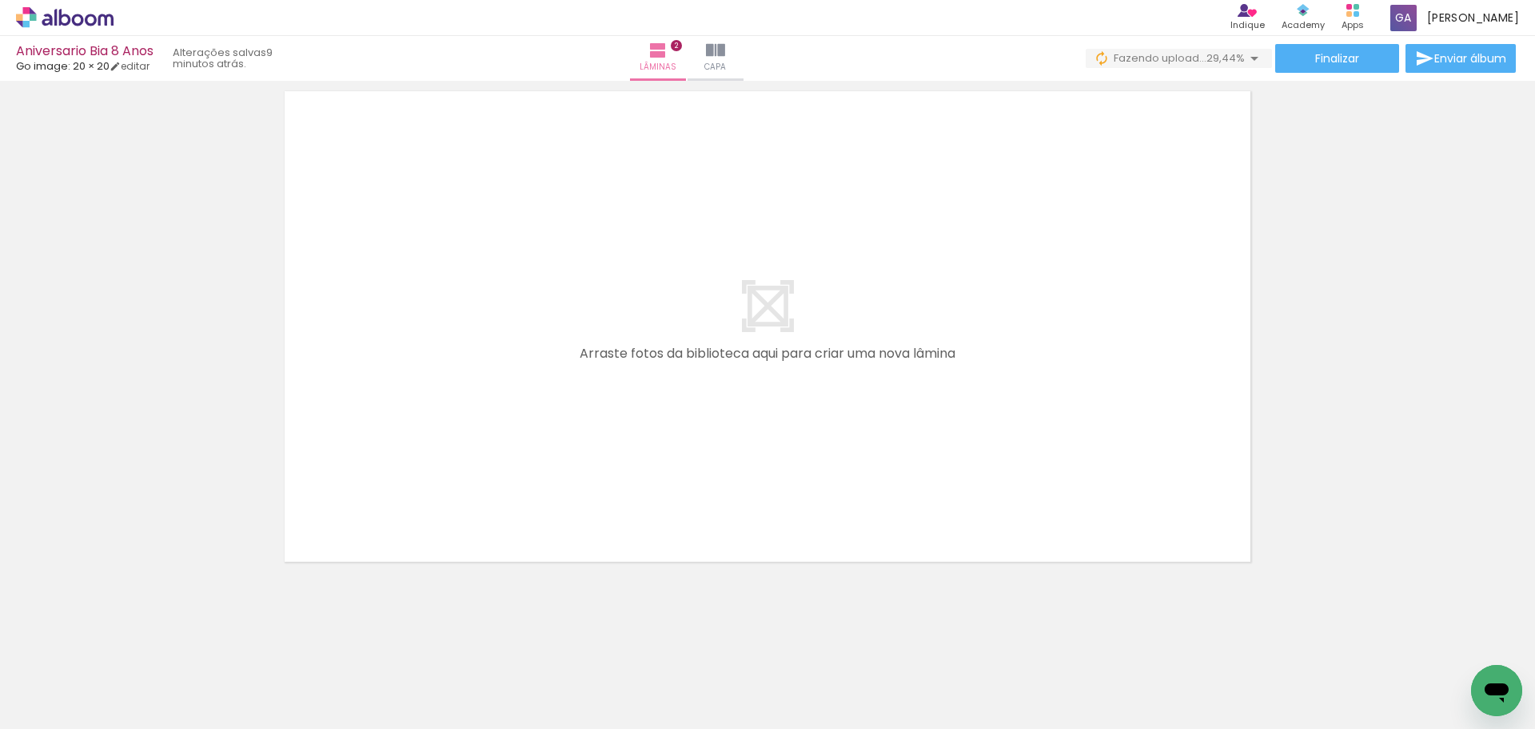
scroll to position [1122, 0]
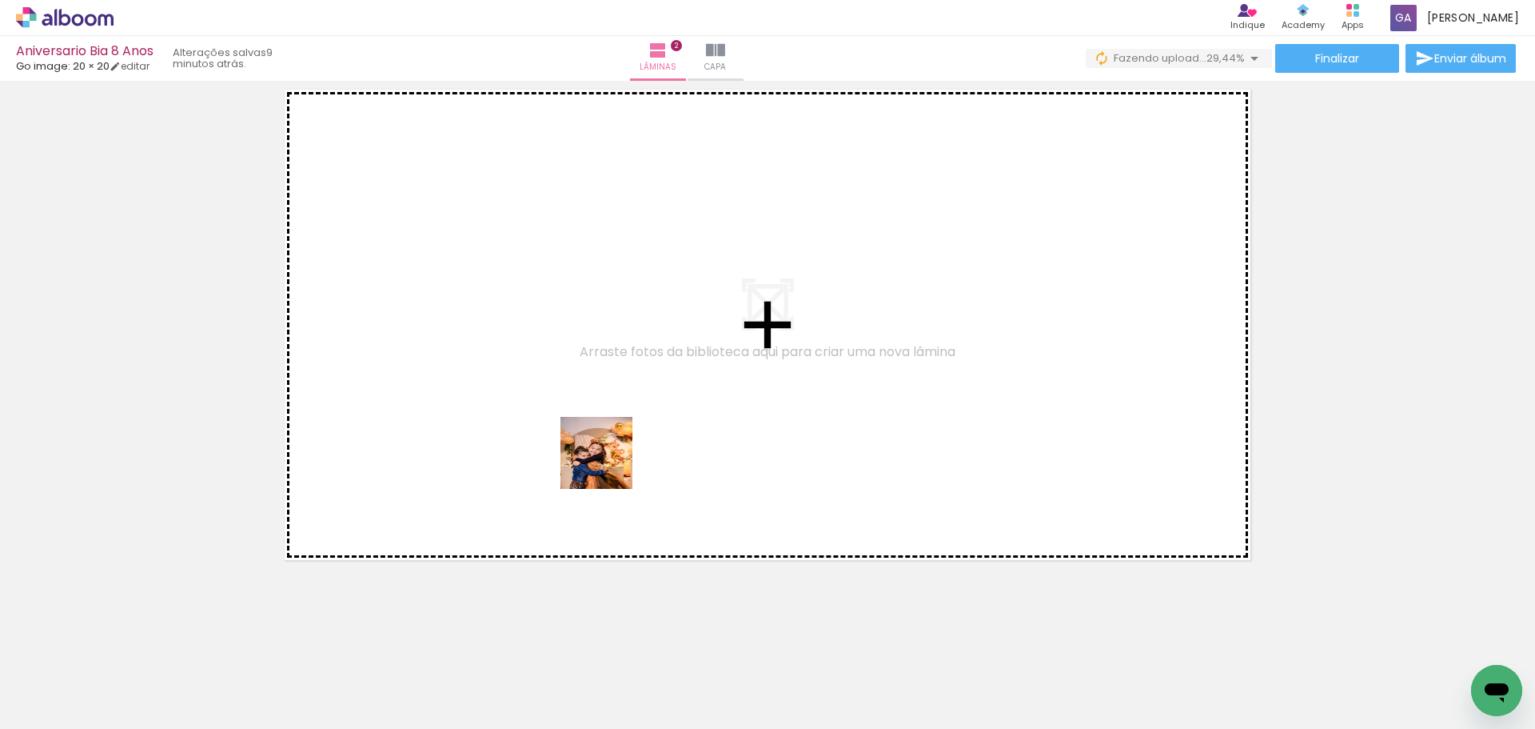
drag, startPoint x: 596, startPoint y: 693, endPoint x: 609, endPoint y: 465, distance: 228.3
click at [609, 465] on quentale-workspace at bounding box center [767, 364] width 1535 height 729
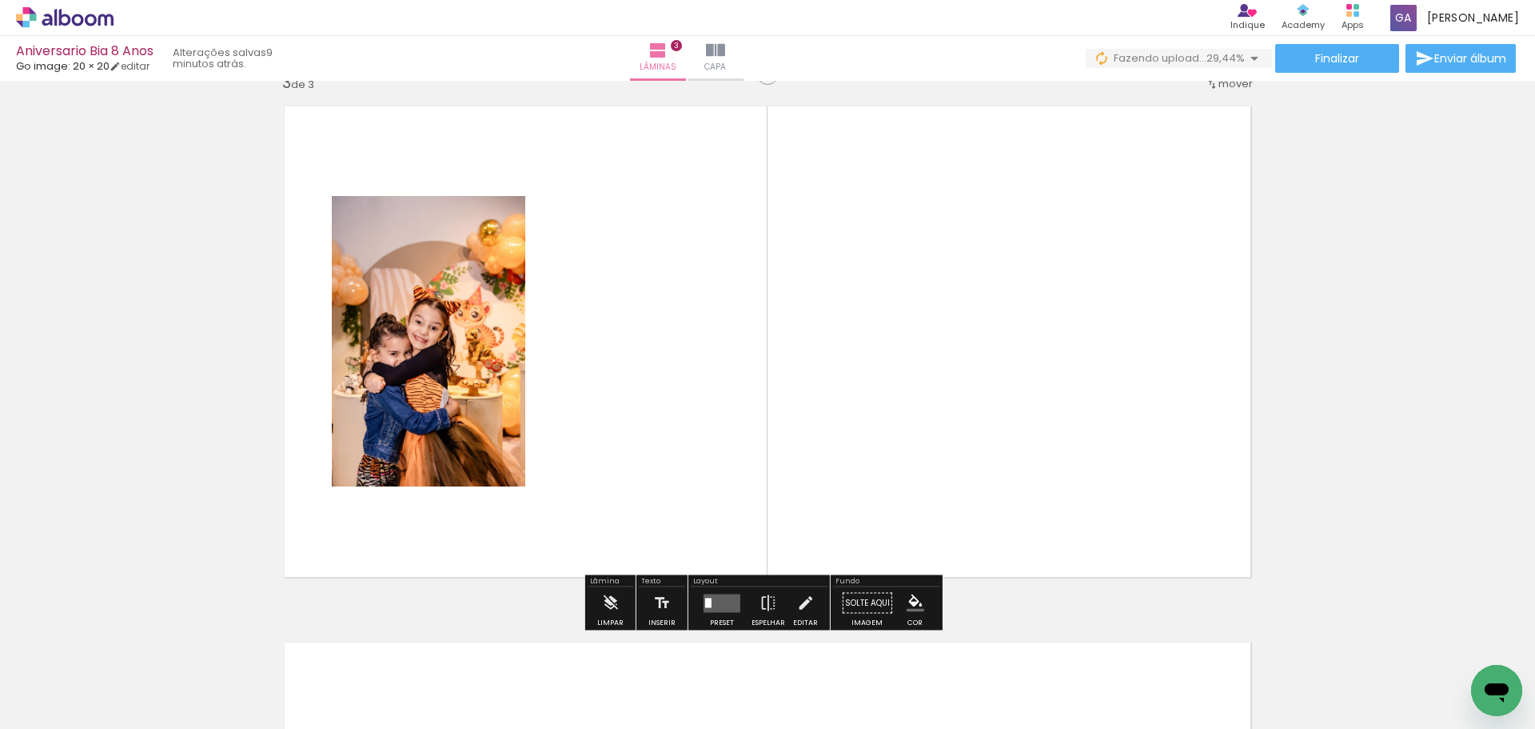
scroll to position [1092, 0]
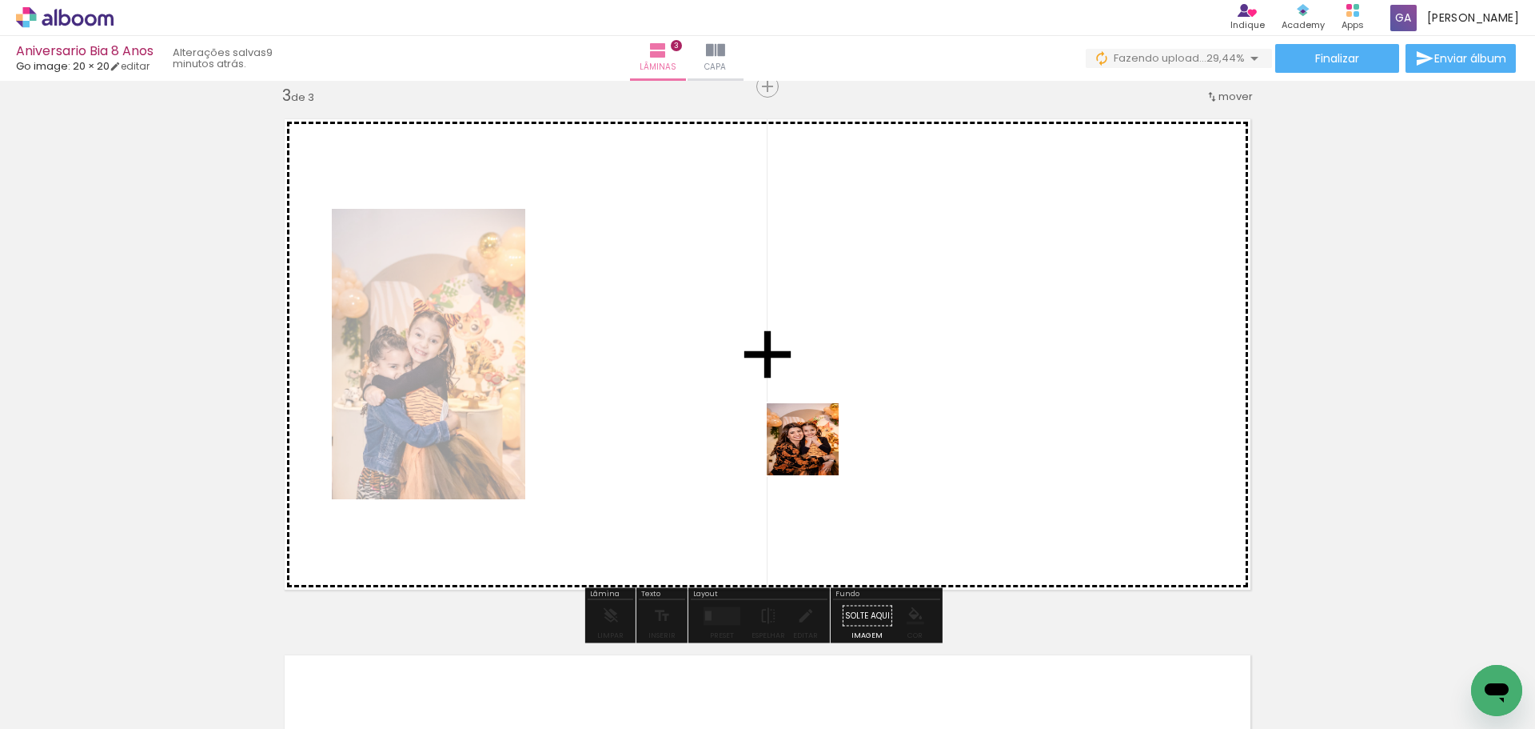
drag, startPoint x: 864, startPoint y: 701, endPoint x: 814, endPoint y: 438, distance: 267.9
click at [814, 438] on quentale-workspace at bounding box center [767, 364] width 1535 height 729
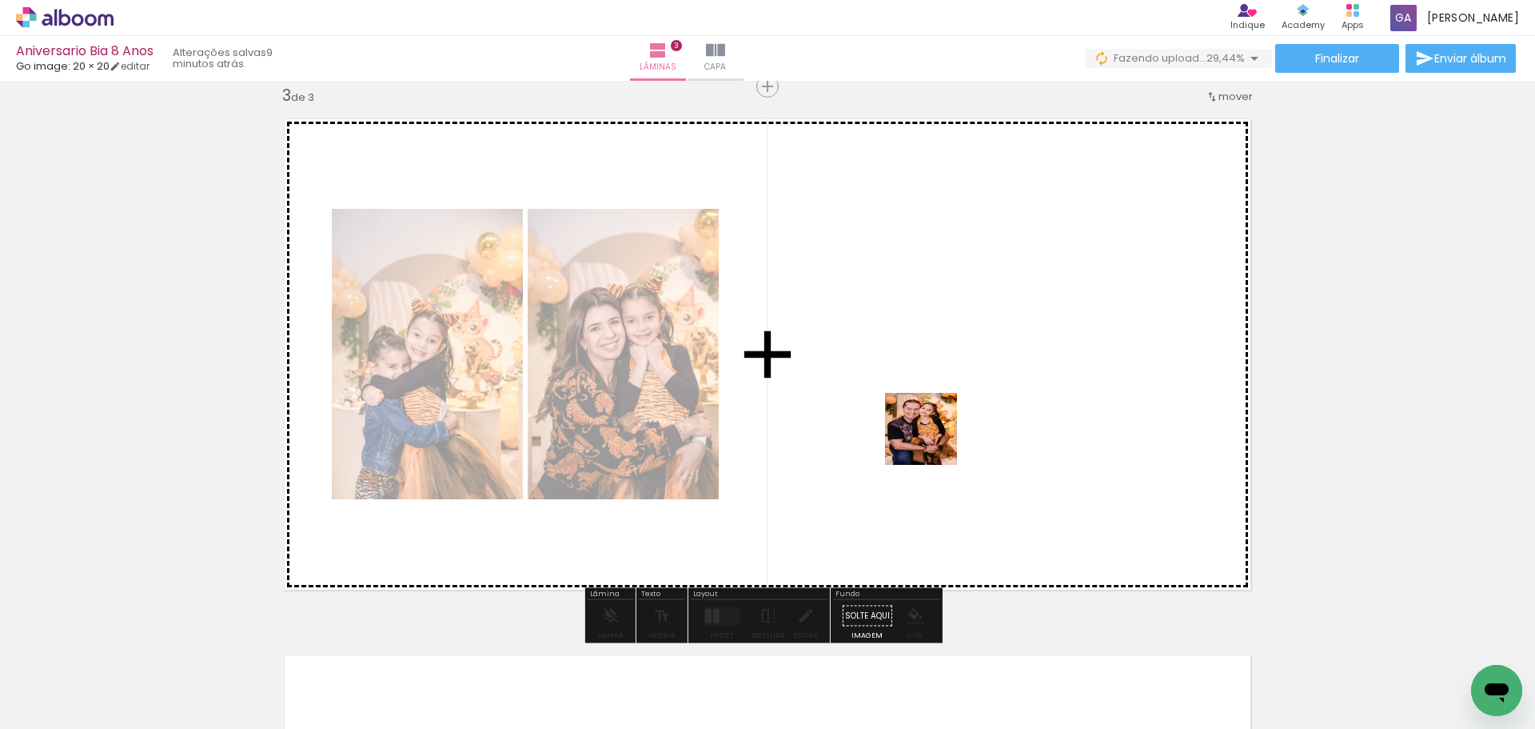
drag, startPoint x: 954, startPoint y: 701, endPoint x: 932, endPoint y: 416, distance: 286.4
click at [932, 416] on quentale-workspace at bounding box center [767, 364] width 1535 height 729
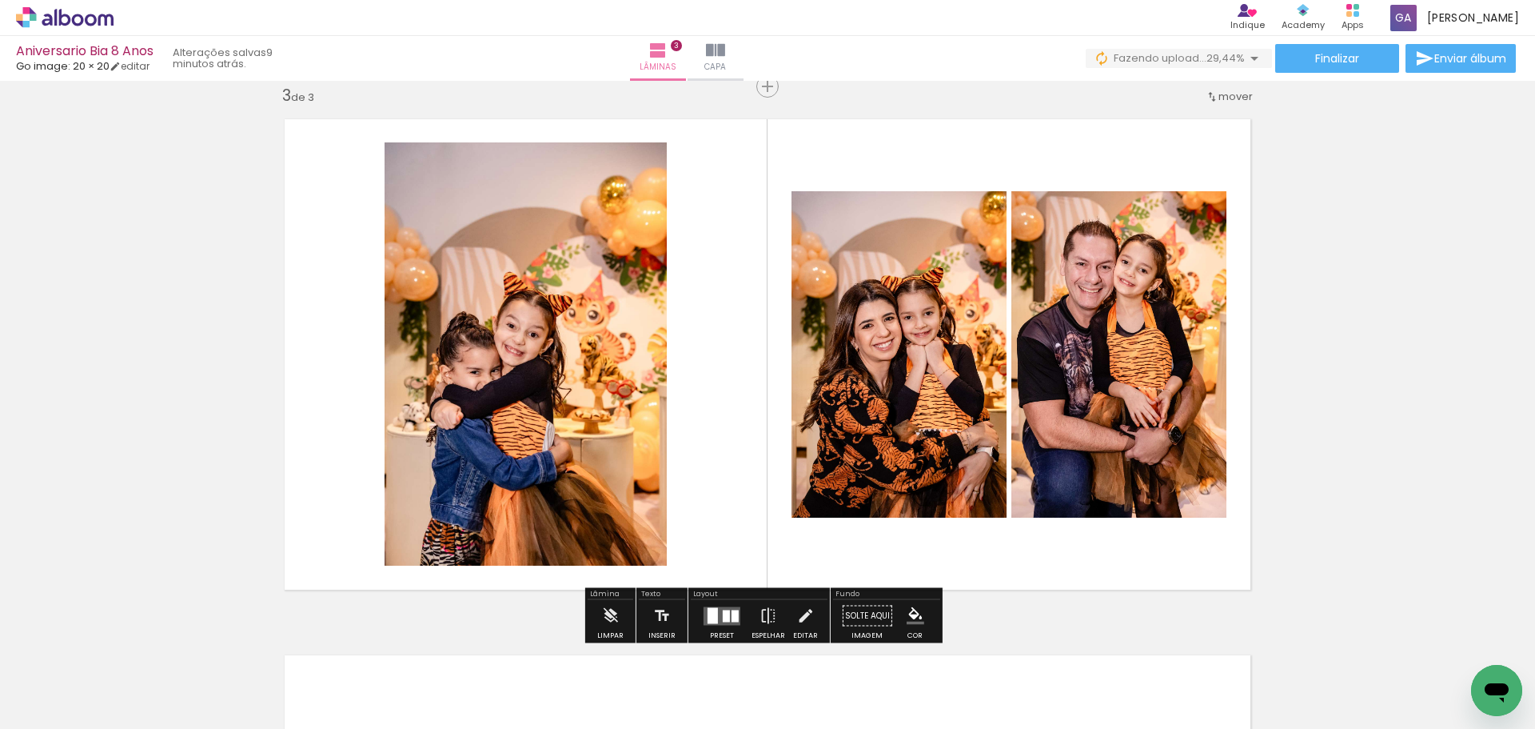
click at [717, 617] on quentale-layouter at bounding box center [722, 615] width 37 height 18
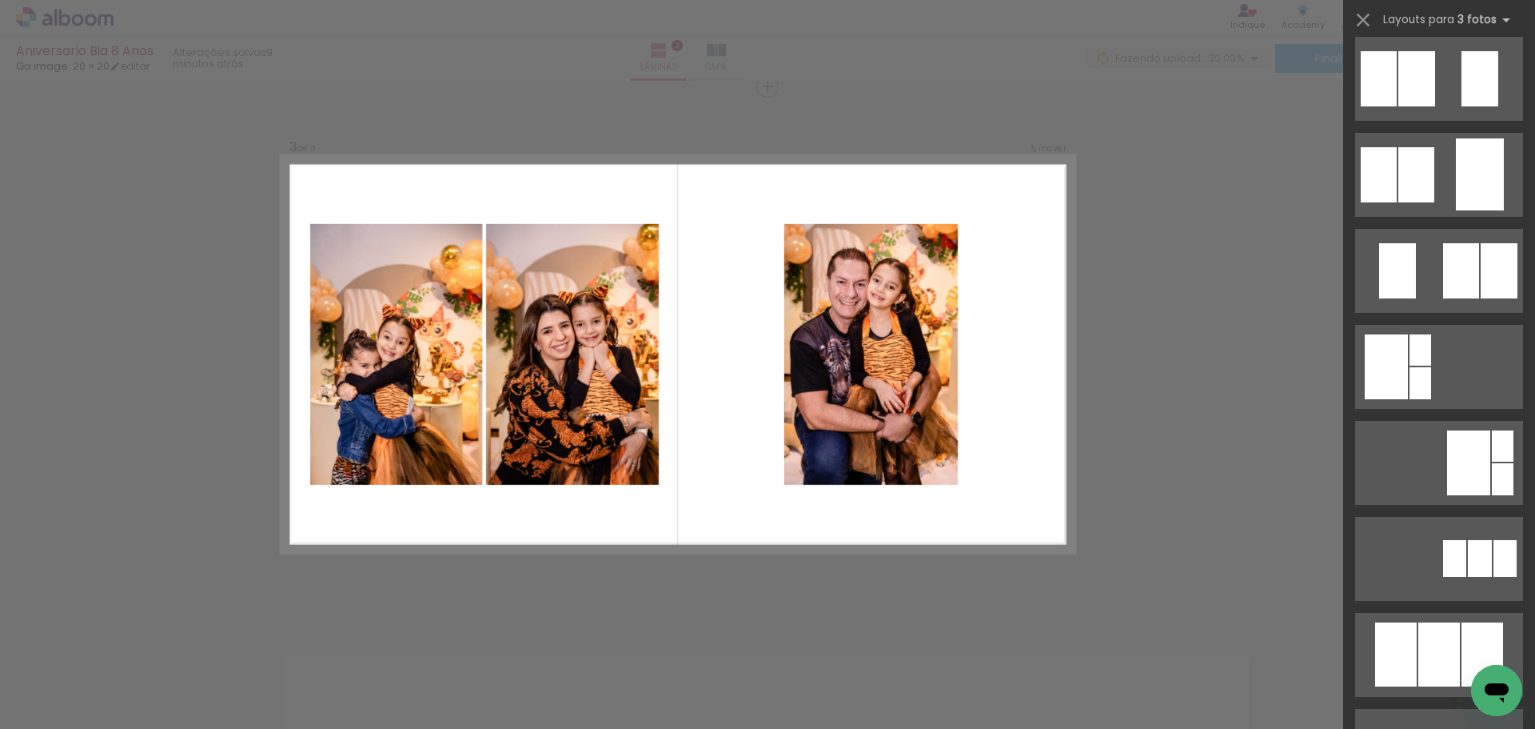
scroll to position [290, 0]
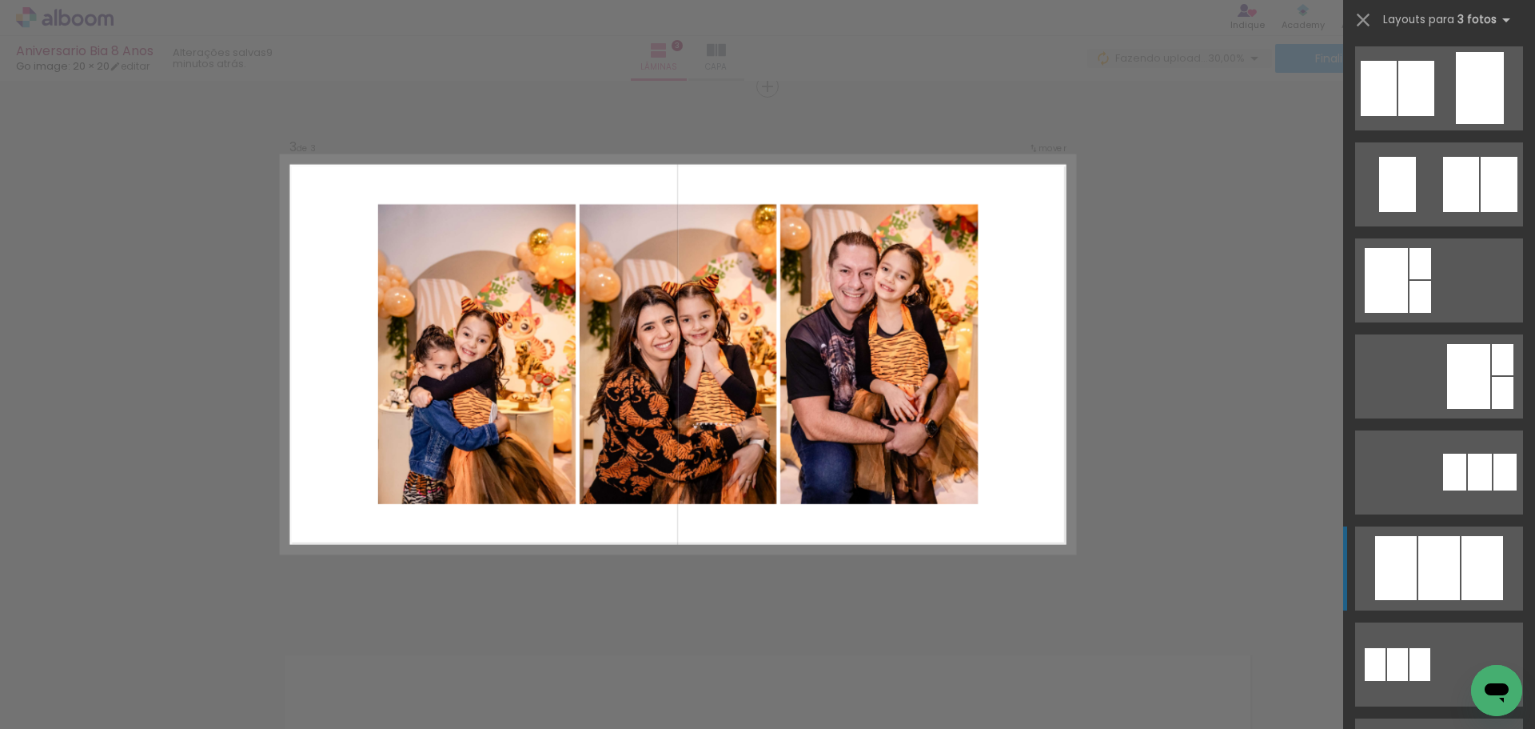
click at [1439, 585] on div at bounding box center [1440, 568] width 42 height 64
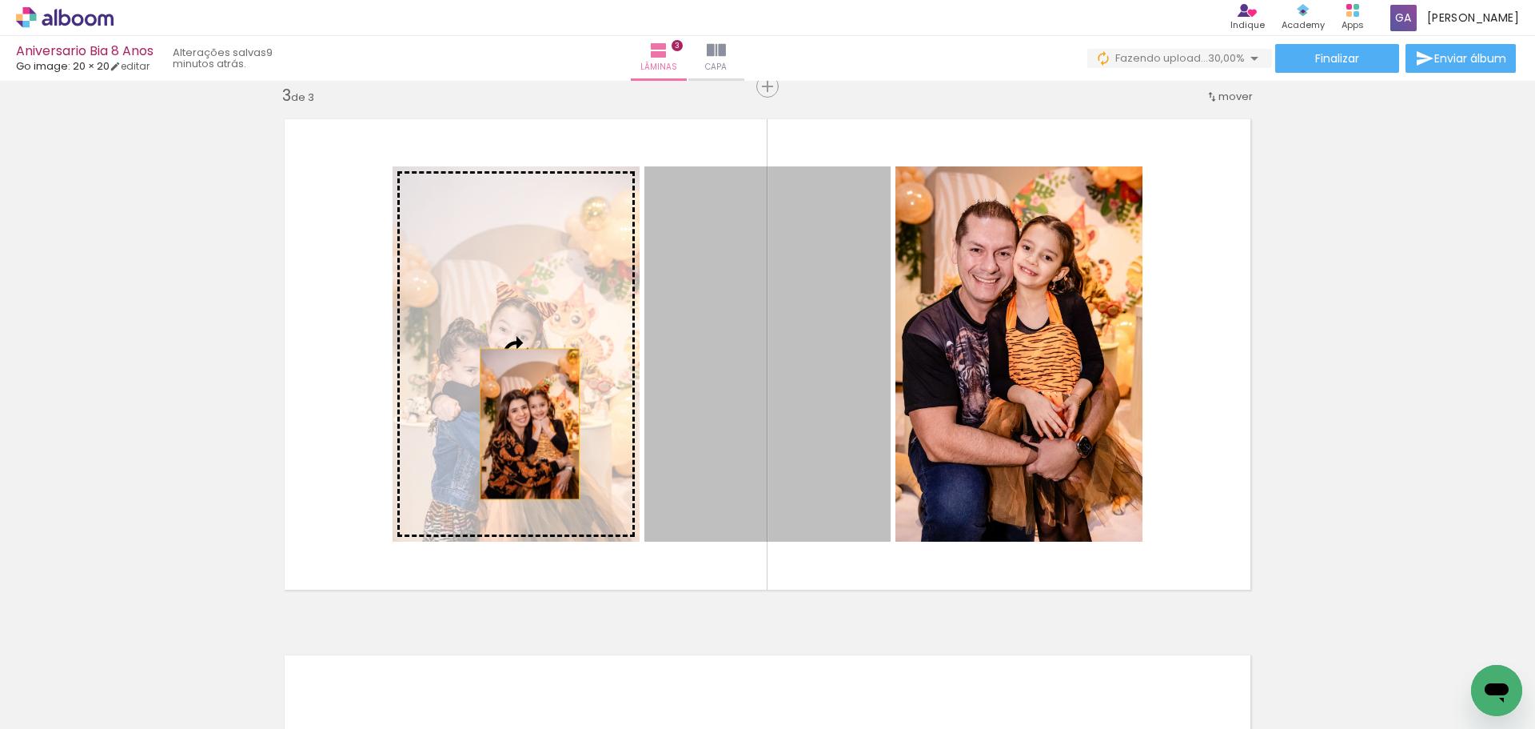
drag, startPoint x: 715, startPoint y: 452, endPoint x: 525, endPoint y: 425, distance: 191.5
click at [0, 0] on slot at bounding box center [0, 0] width 0 height 0
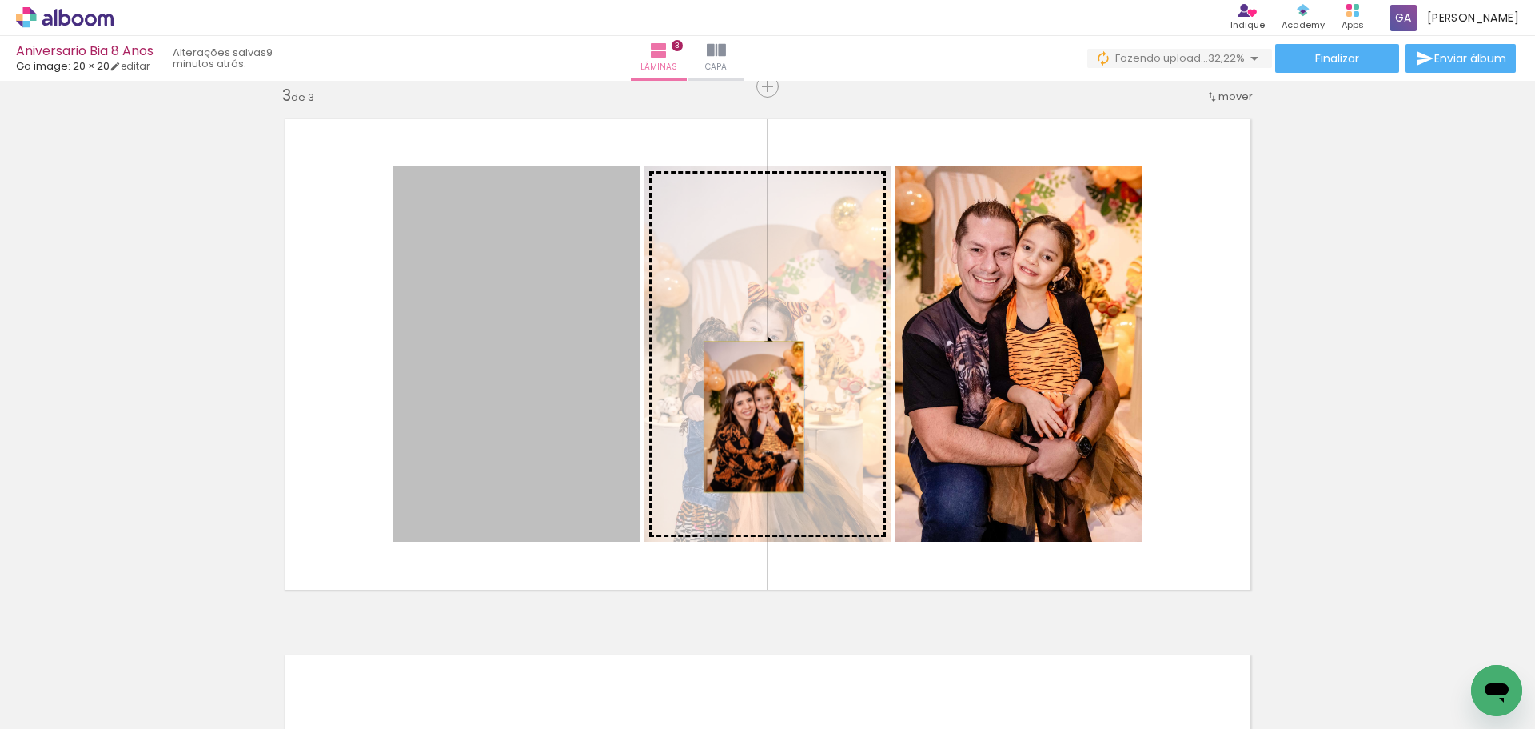
drag, startPoint x: 525, startPoint y: 425, endPoint x: 748, endPoint y: 417, distance: 222.4
click at [0, 0] on slot at bounding box center [0, 0] width 0 height 0
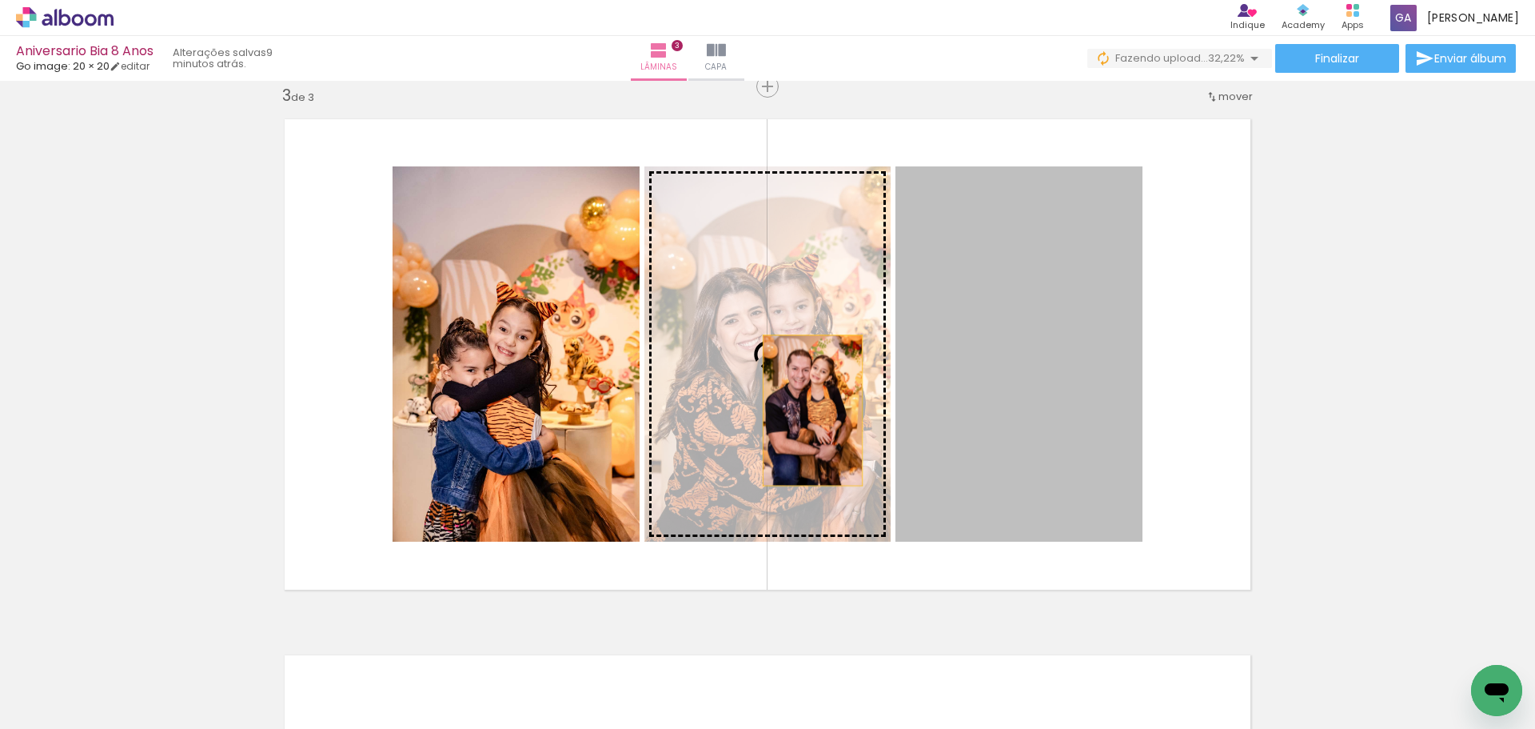
drag, startPoint x: 1002, startPoint y: 426, endPoint x: 808, endPoint y: 410, distance: 195.0
click at [0, 0] on slot at bounding box center [0, 0] width 0 height 0
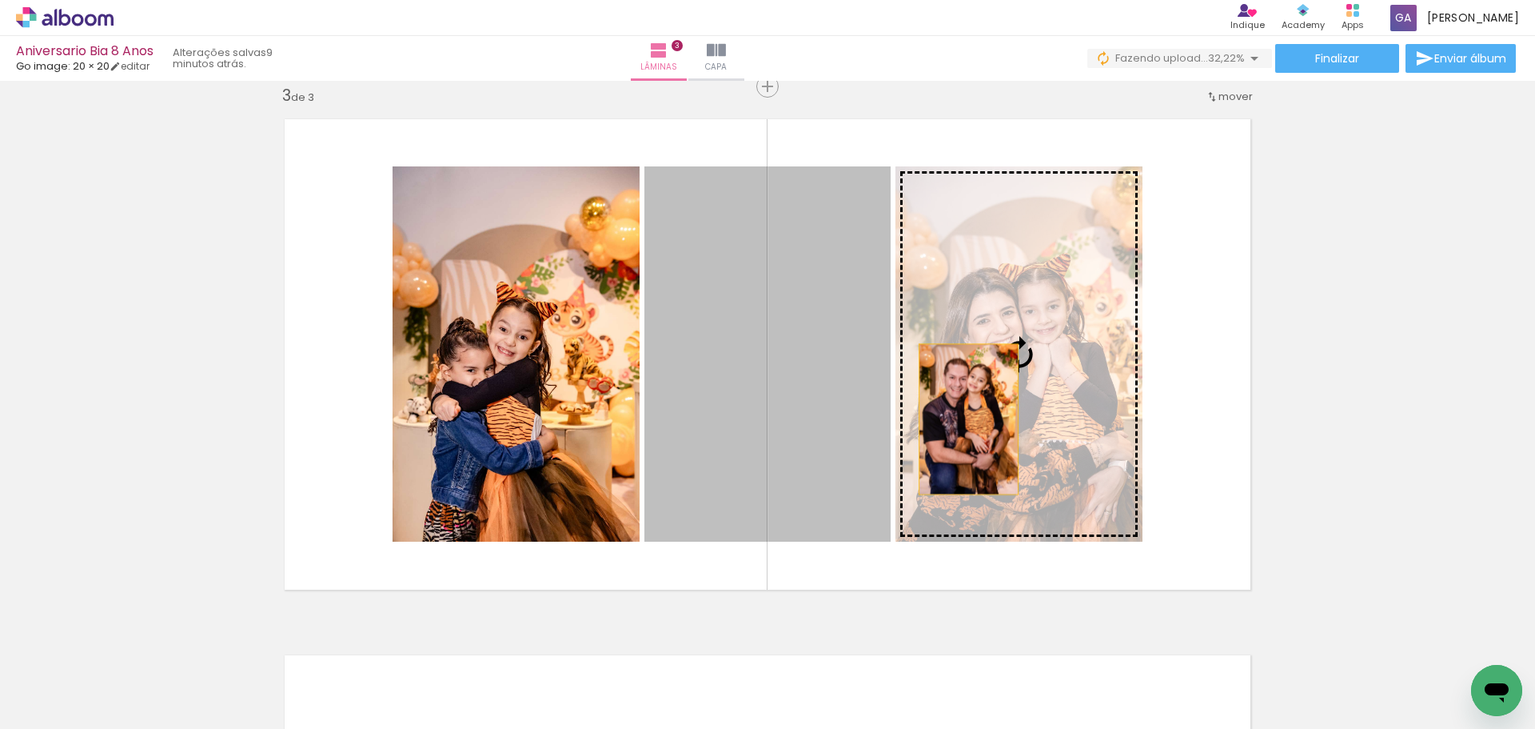
drag, startPoint x: 808, startPoint y: 410, endPoint x: 964, endPoint y: 420, distance: 157.0
click at [0, 0] on slot at bounding box center [0, 0] width 0 height 0
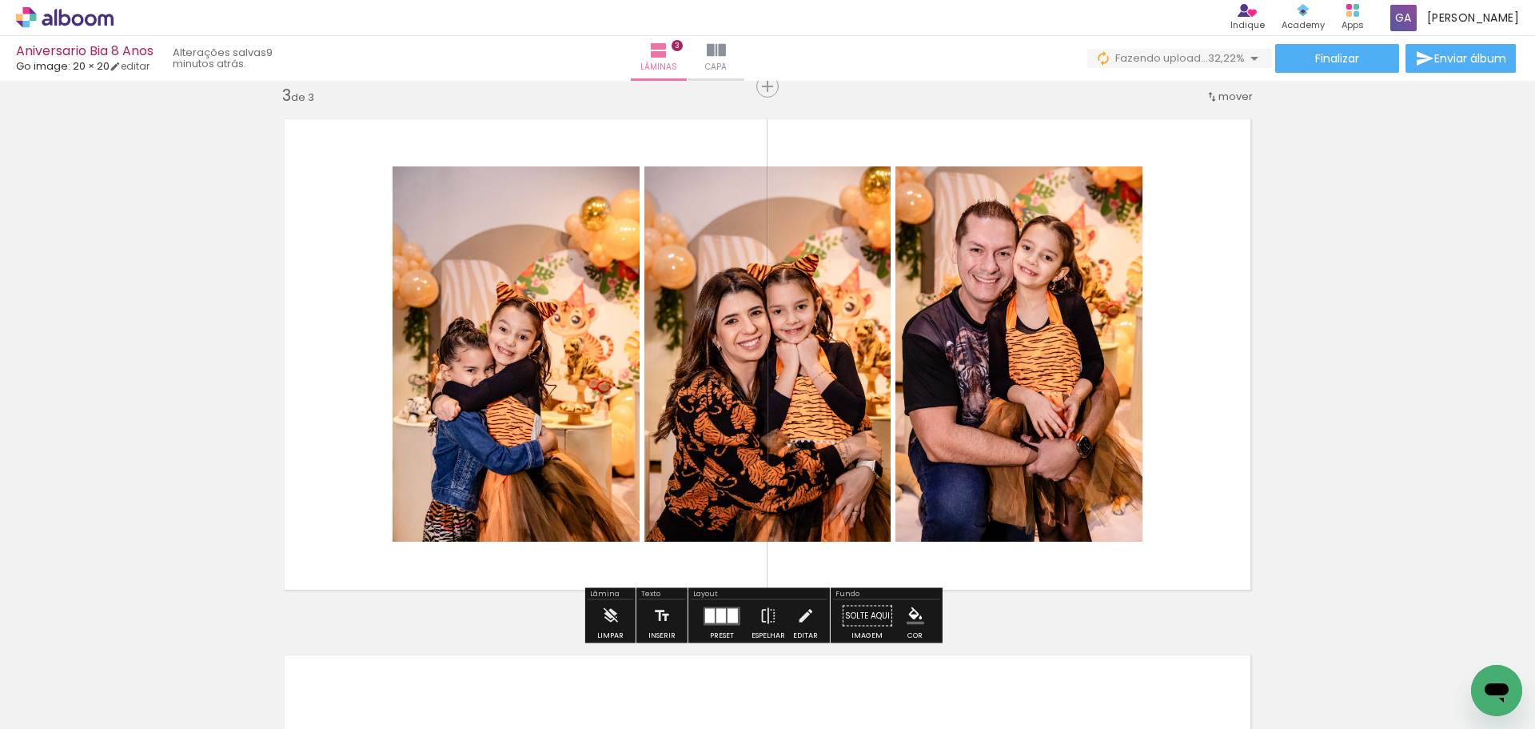
click at [1288, 388] on div "Inserir lâmina 1 de 3 Inserir lâmina 2 de 3 Inserir lâmina 3 de 3" at bounding box center [767, 66] width 1535 height 2144
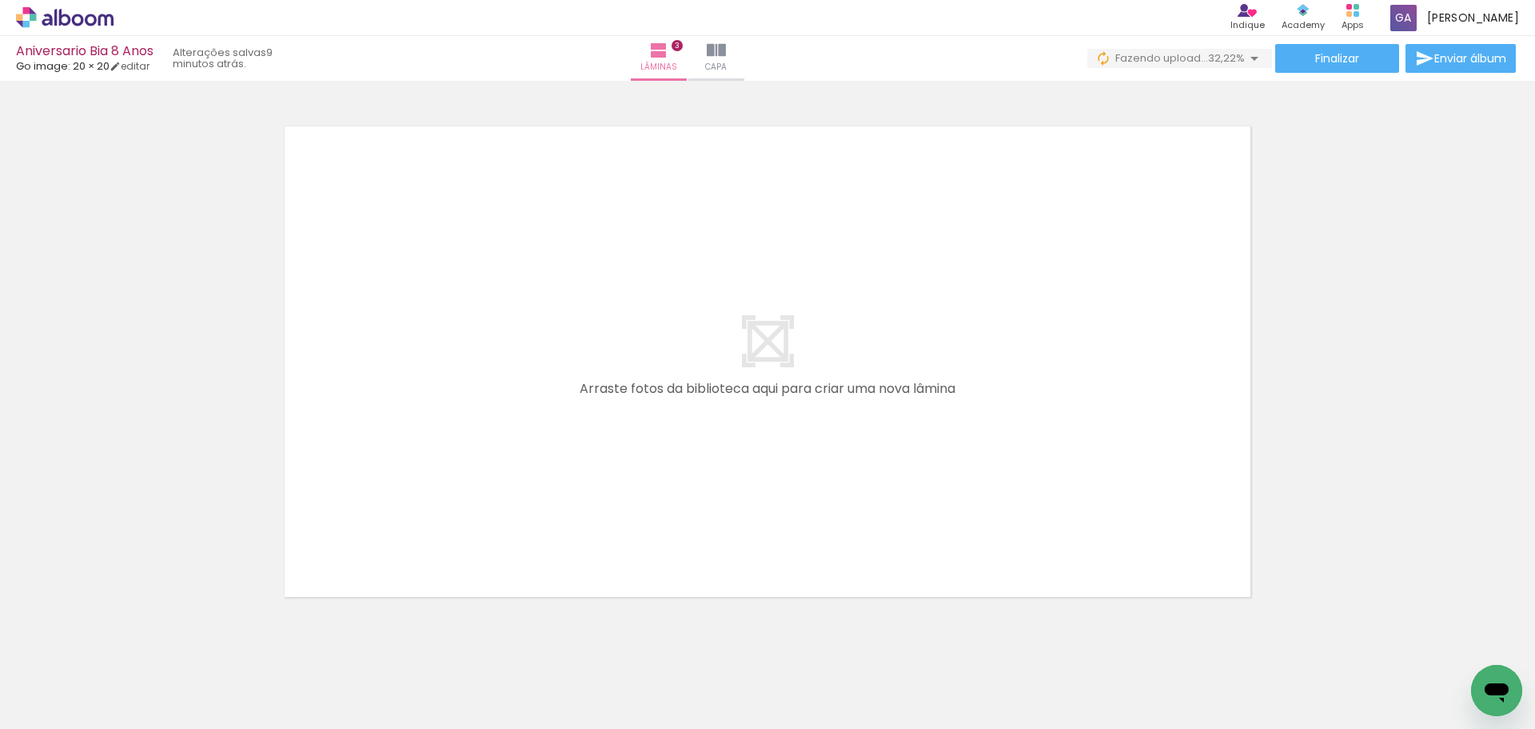
scroll to position [0, 2798]
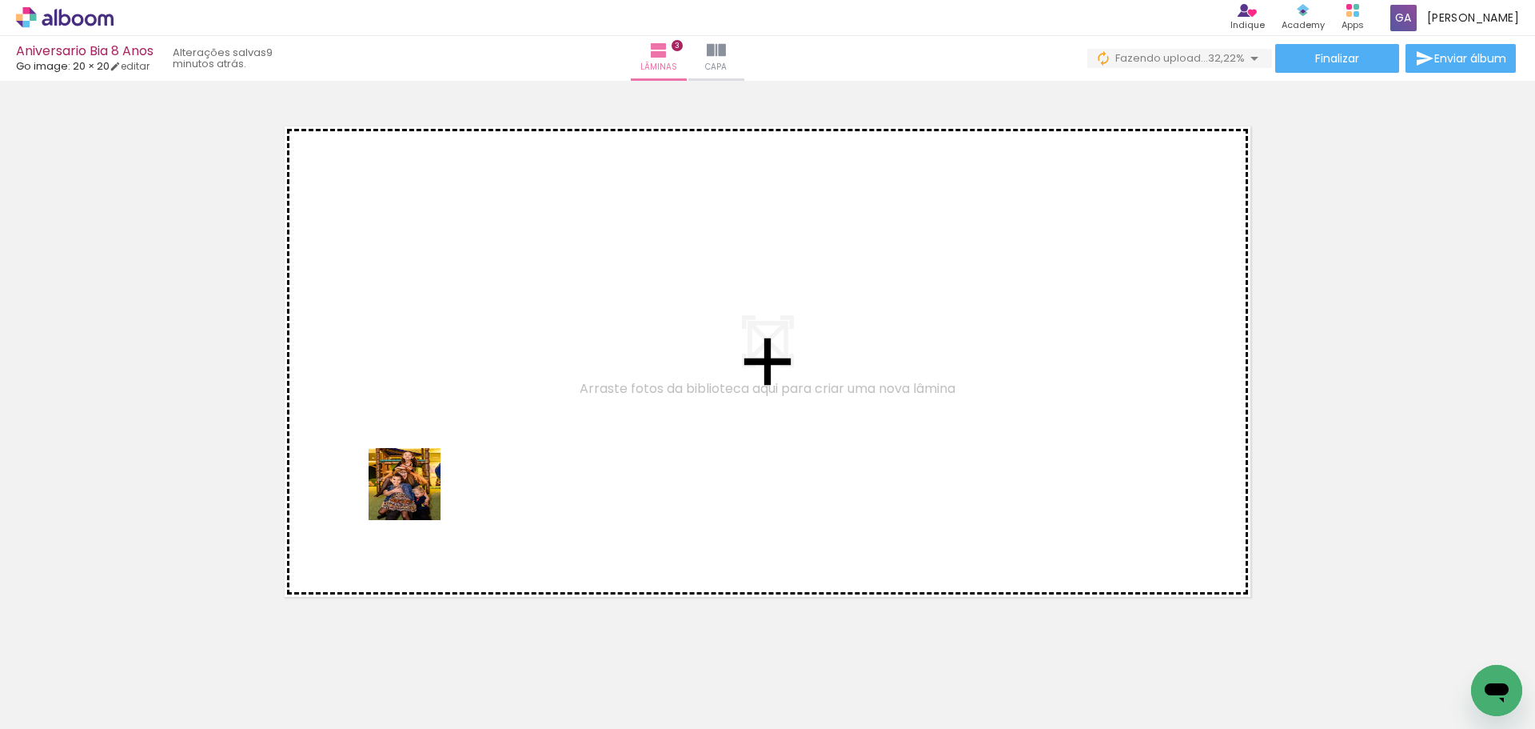
drag, startPoint x: 402, startPoint y: 688, endPoint x: 421, endPoint y: 461, distance: 227.9
click at [421, 461] on quentale-workspace at bounding box center [767, 364] width 1535 height 729
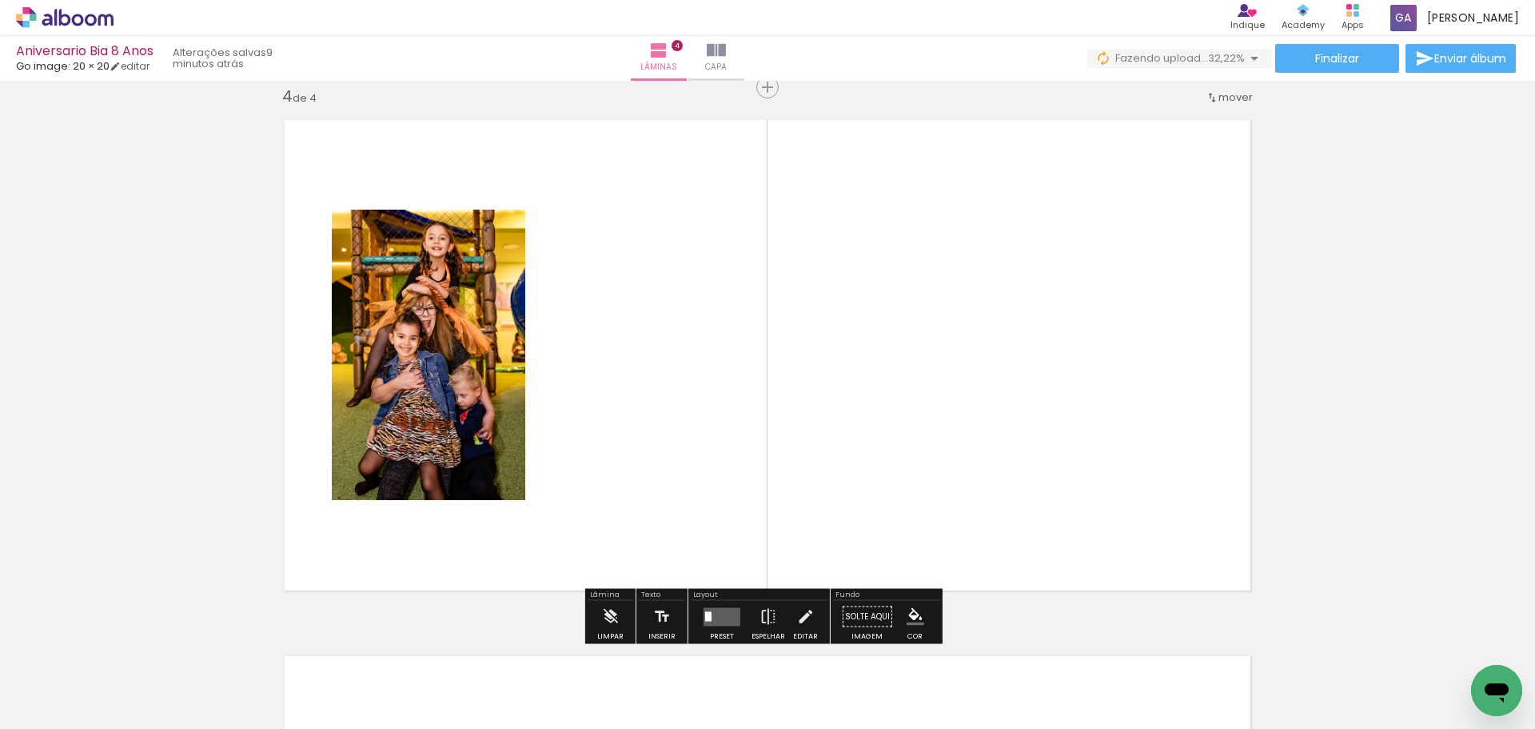
scroll to position [1628, 0]
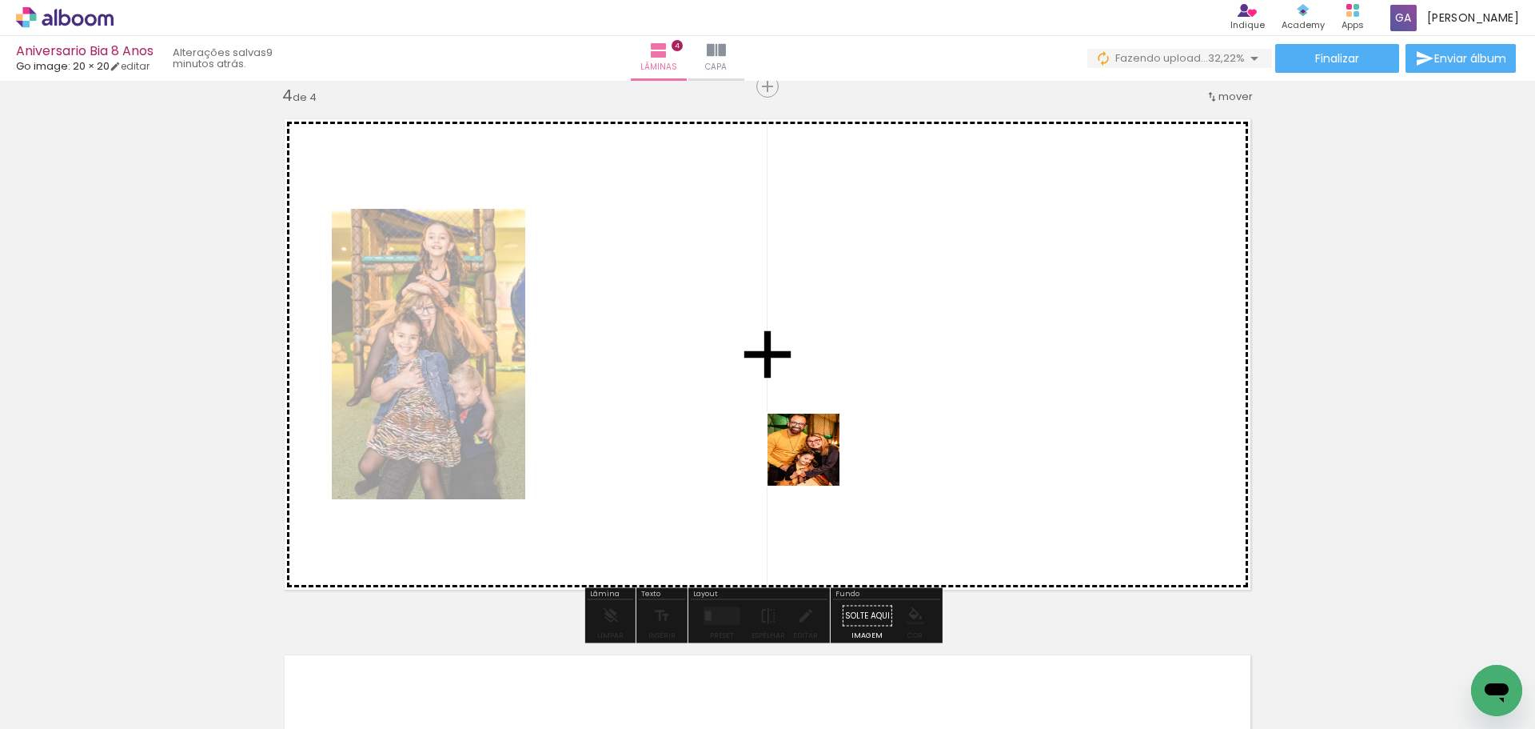
drag, startPoint x: 953, startPoint y: 688, endPoint x: 817, endPoint y: 465, distance: 261.7
click at [817, 465] on quentale-workspace at bounding box center [767, 364] width 1535 height 729
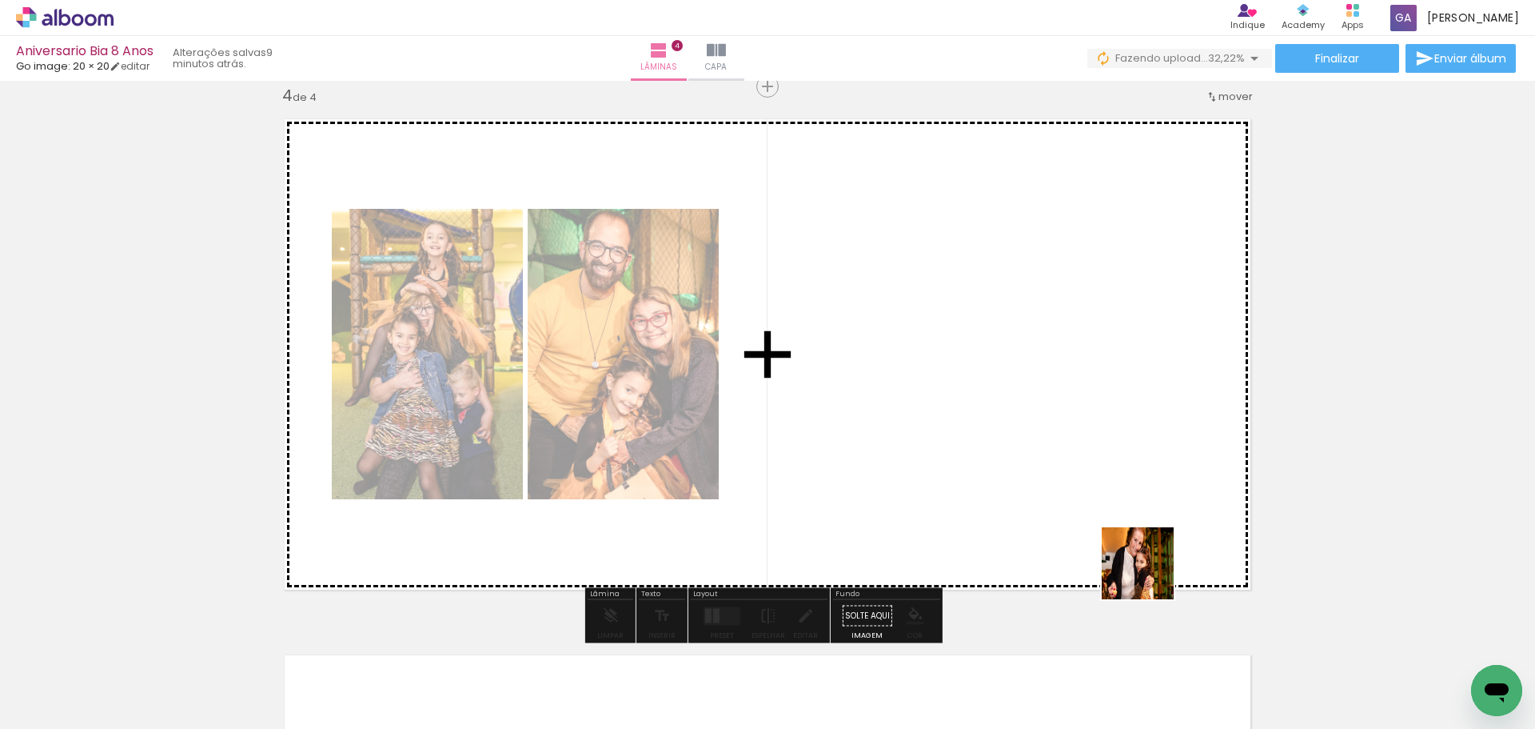
drag, startPoint x: 1220, startPoint y: 691, endPoint x: 1064, endPoint y: 437, distance: 297.9
click at [1064, 437] on quentale-workspace at bounding box center [767, 364] width 1535 height 729
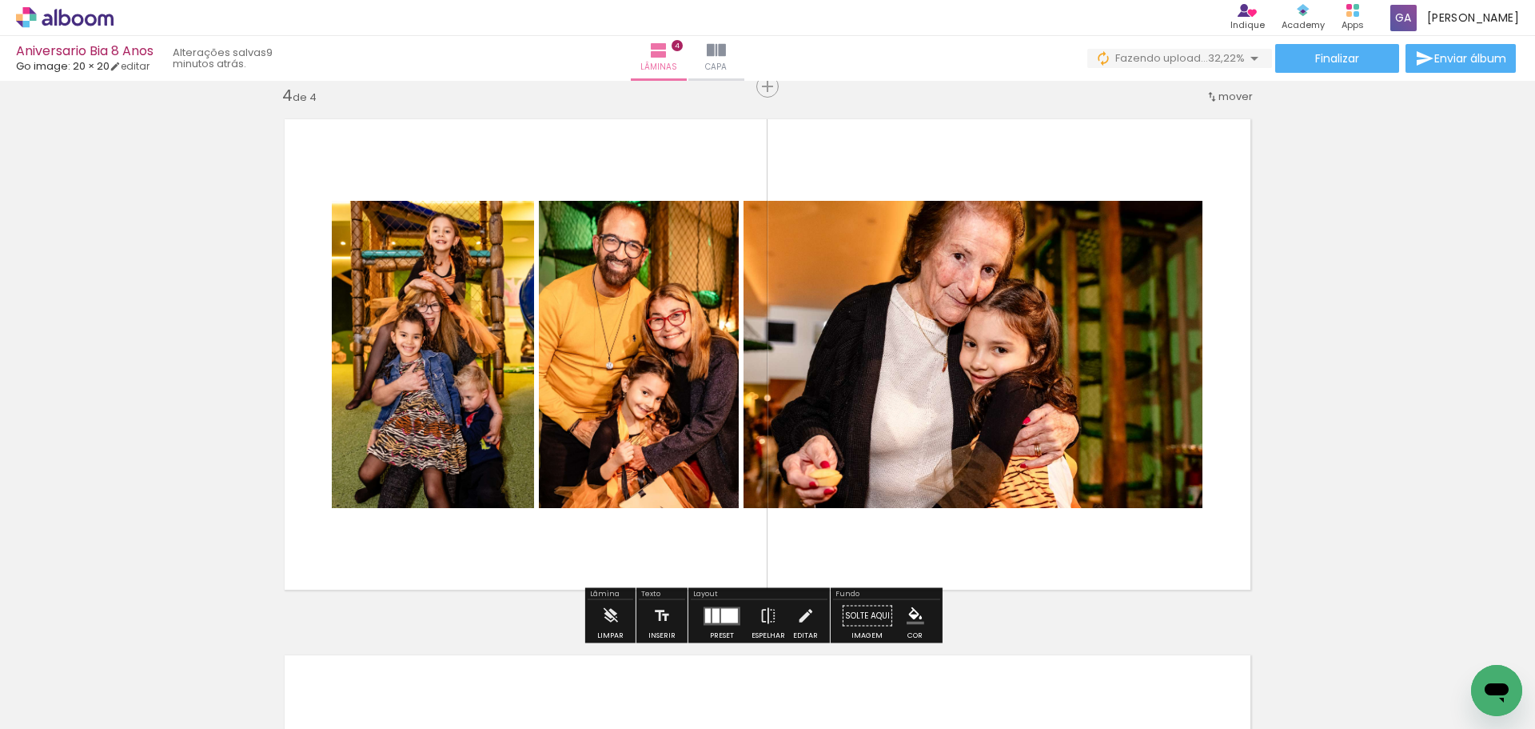
drag, startPoint x: 1313, startPoint y: 697, endPoint x: 1160, endPoint y: 500, distance: 249.7
click at [1160, 500] on quentale-workspace at bounding box center [767, 364] width 1535 height 729
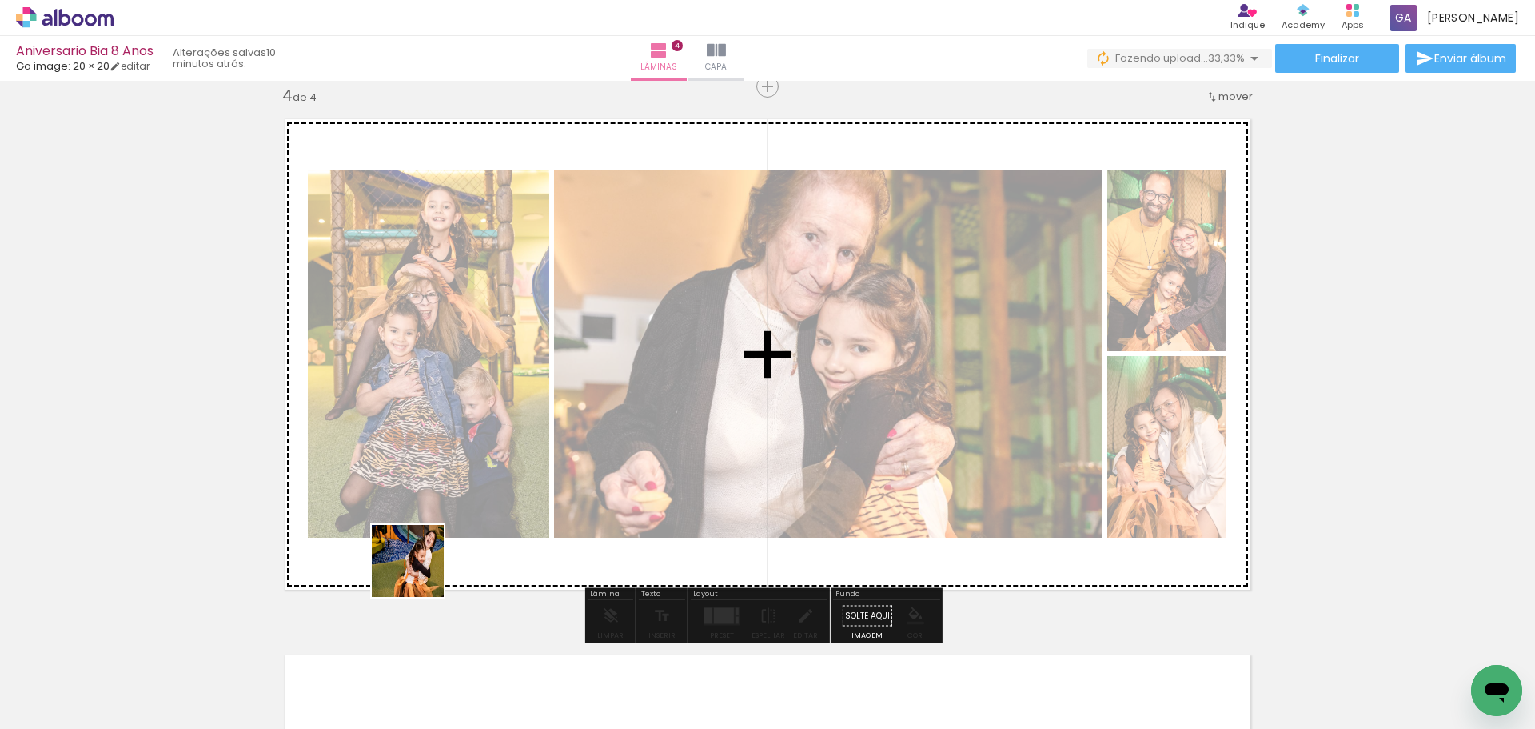
drag, startPoint x: 340, startPoint y: 681, endPoint x: 437, endPoint y: 562, distance: 152.9
click at [437, 562] on quentale-workspace at bounding box center [767, 364] width 1535 height 729
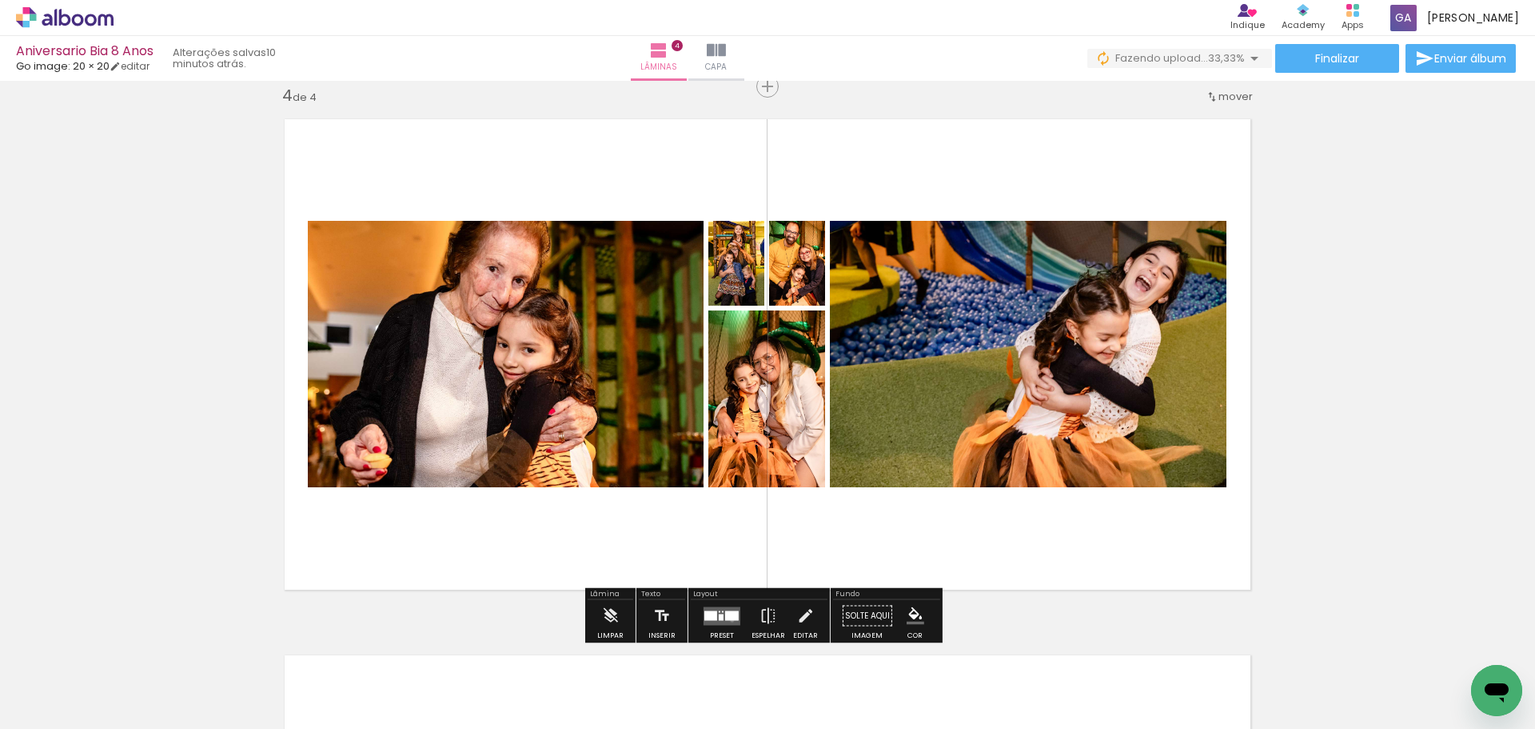
click at [729, 620] on quentale-layouter at bounding box center [722, 615] width 37 height 18
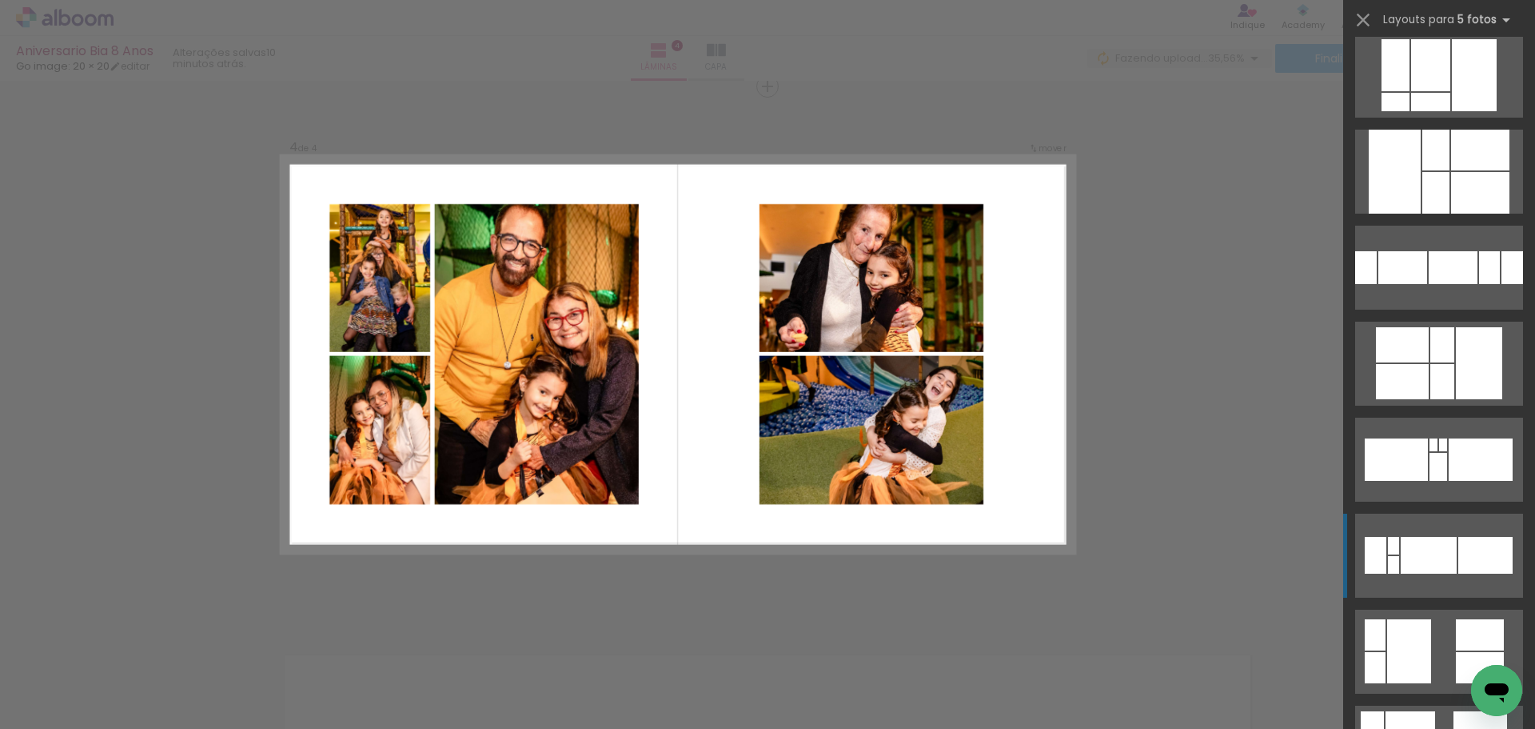
scroll to position [491, 0]
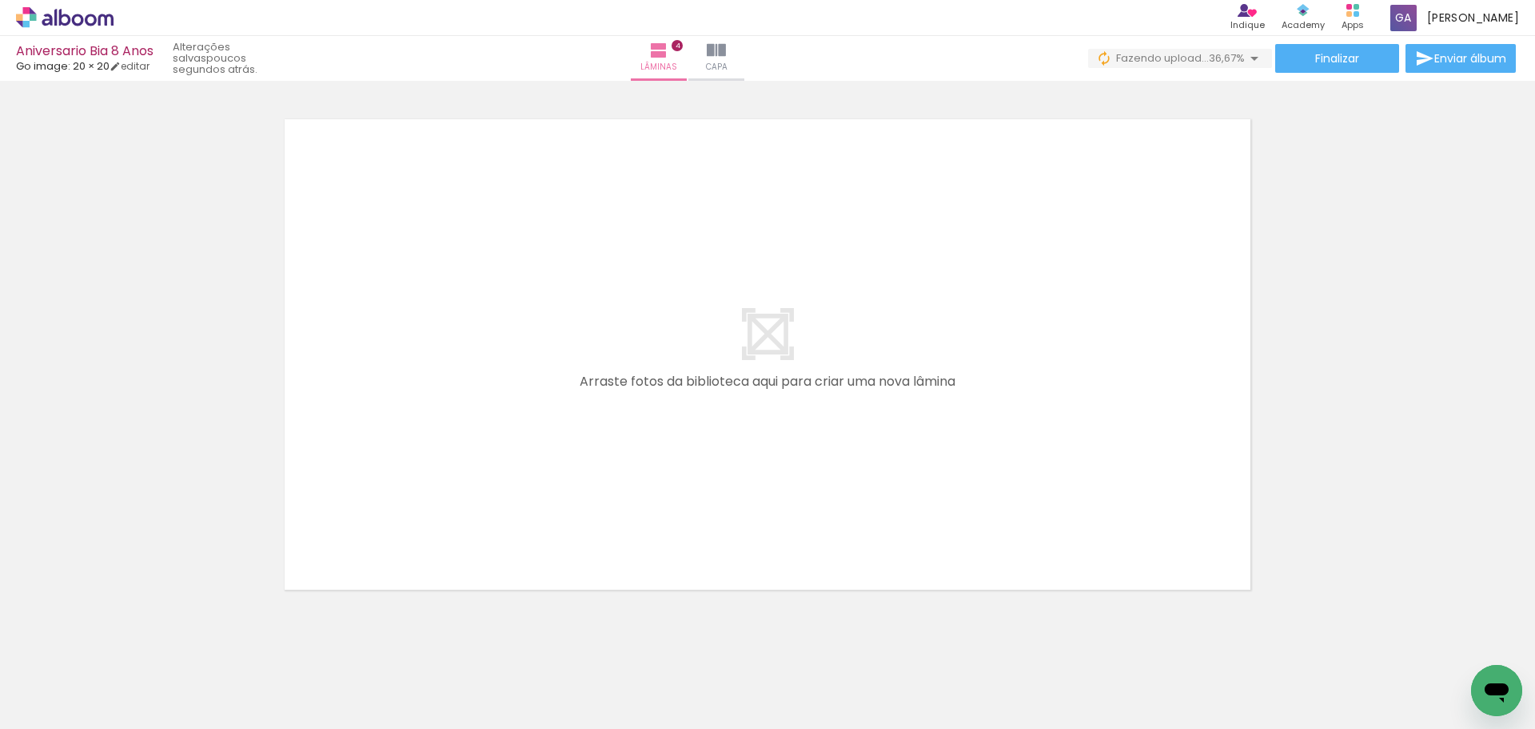
scroll to position [0, 3176]
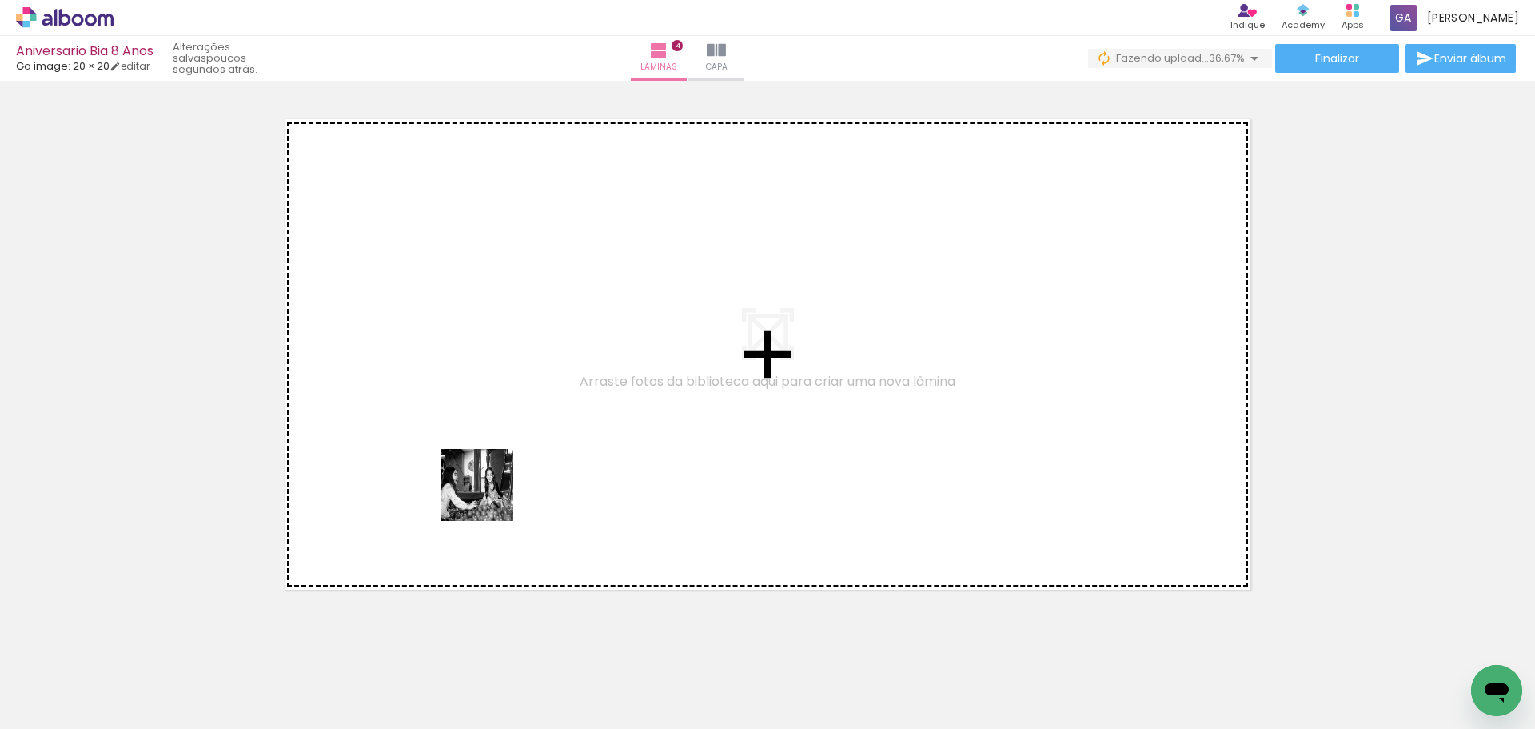
drag, startPoint x: 316, startPoint y: 682, endPoint x: 535, endPoint y: 460, distance: 312.2
click at [535, 460] on quentale-workspace at bounding box center [767, 364] width 1535 height 729
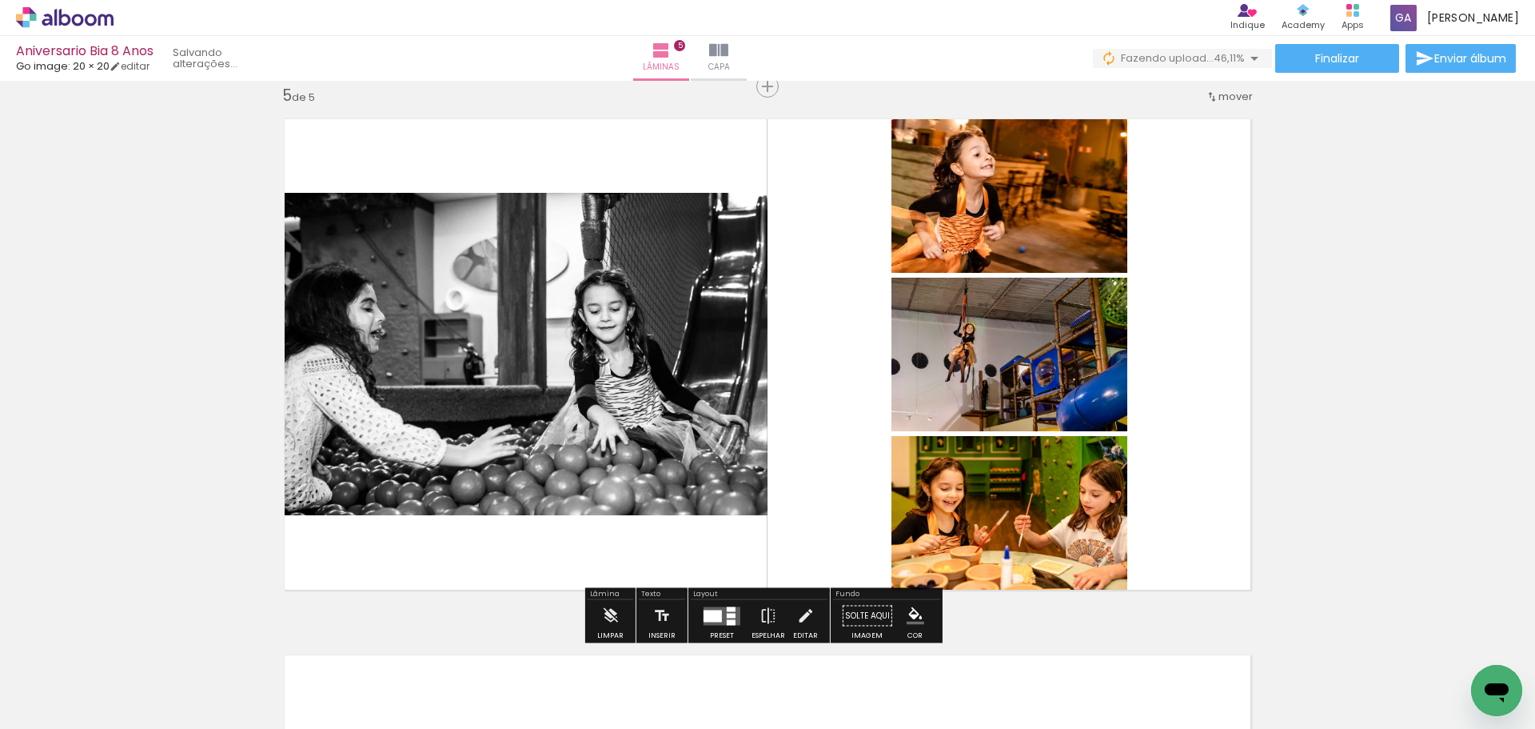
scroll to position [0, 5514]
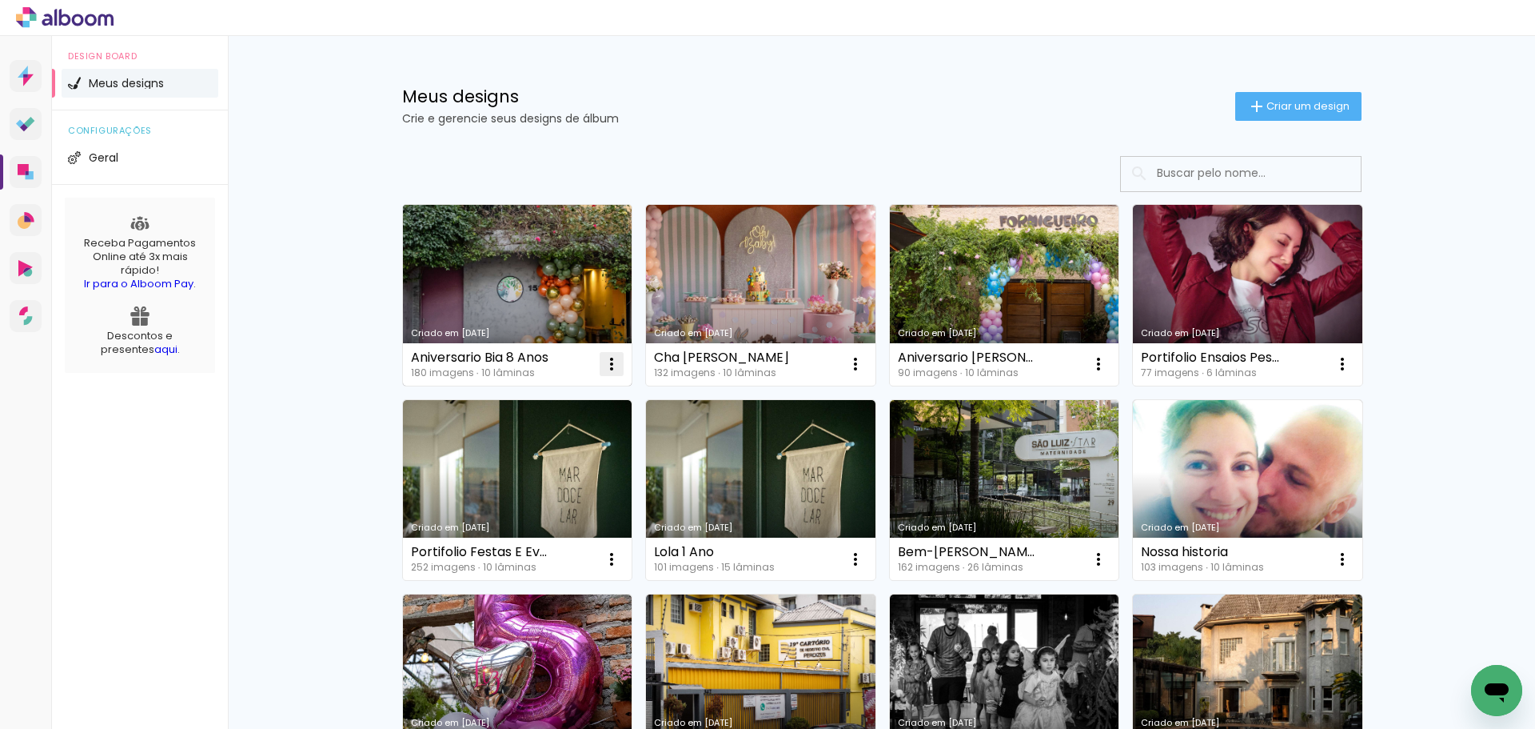
click at [602, 361] on iron-icon at bounding box center [611, 363] width 19 height 19
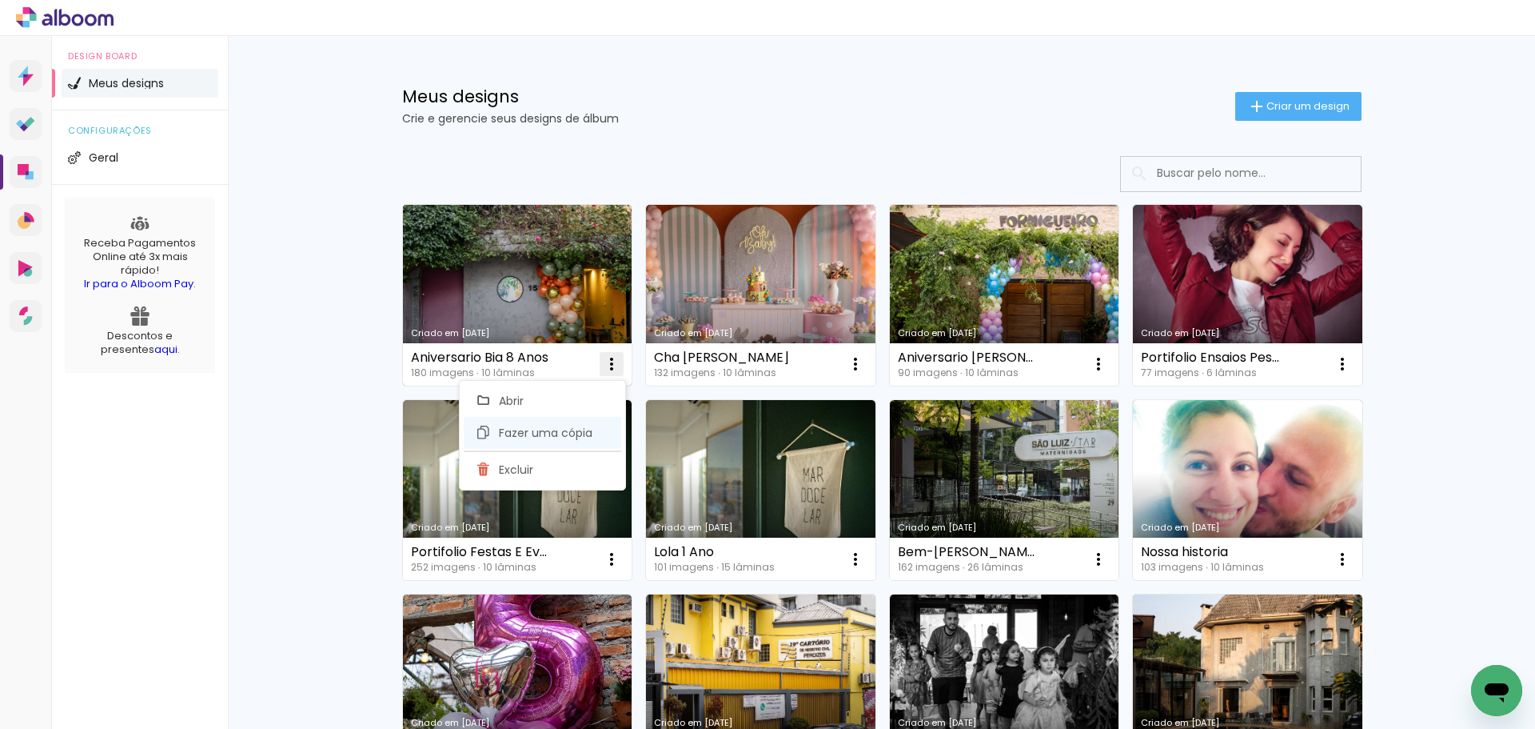
click at [569, 427] on span "Fazer uma cópia" at bounding box center [546, 432] width 94 height 11
type input "Cópia de Aniversario Bia 8 Anos"
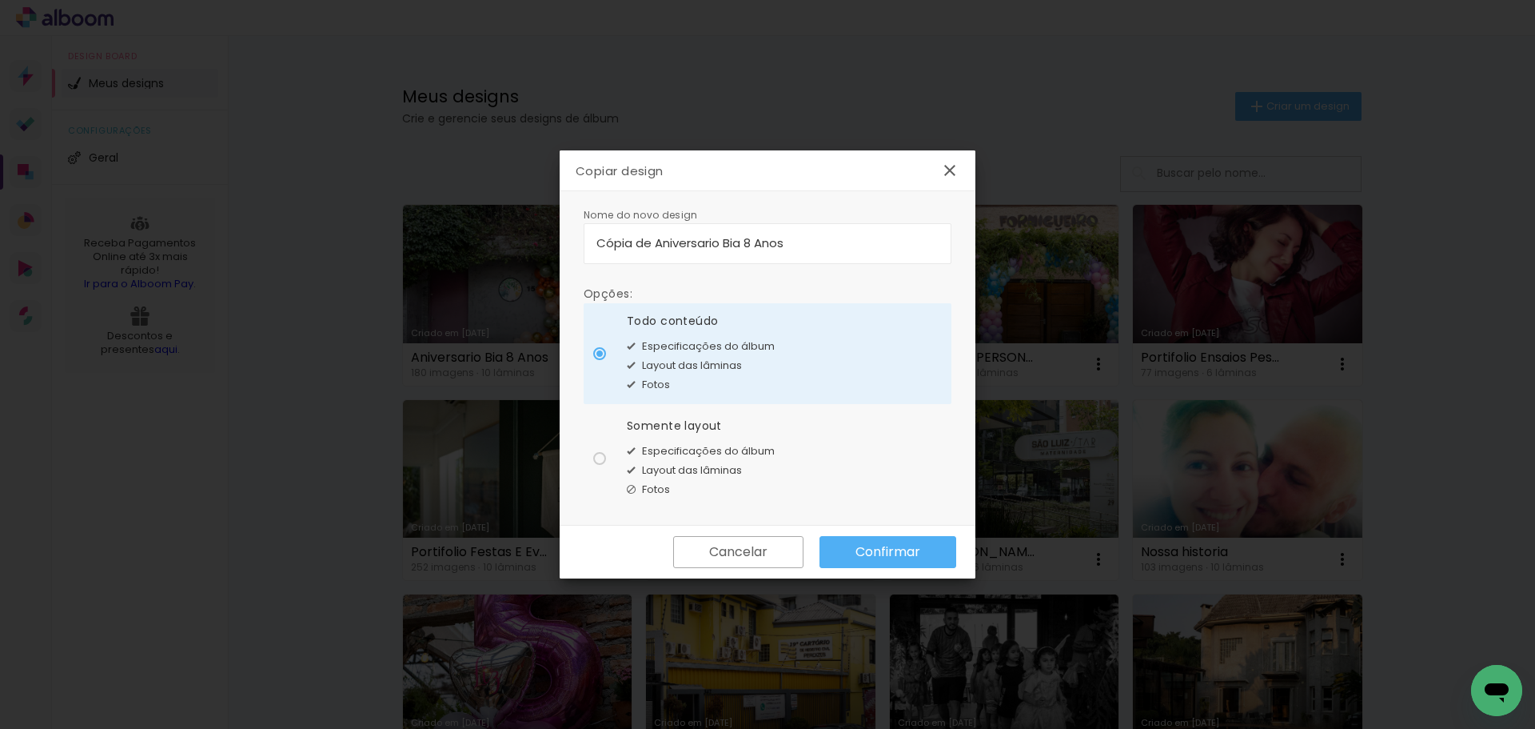
click at [853, 556] on paper-button "Confirmar" at bounding box center [888, 552] width 137 height 32
